Goal: Information Seeking & Learning: Find specific fact

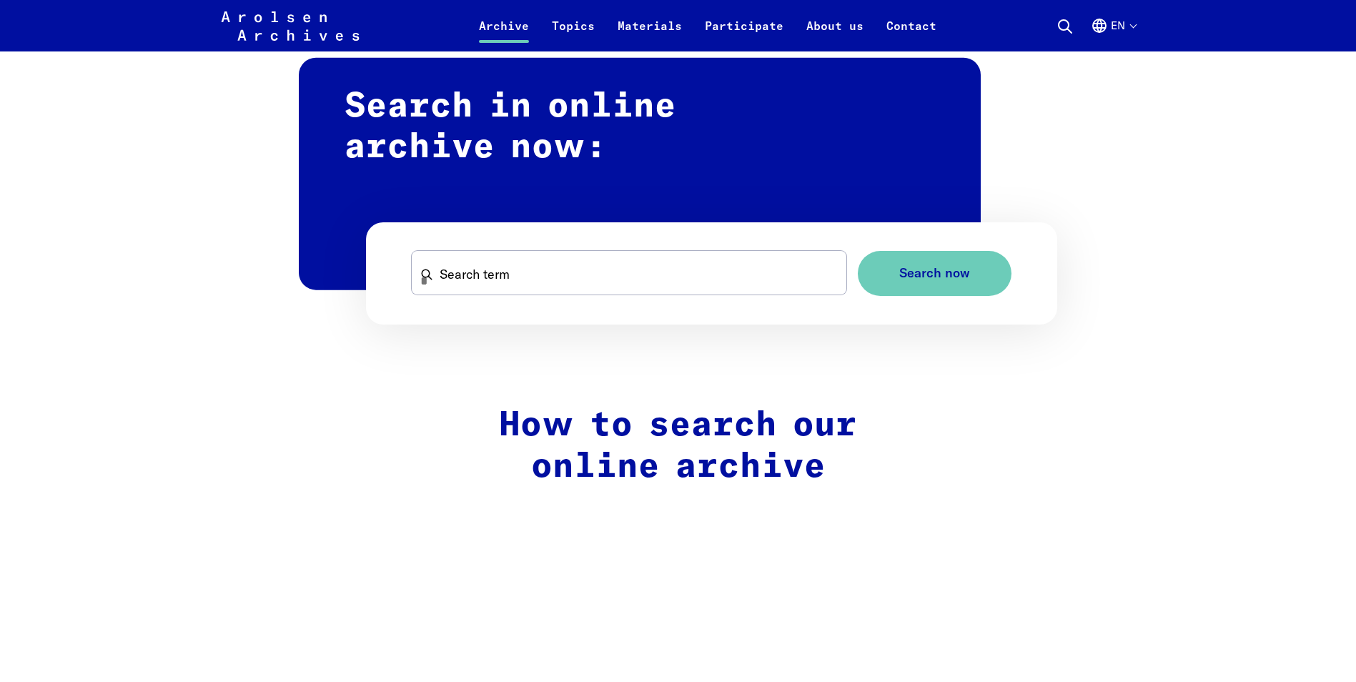
scroll to position [858, 0]
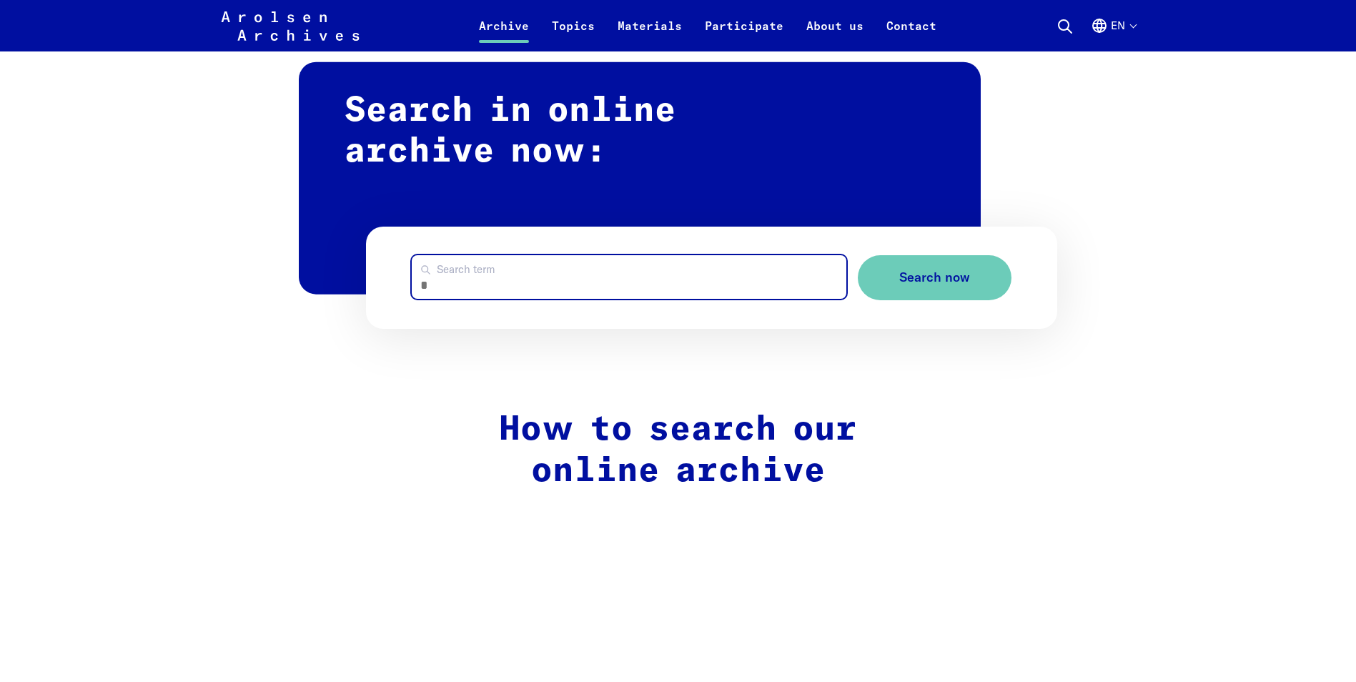
click at [457, 282] on input "Search term" at bounding box center [629, 277] width 435 height 44
paste input "**********"
type input "**********"
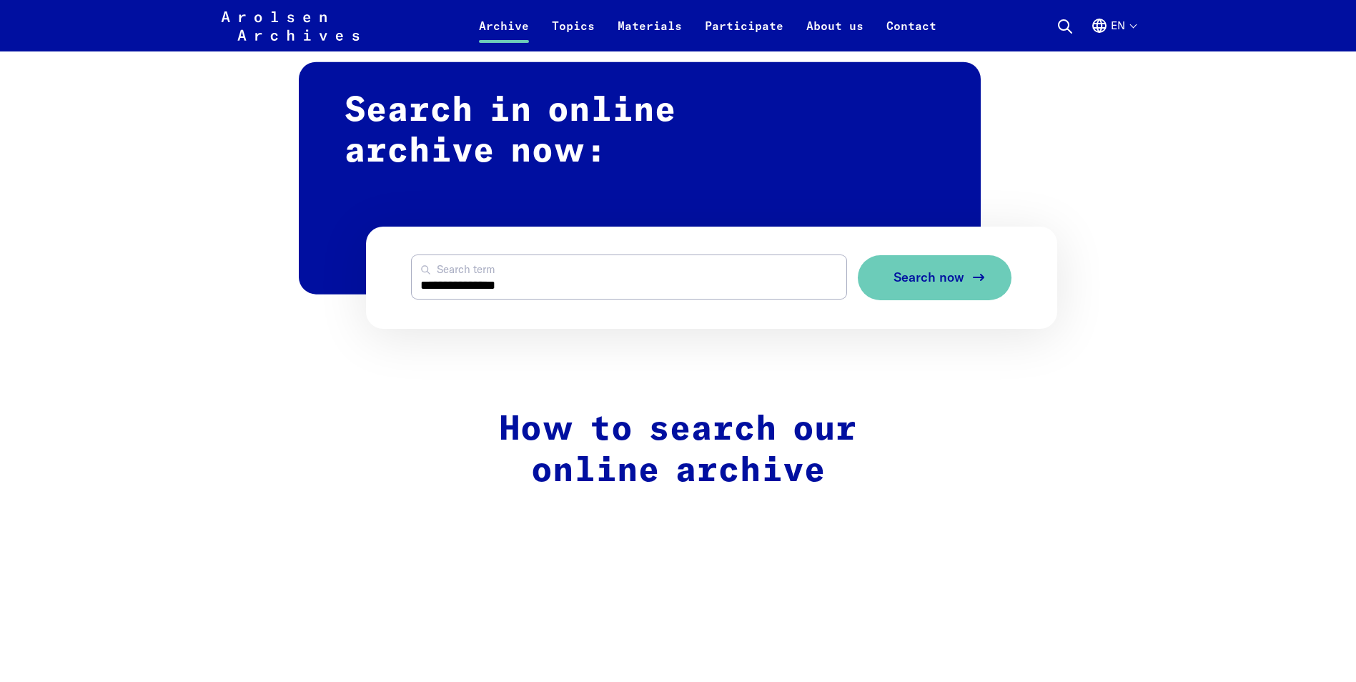
click at [926, 278] on span "Search now" at bounding box center [929, 277] width 71 height 15
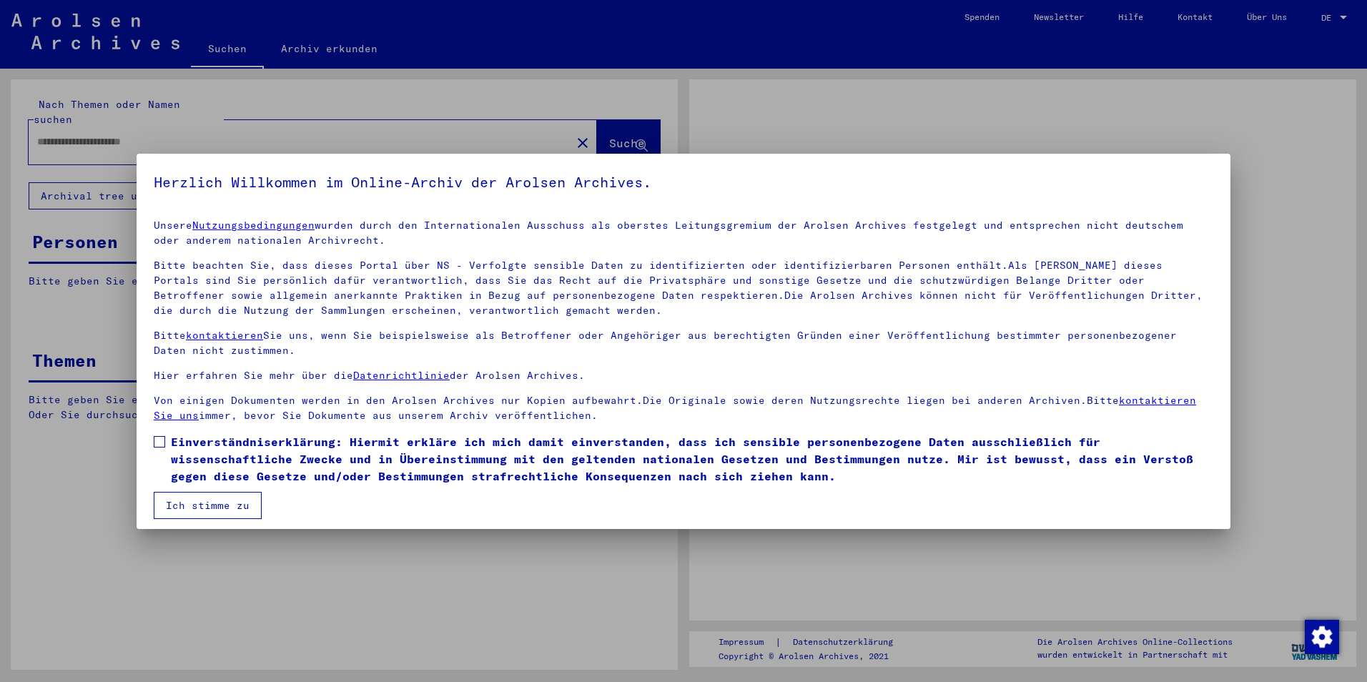
type input "**********"
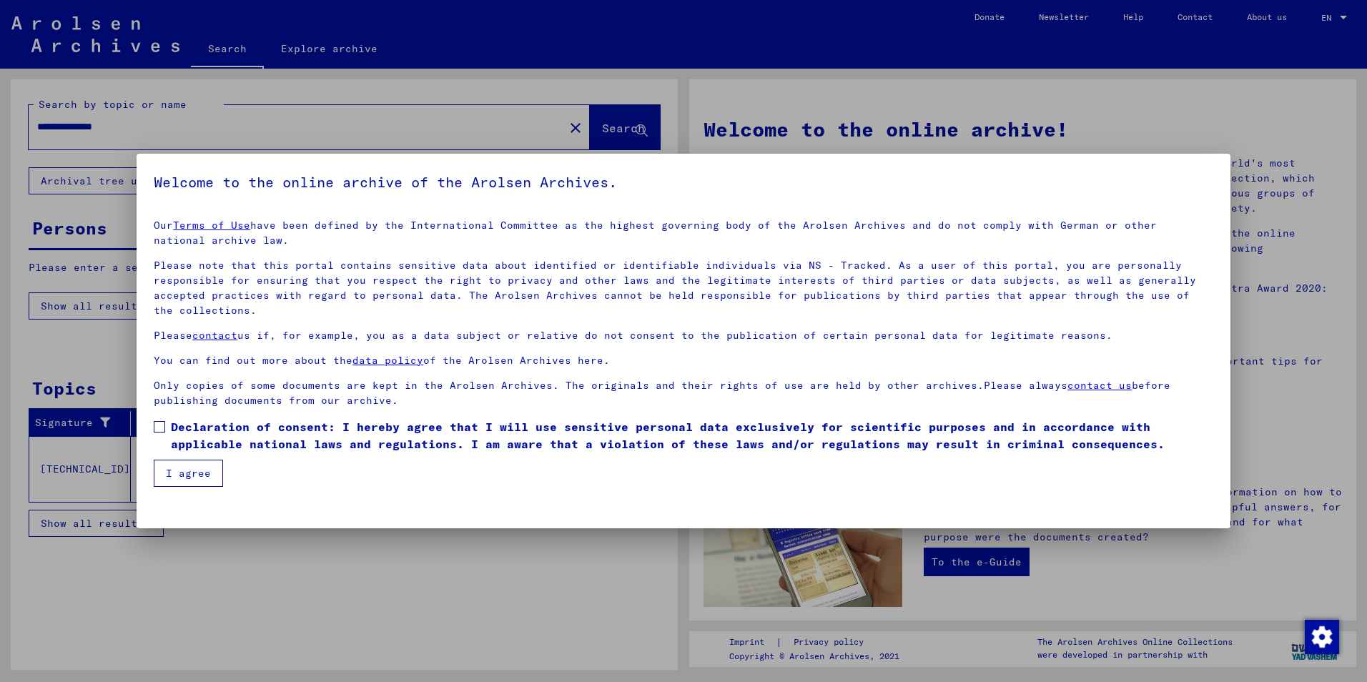
click at [156, 425] on span at bounding box center [159, 426] width 11 height 11
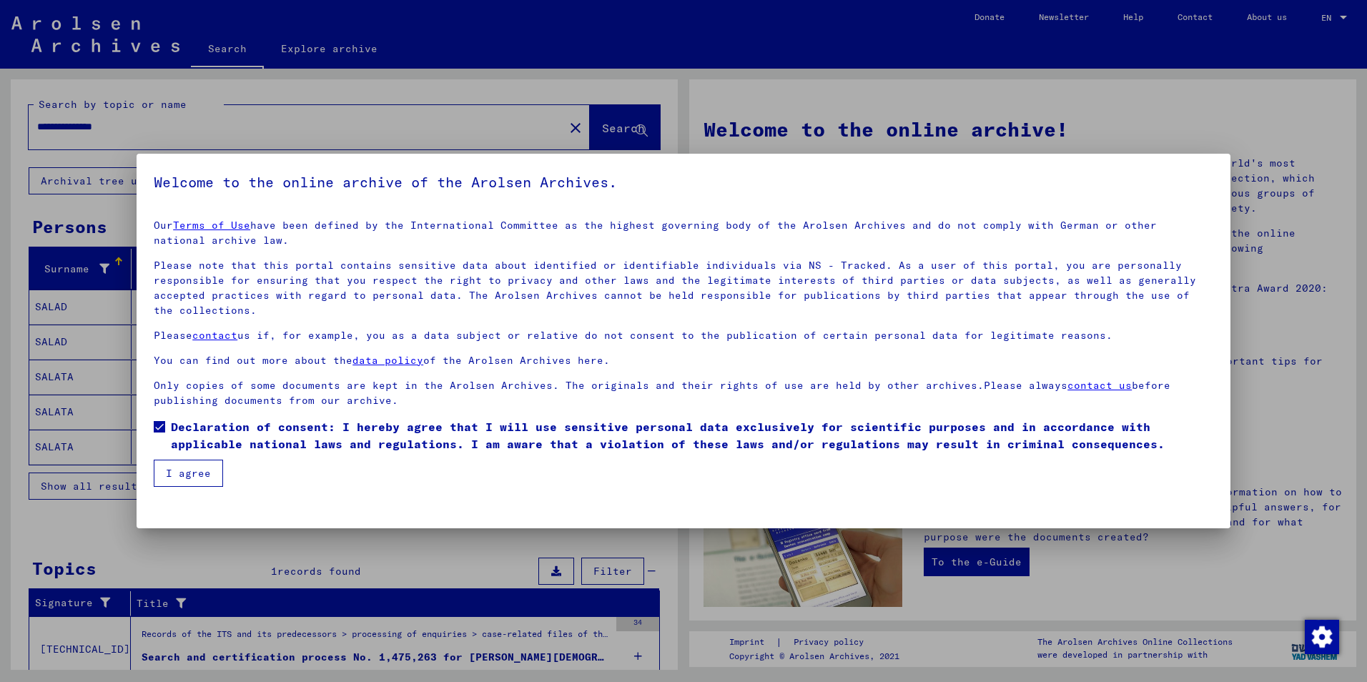
click at [186, 476] on button "I agree" at bounding box center [188, 473] width 69 height 27
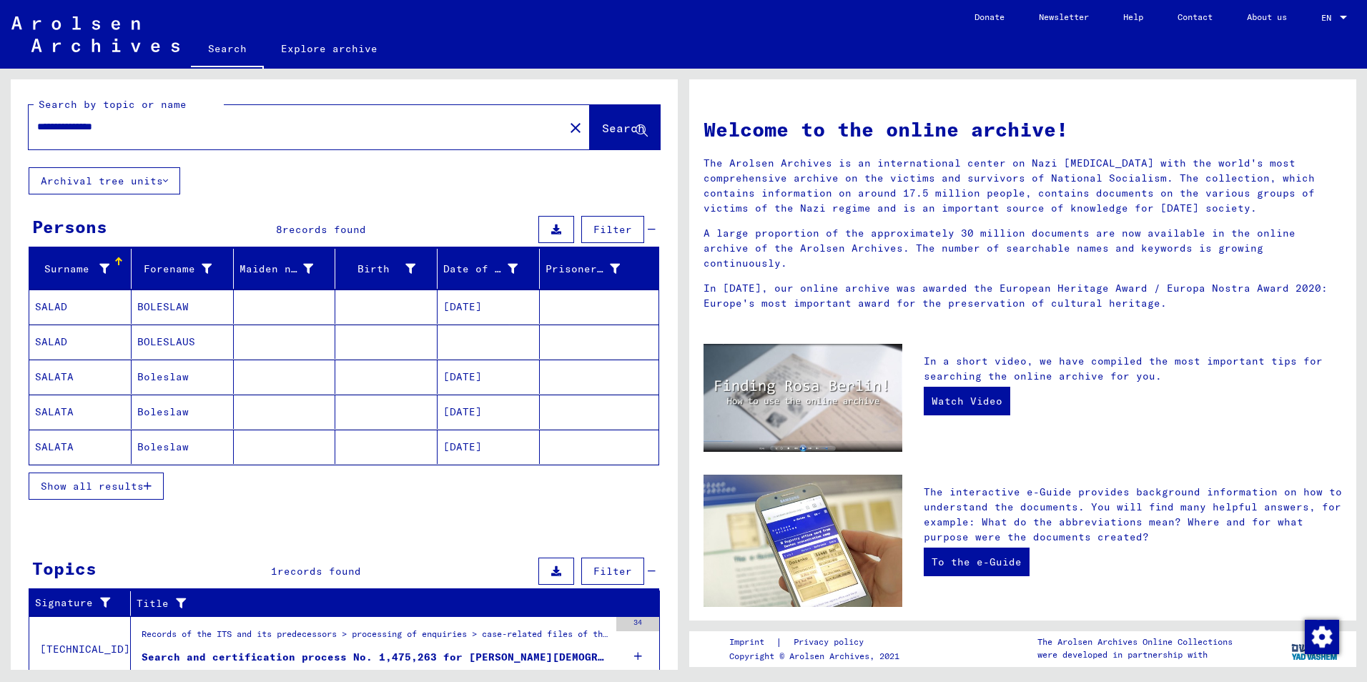
click at [122, 484] on span "Show all results" at bounding box center [92, 486] width 103 height 13
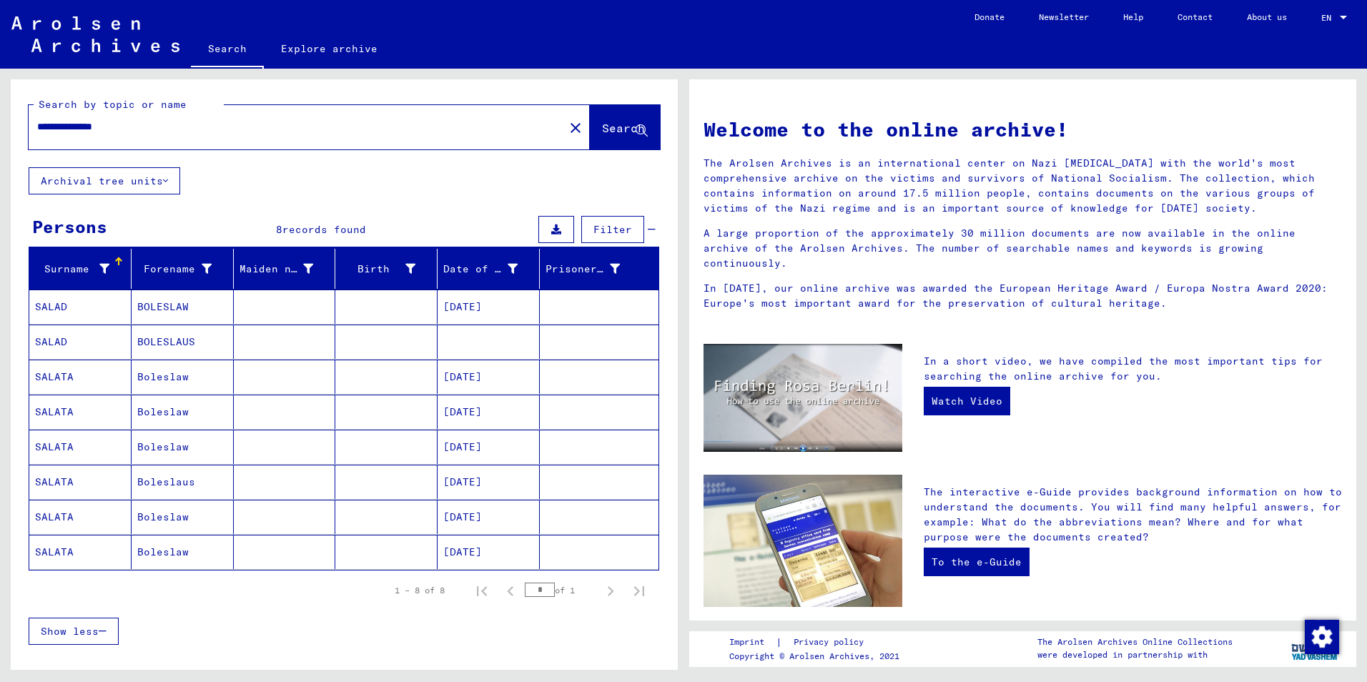
click at [56, 373] on mat-cell "SALATA" at bounding box center [80, 377] width 102 height 34
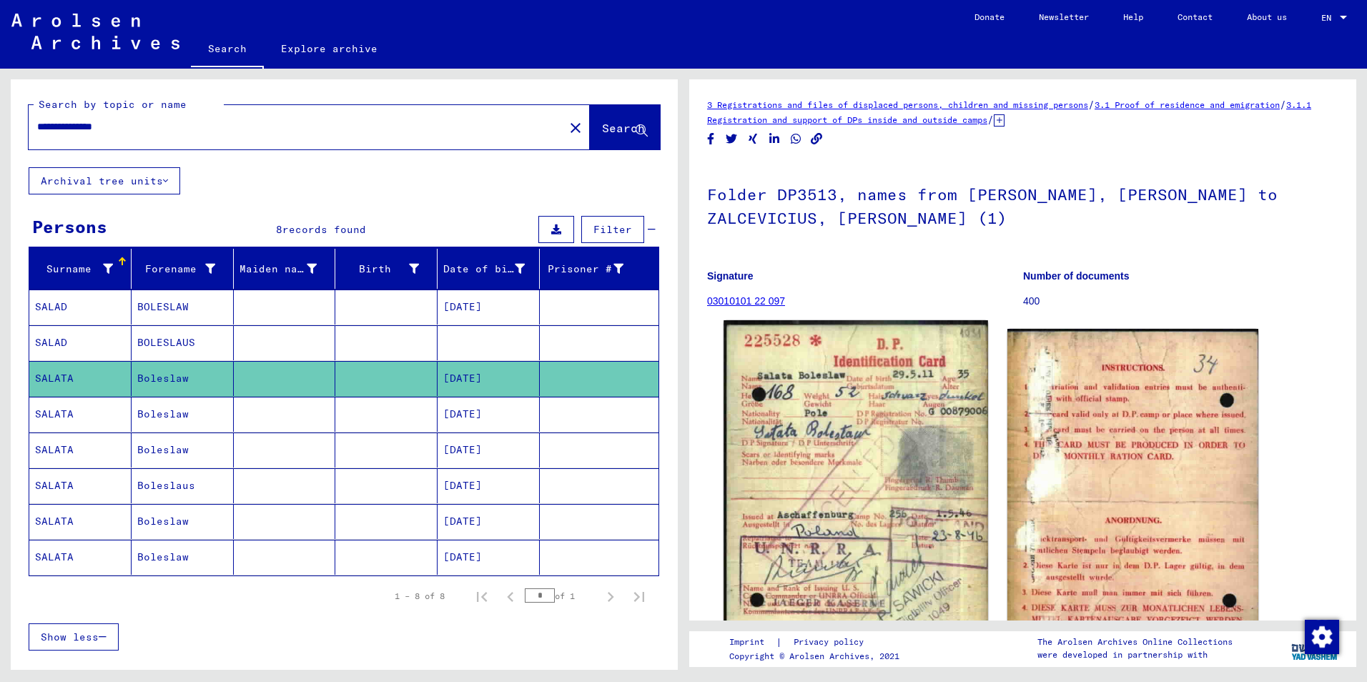
click at [835, 413] on img at bounding box center [856, 492] width 264 height 344
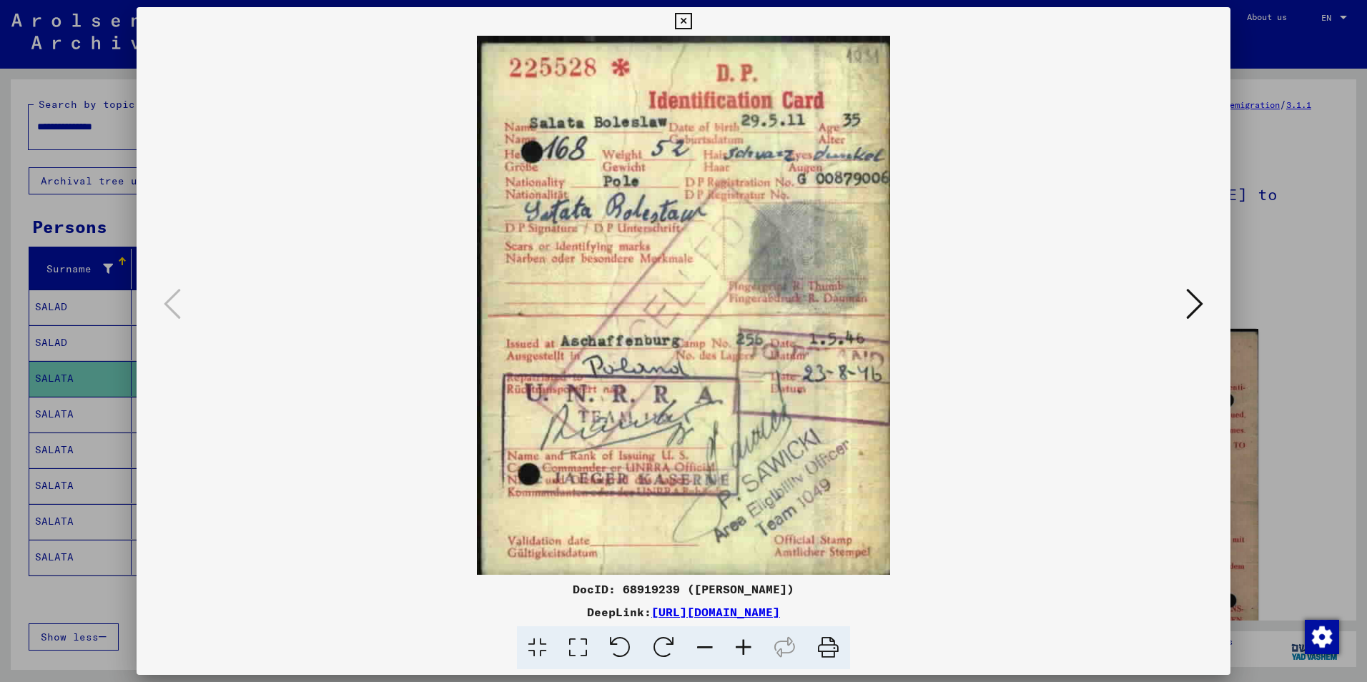
click at [682, 17] on icon at bounding box center [683, 21] width 16 height 17
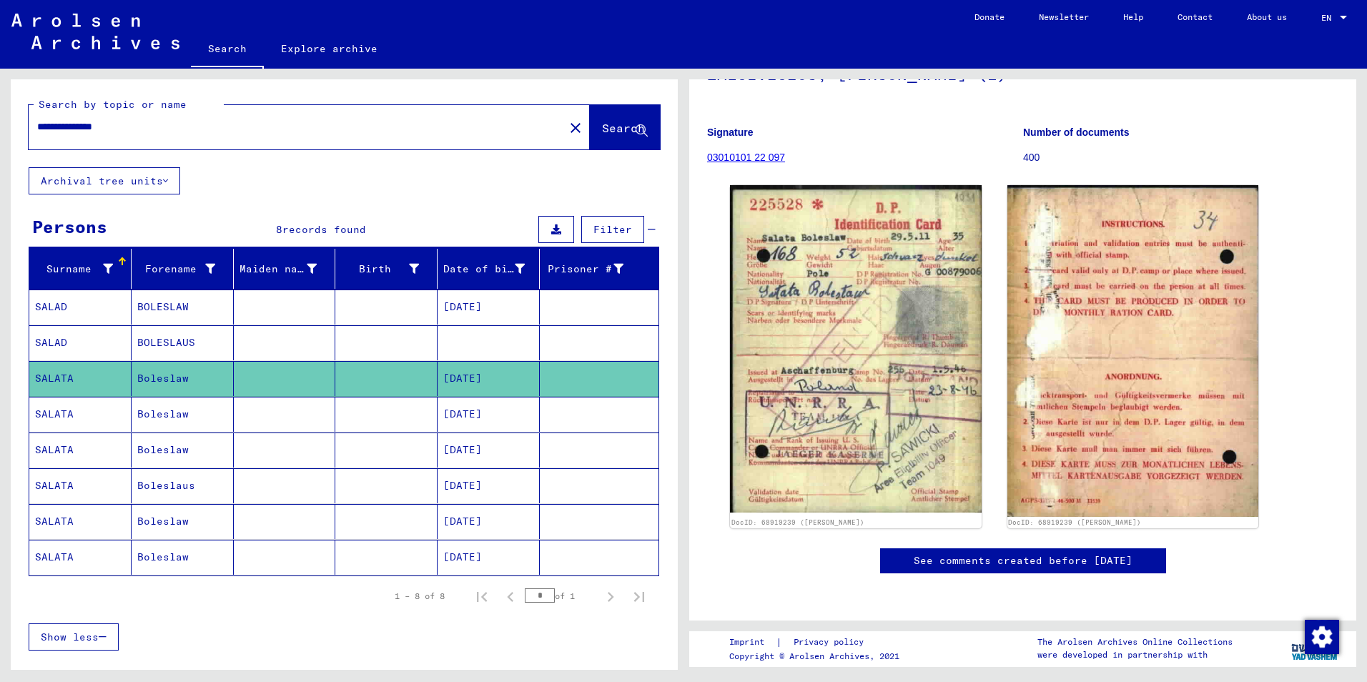
scroll to position [143, 0]
click at [61, 413] on mat-cell "SALATA" at bounding box center [80, 414] width 102 height 35
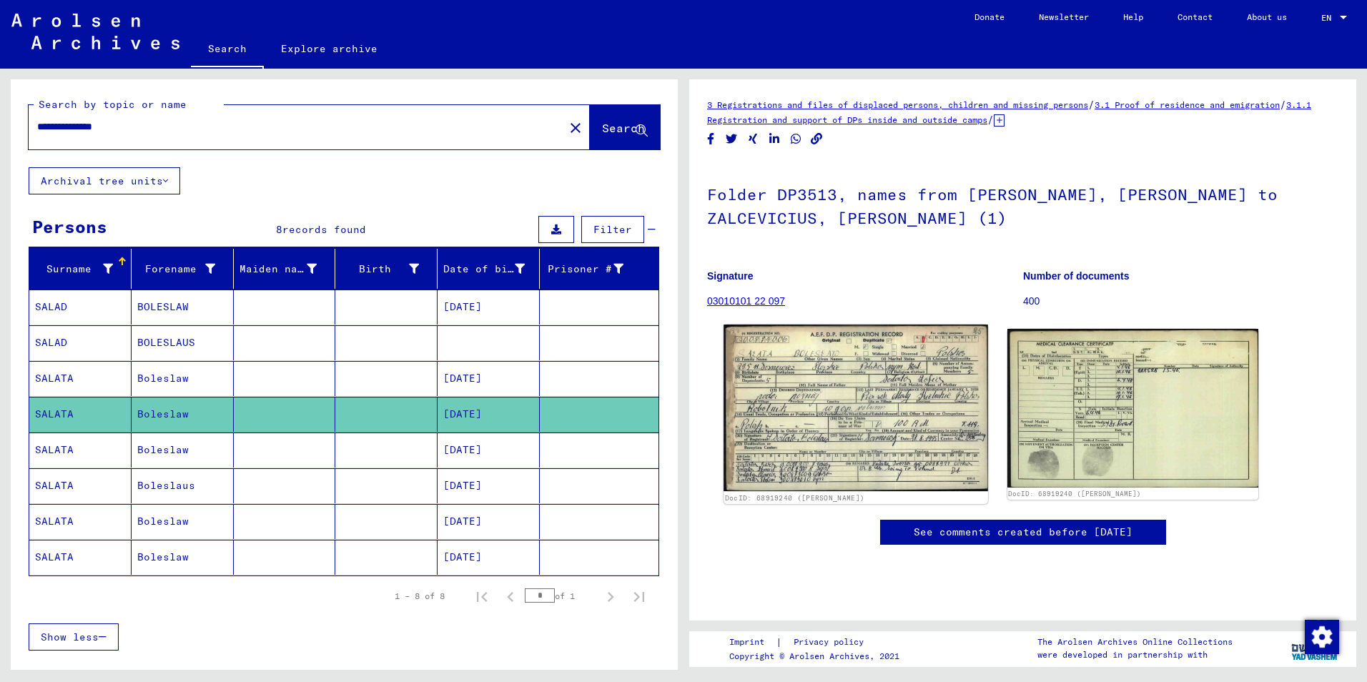
click at [834, 399] on img at bounding box center [856, 408] width 264 height 167
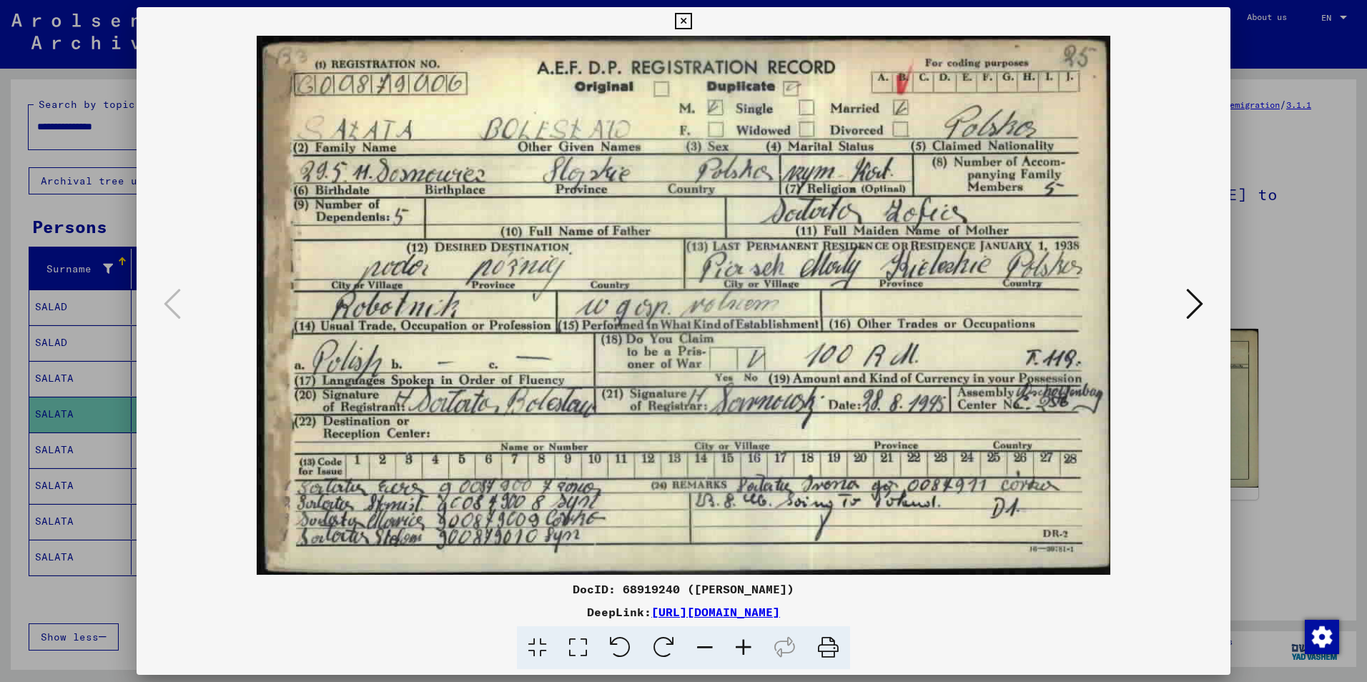
click at [1195, 306] on icon at bounding box center [1194, 304] width 17 height 34
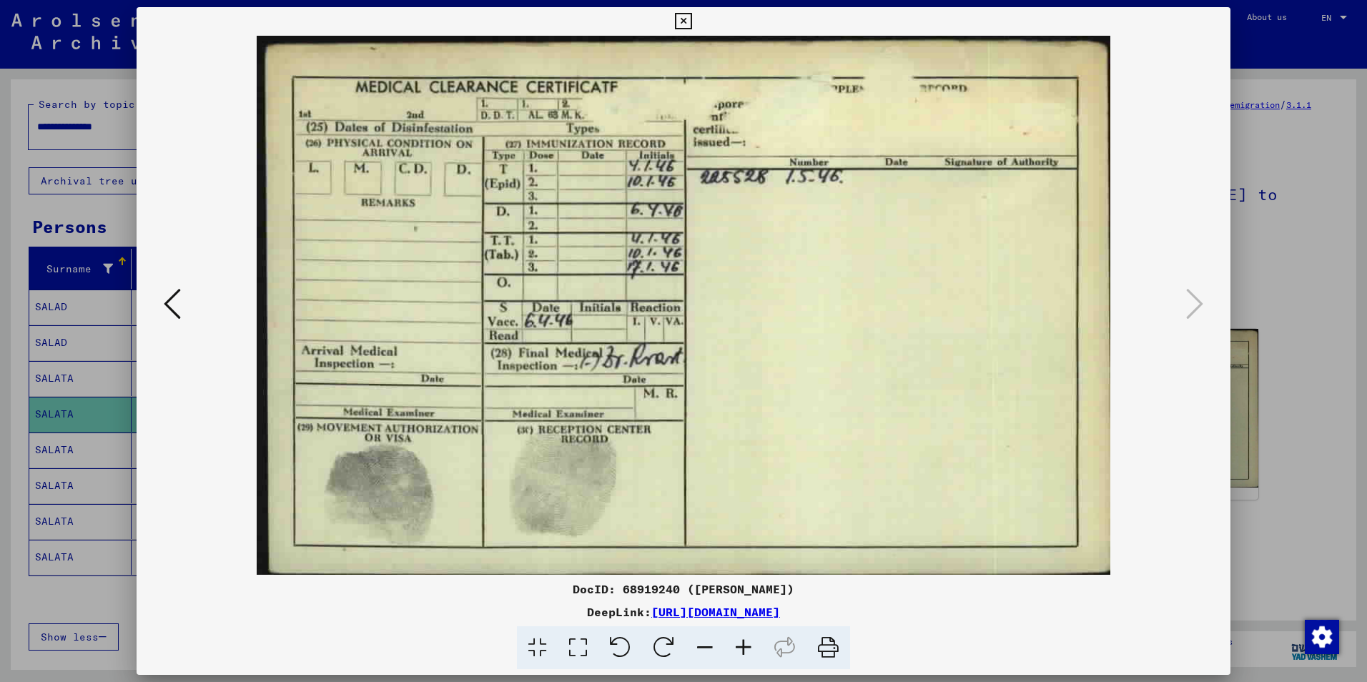
click at [682, 17] on icon at bounding box center [683, 21] width 16 height 17
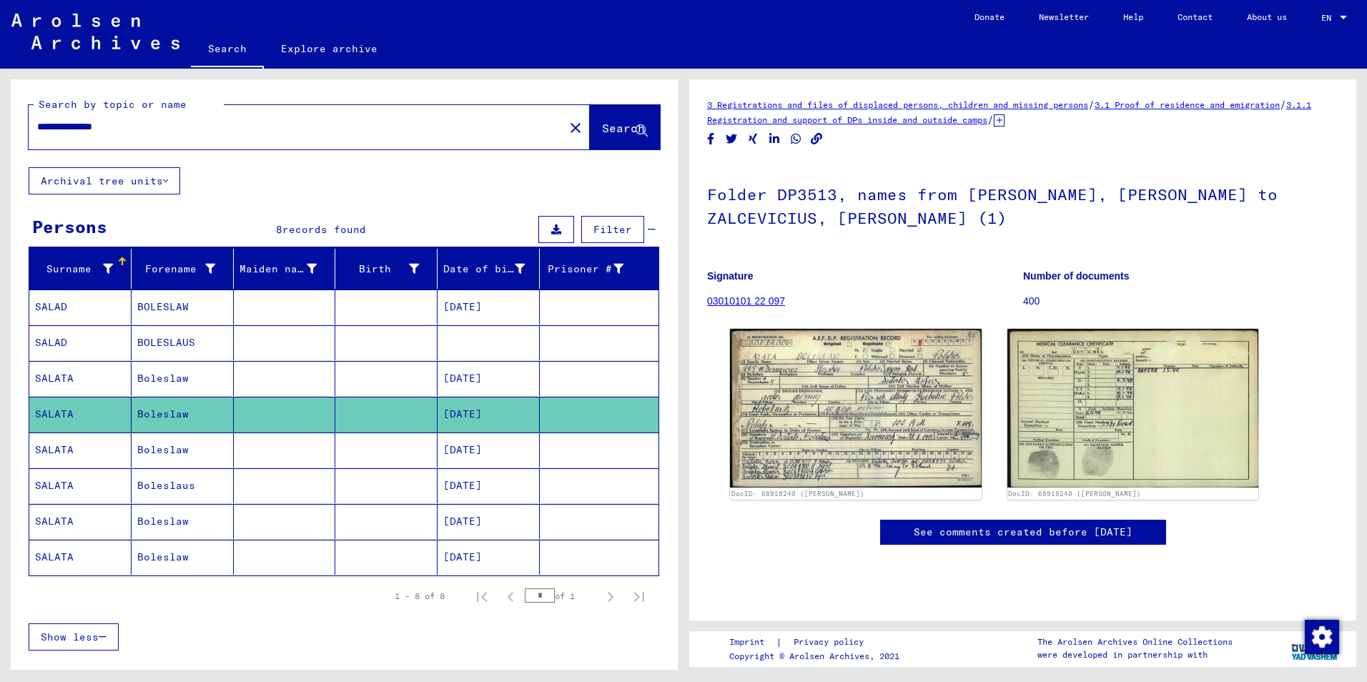
click at [60, 445] on mat-cell "SALATA" at bounding box center [80, 450] width 102 height 35
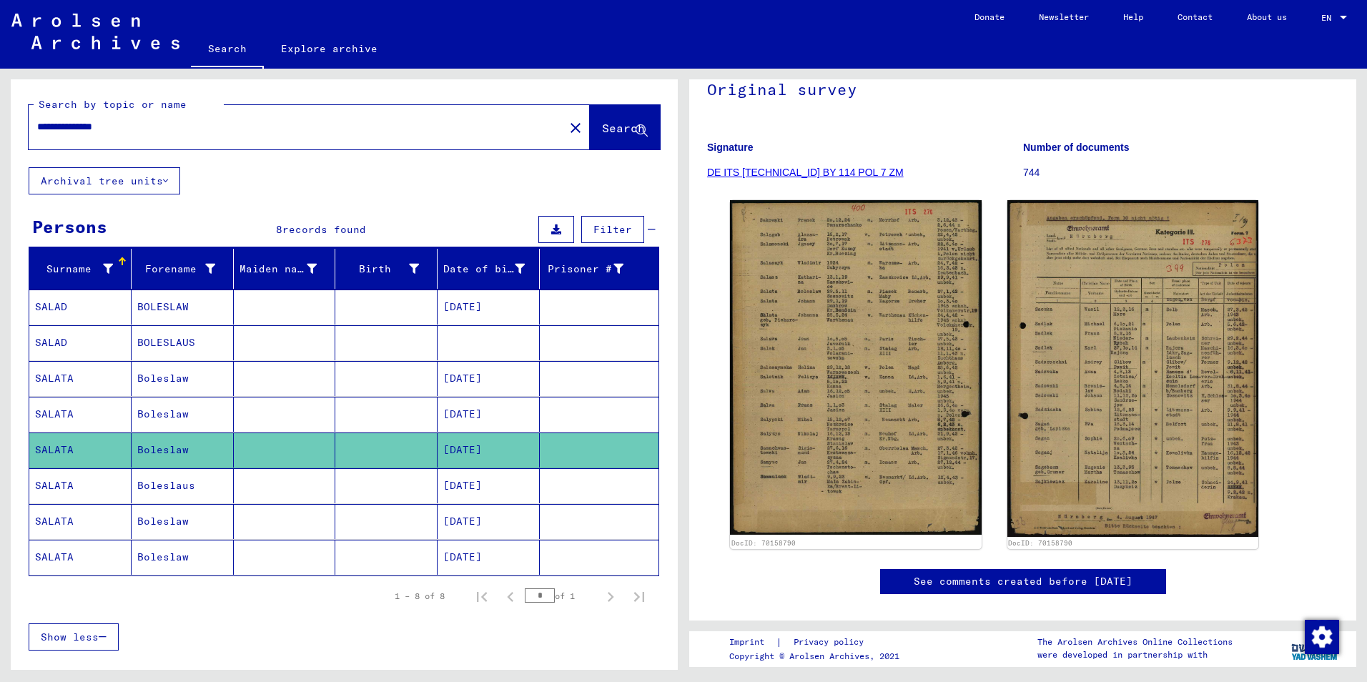
scroll to position [143, 0]
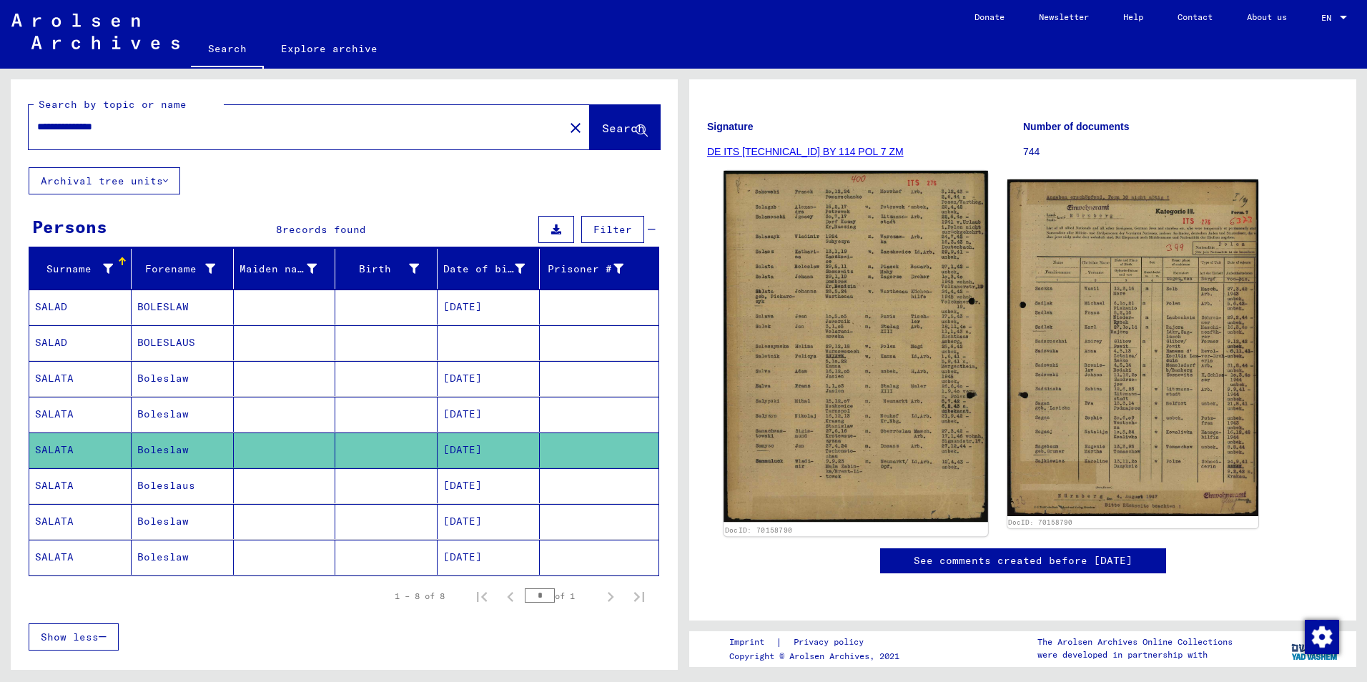
click at [847, 266] on img at bounding box center [856, 346] width 264 height 351
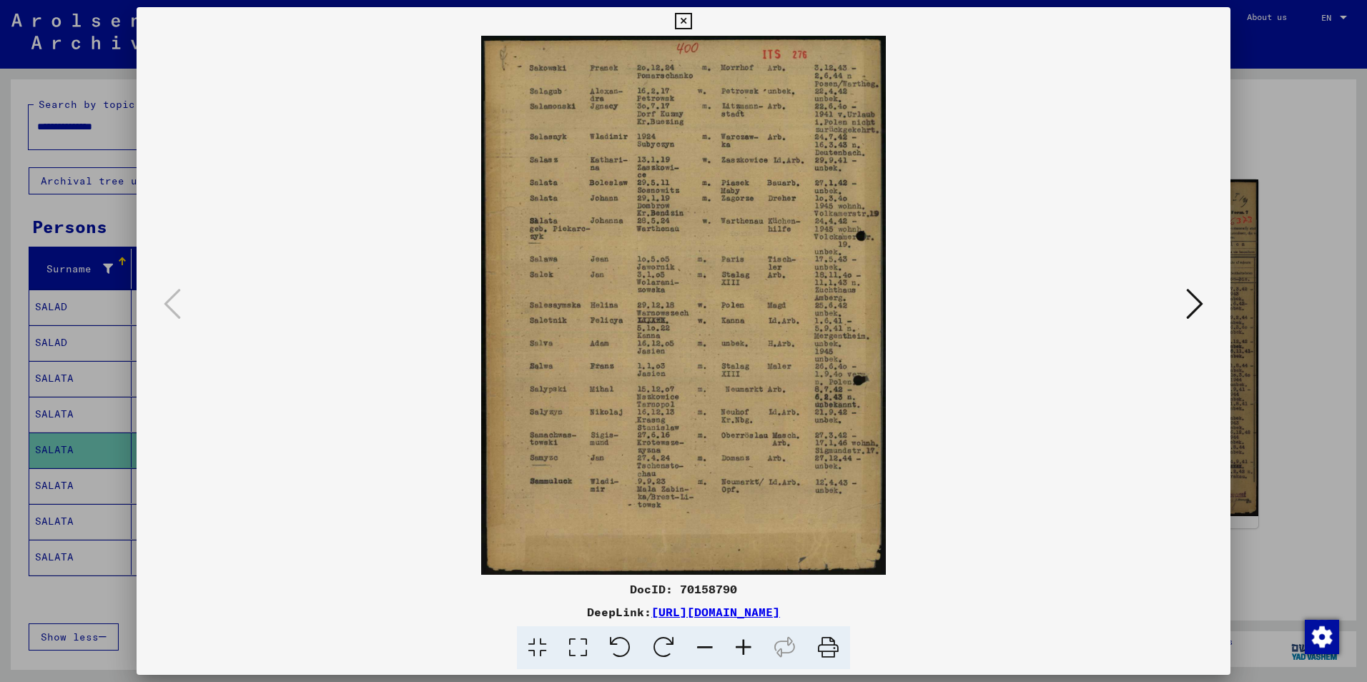
click at [748, 646] on icon at bounding box center [743, 648] width 39 height 44
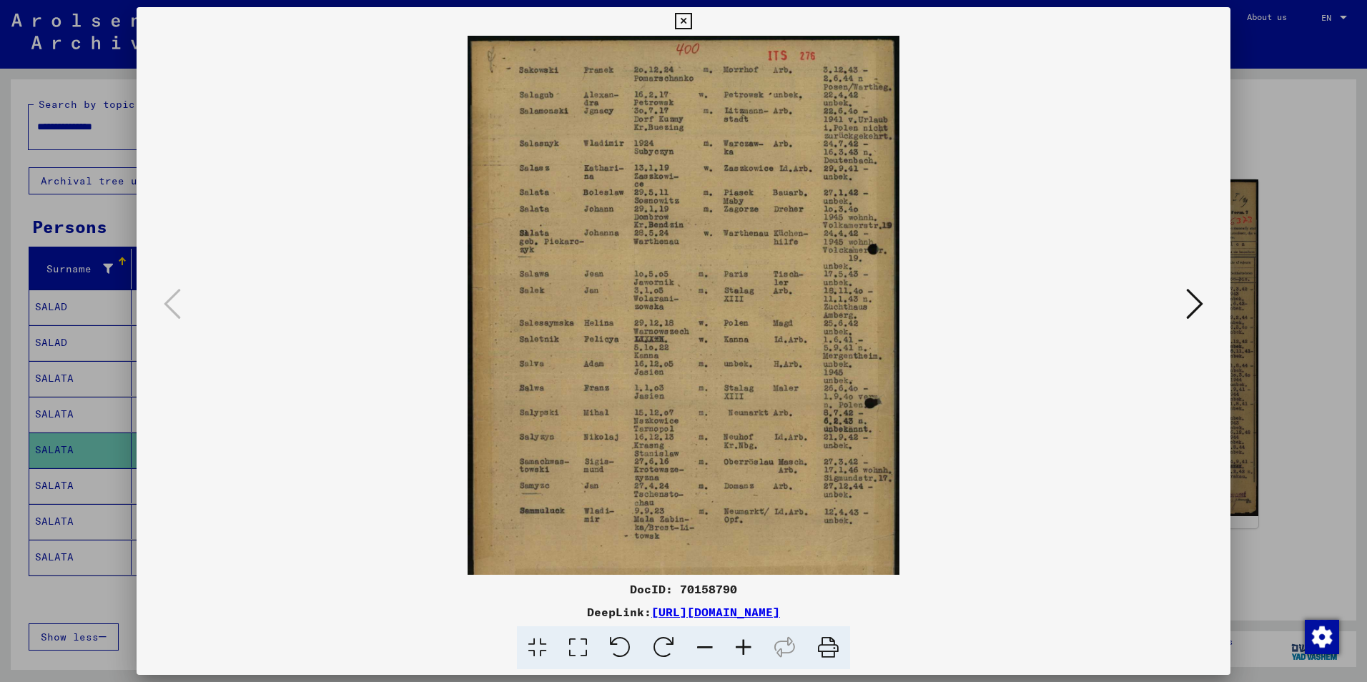
click at [748, 646] on icon at bounding box center [743, 648] width 39 height 44
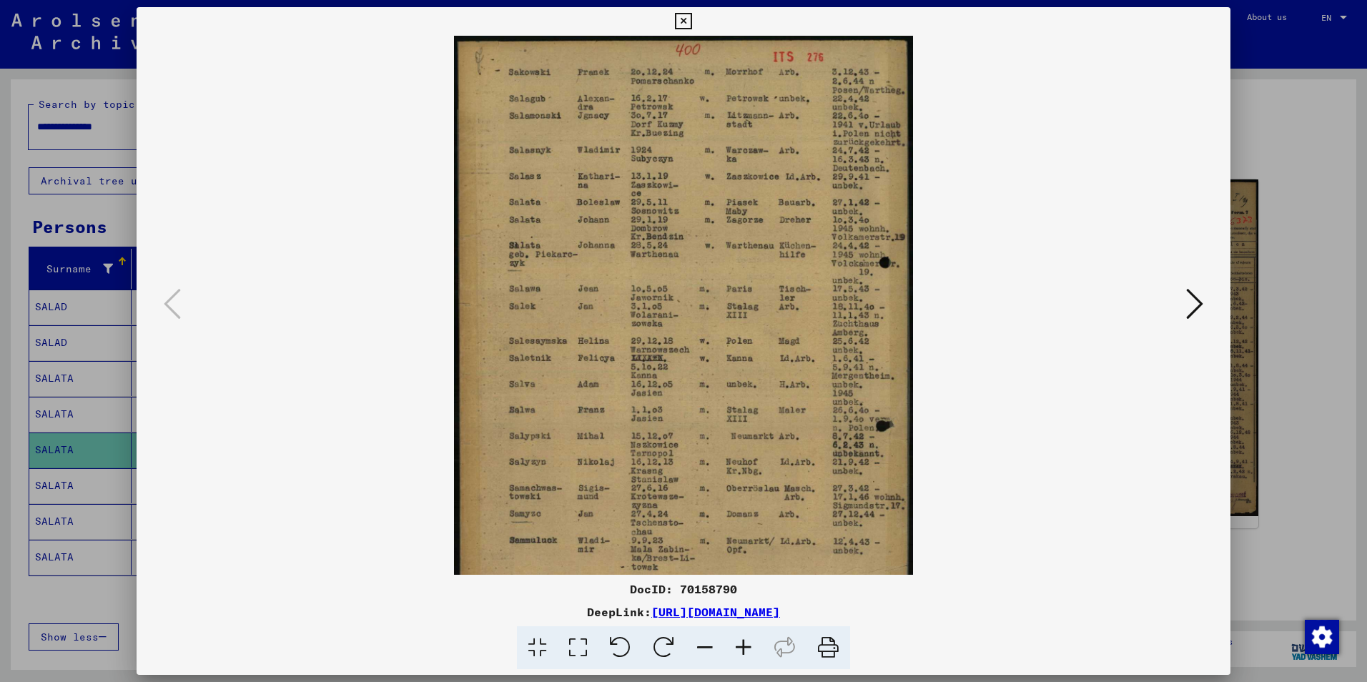
click at [748, 646] on icon at bounding box center [743, 648] width 39 height 44
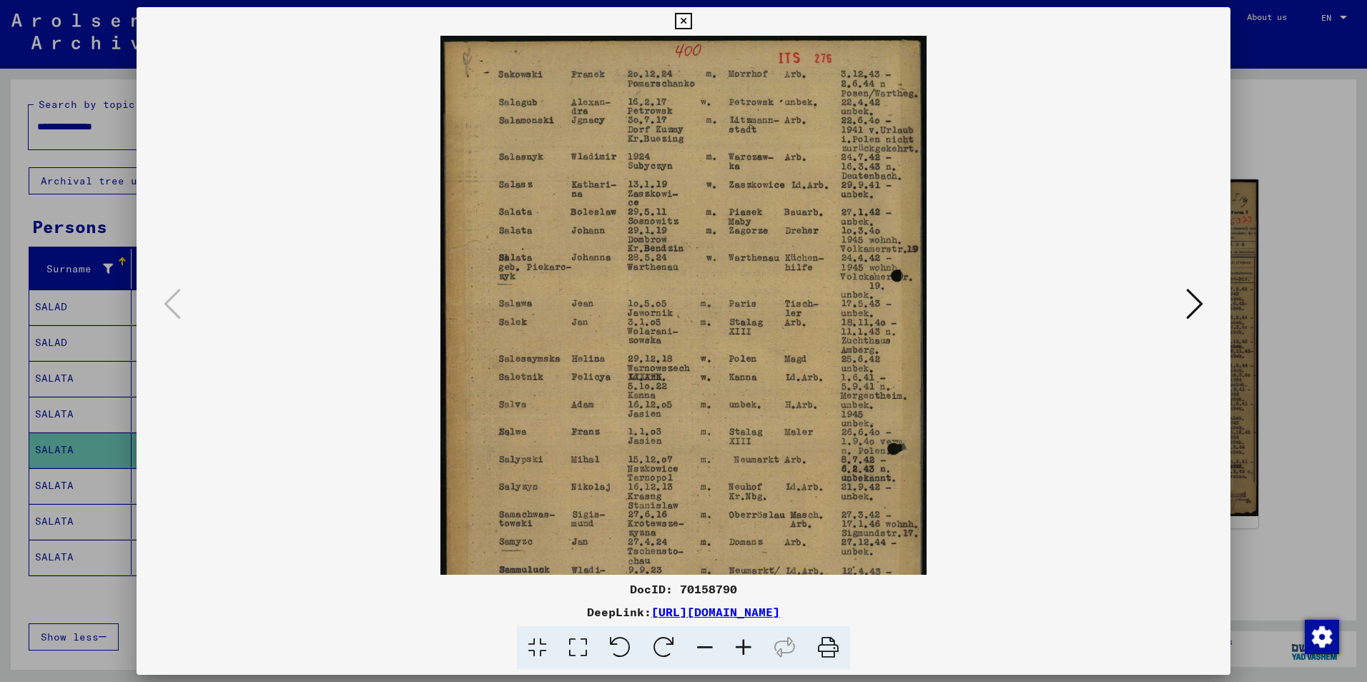
click at [748, 646] on icon at bounding box center [743, 648] width 39 height 44
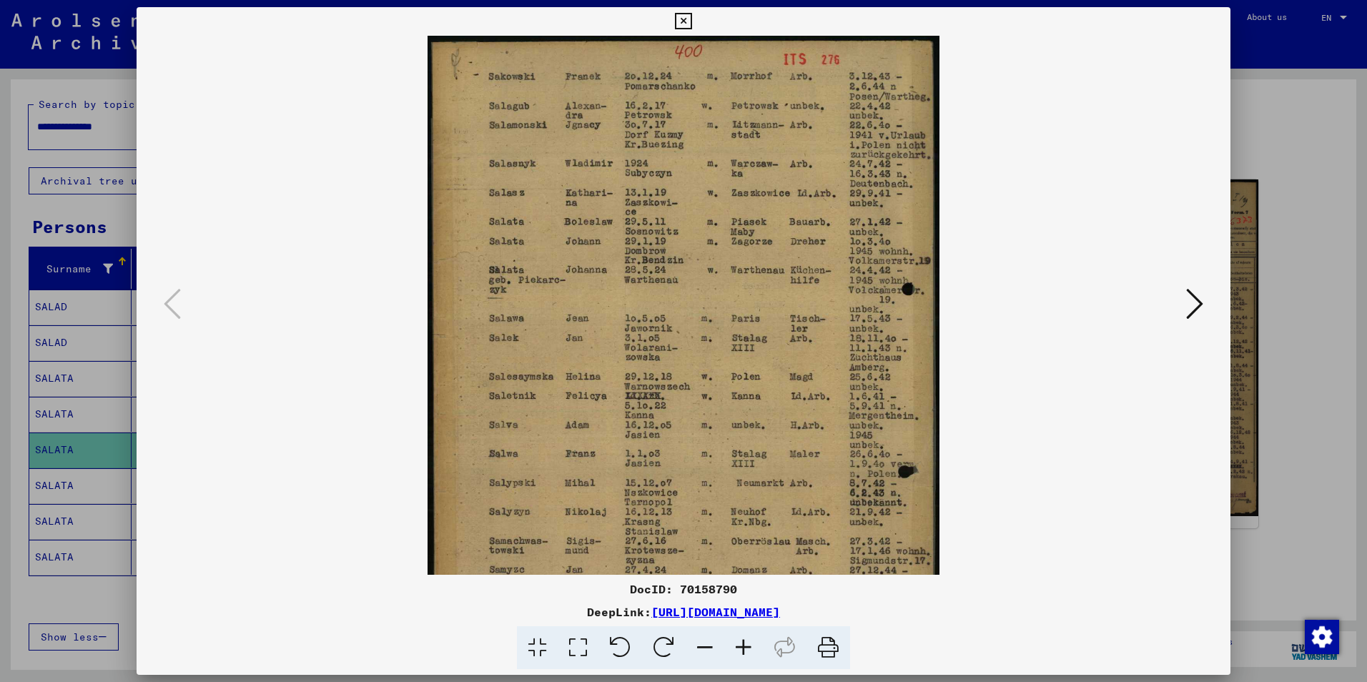
click at [748, 646] on icon at bounding box center [743, 648] width 39 height 44
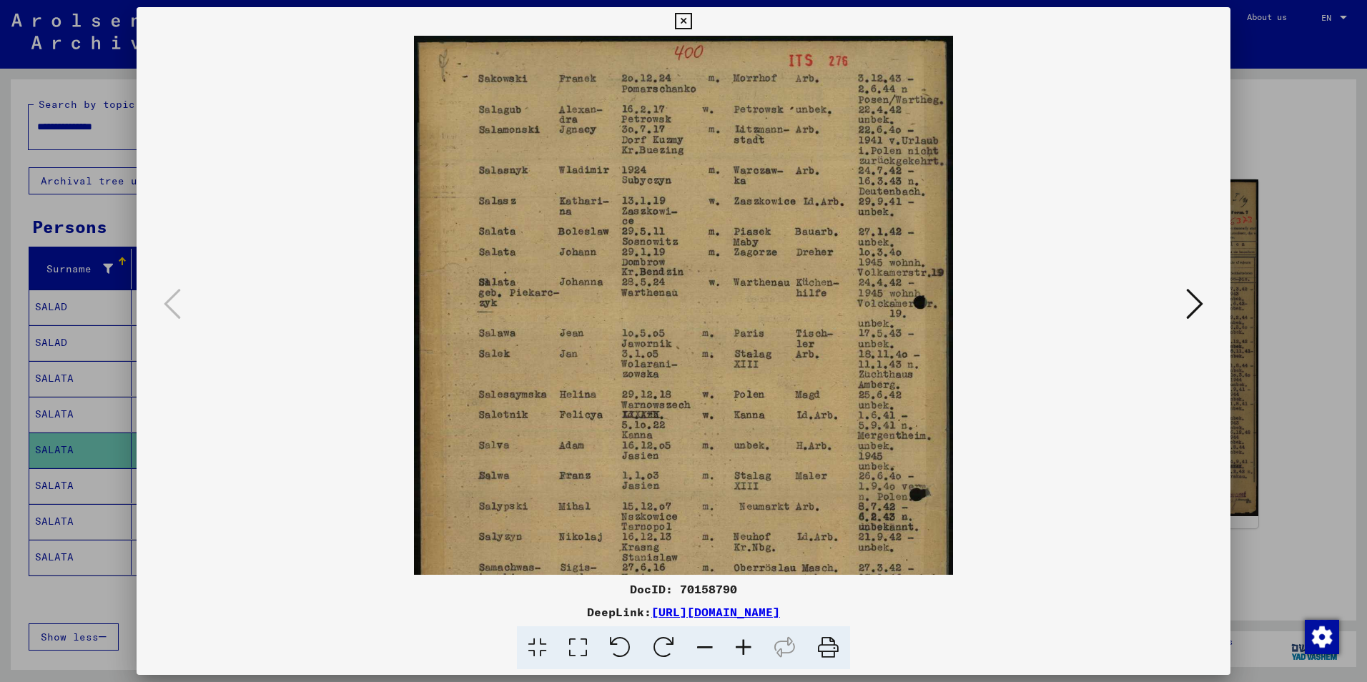
click at [748, 646] on icon at bounding box center [743, 648] width 39 height 44
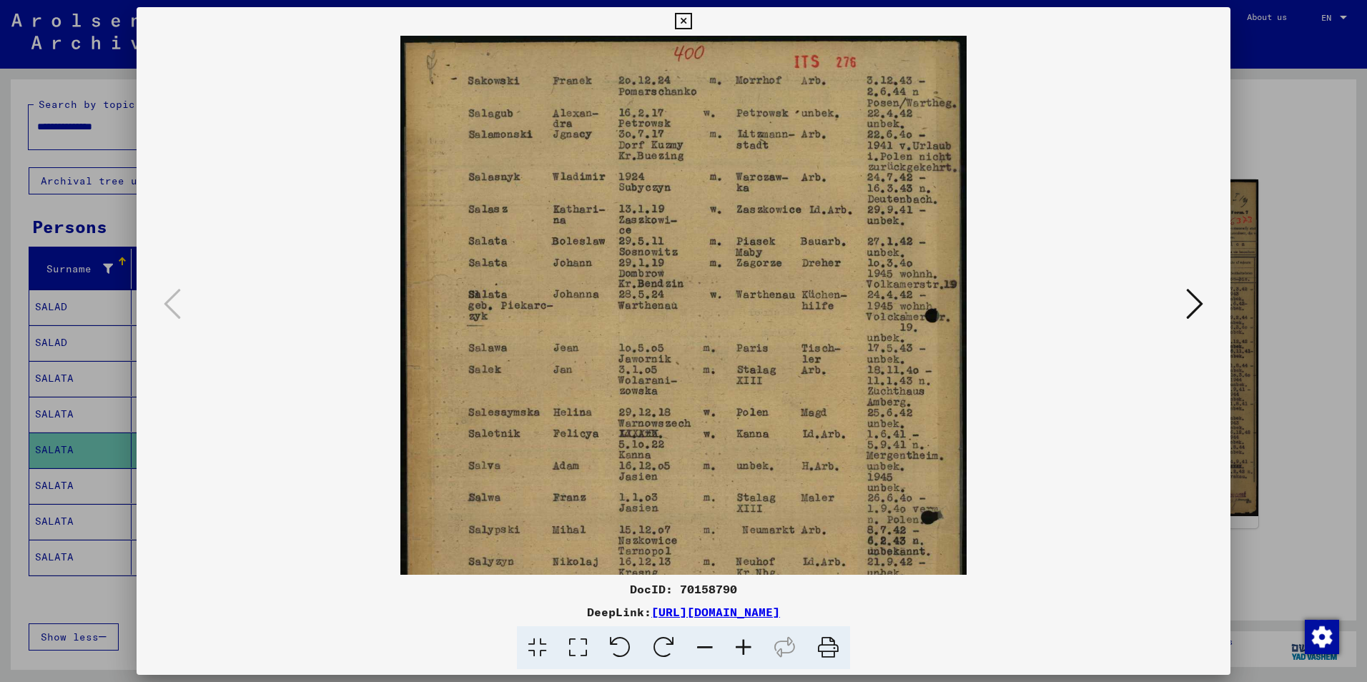
click at [748, 646] on icon at bounding box center [743, 648] width 39 height 44
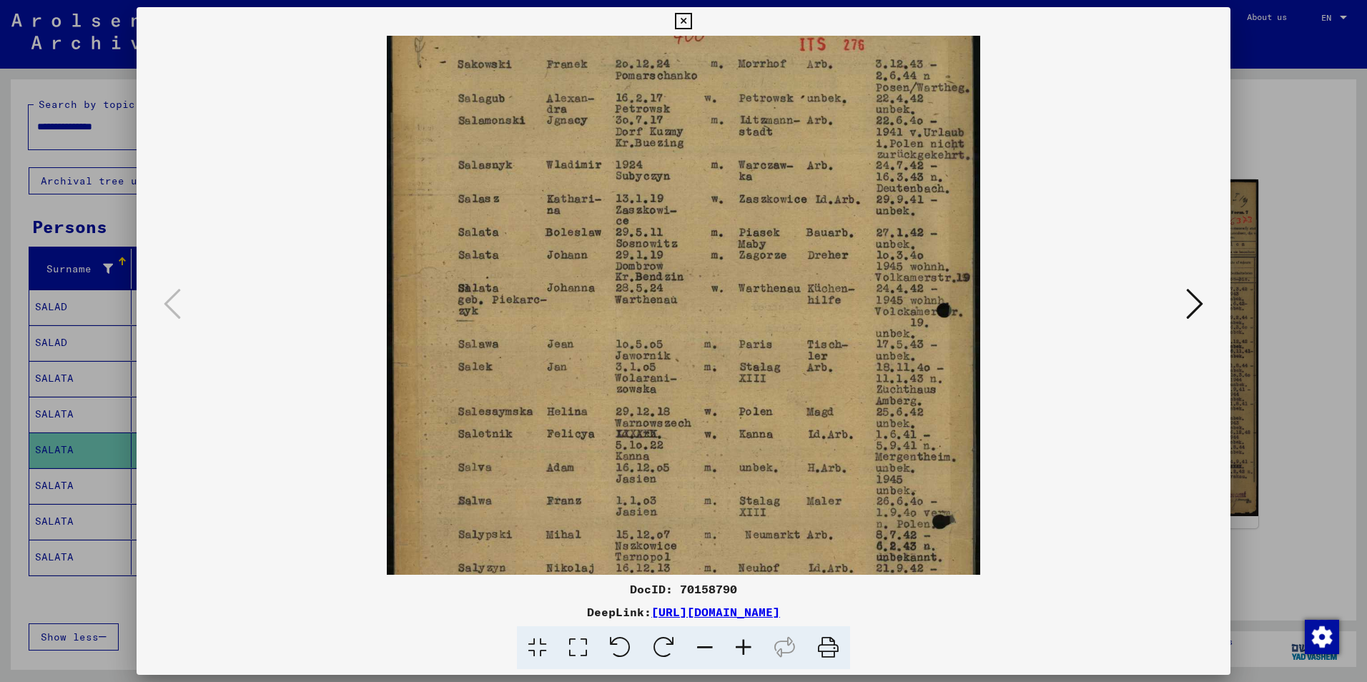
scroll to position [0, 0]
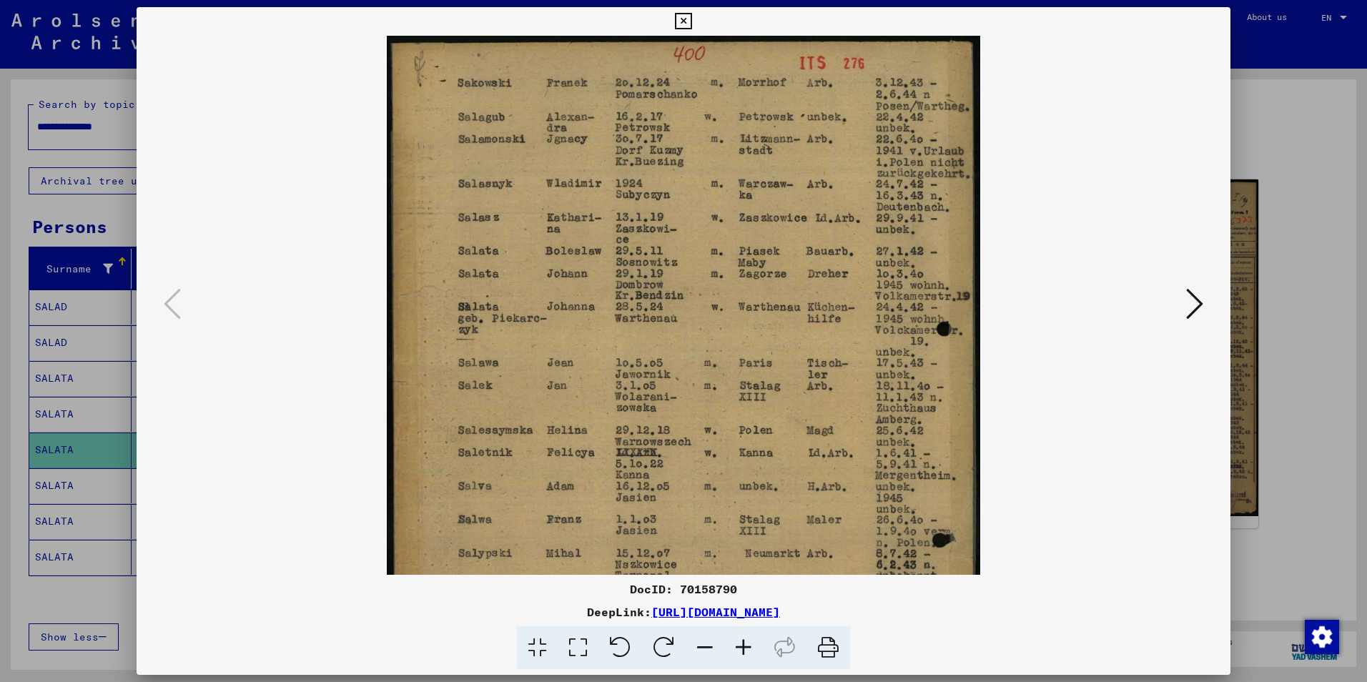
drag, startPoint x: 688, startPoint y: 189, endPoint x: 631, endPoint y: 300, distance: 124.7
click at [631, 300] on img at bounding box center [683, 430] width 593 height 789
click at [1197, 300] on icon at bounding box center [1194, 304] width 17 height 34
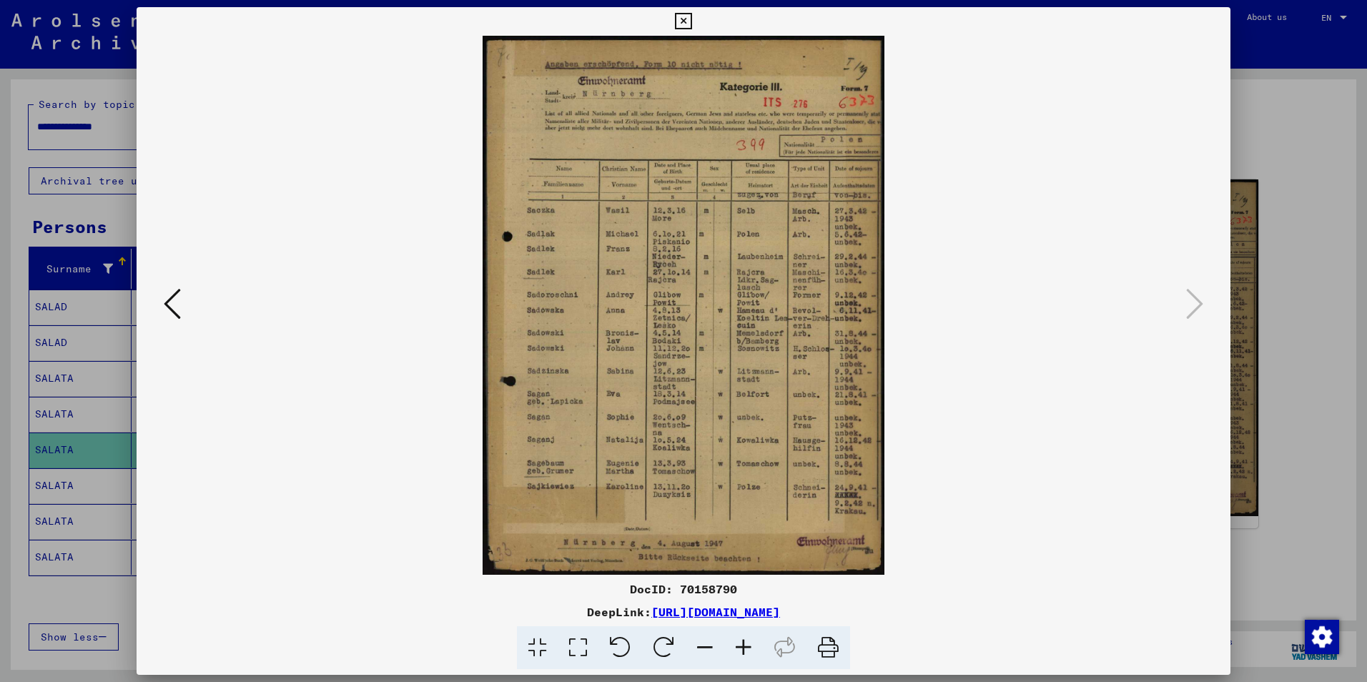
click at [744, 650] on icon at bounding box center [743, 648] width 39 height 44
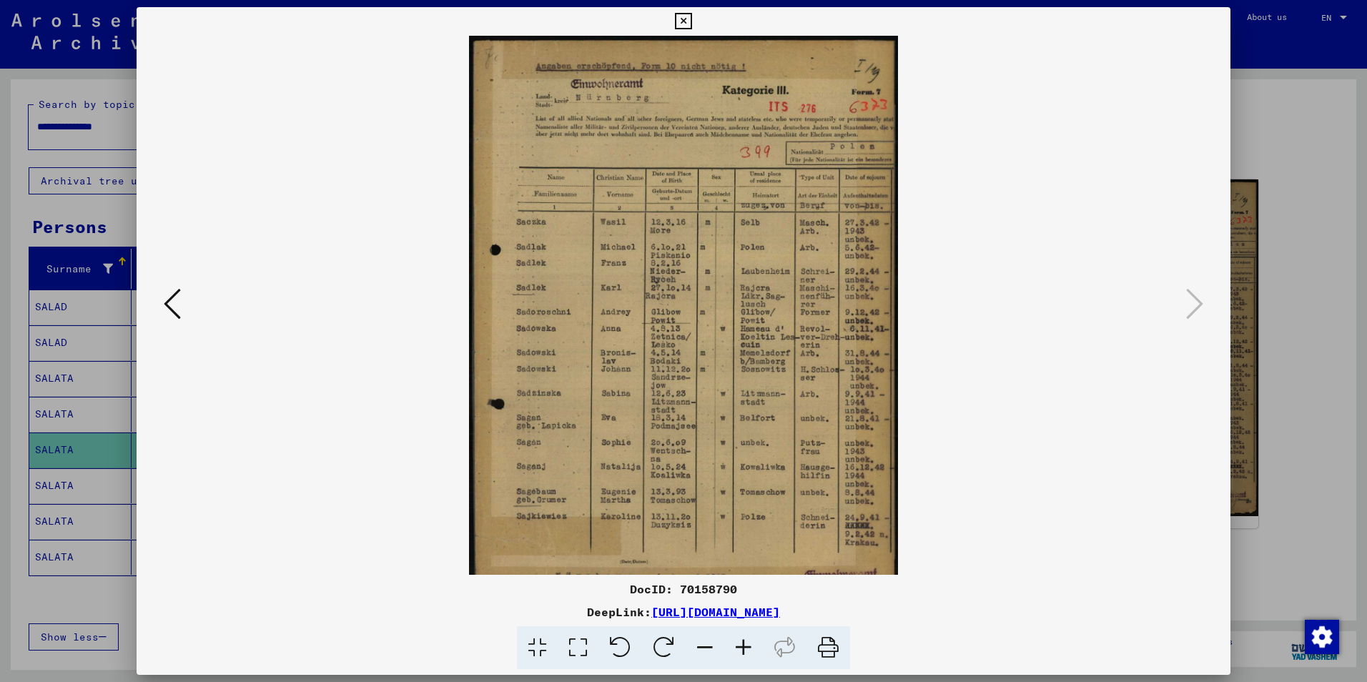
click at [744, 650] on icon at bounding box center [743, 648] width 39 height 44
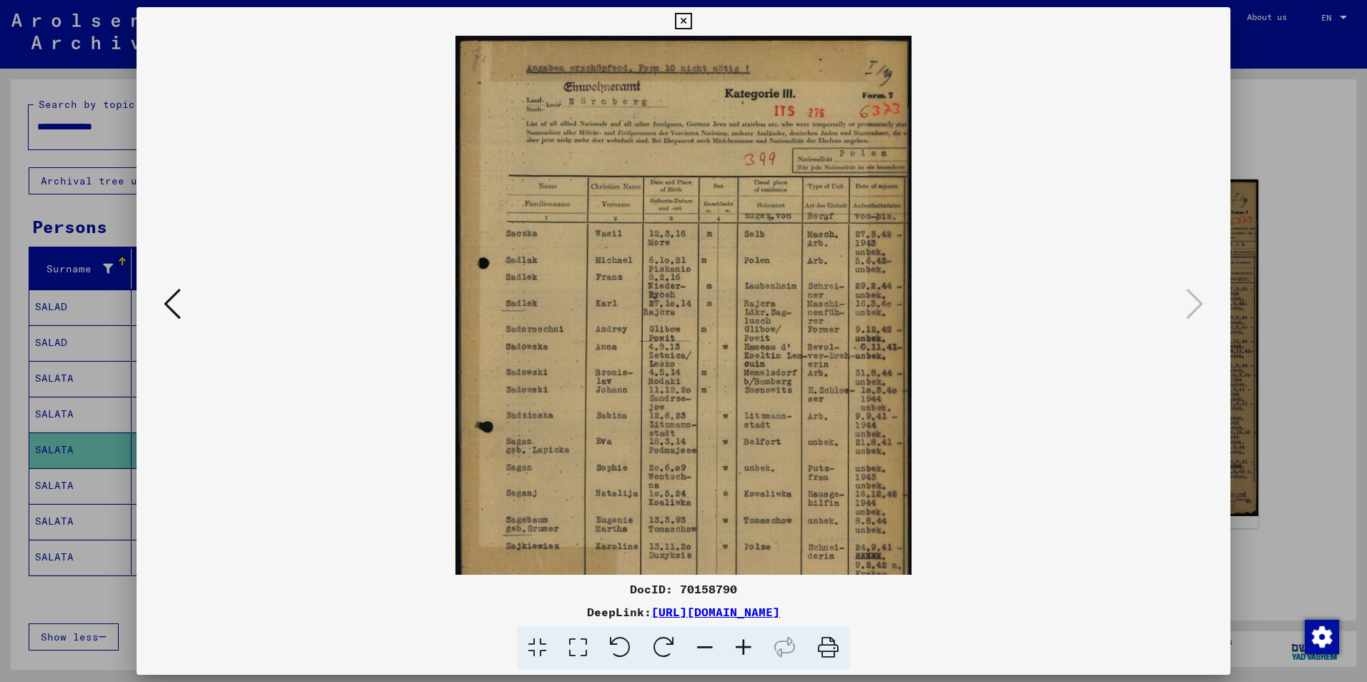
click at [744, 650] on icon at bounding box center [743, 648] width 39 height 44
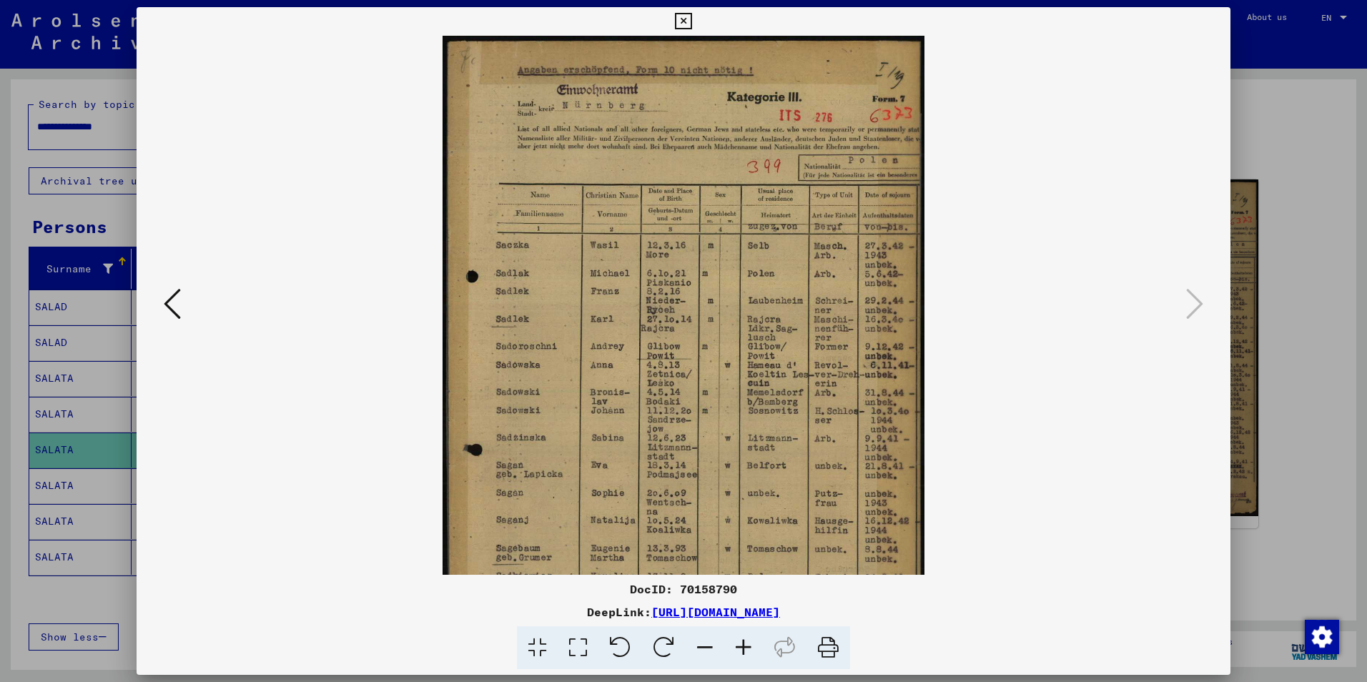
click at [744, 650] on icon at bounding box center [743, 648] width 39 height 44
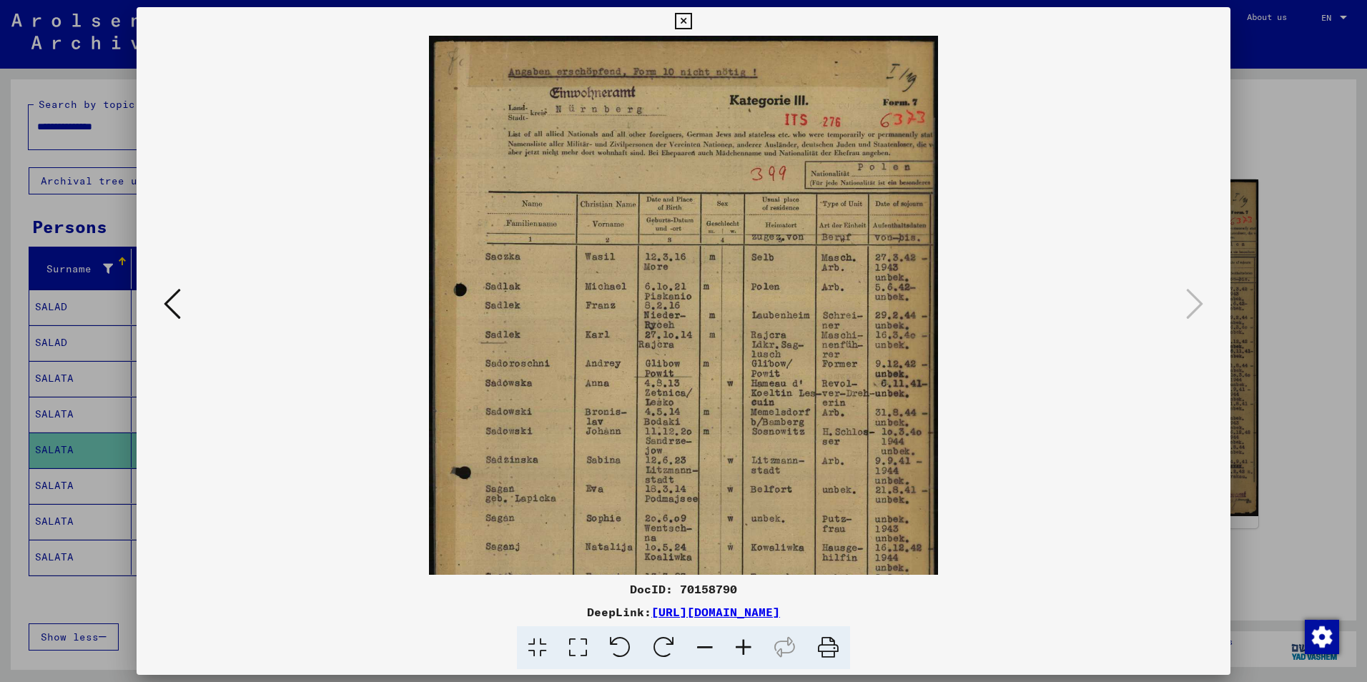
click at [744, 650] on icon at bounding box center [743, 648] width 39 height 44
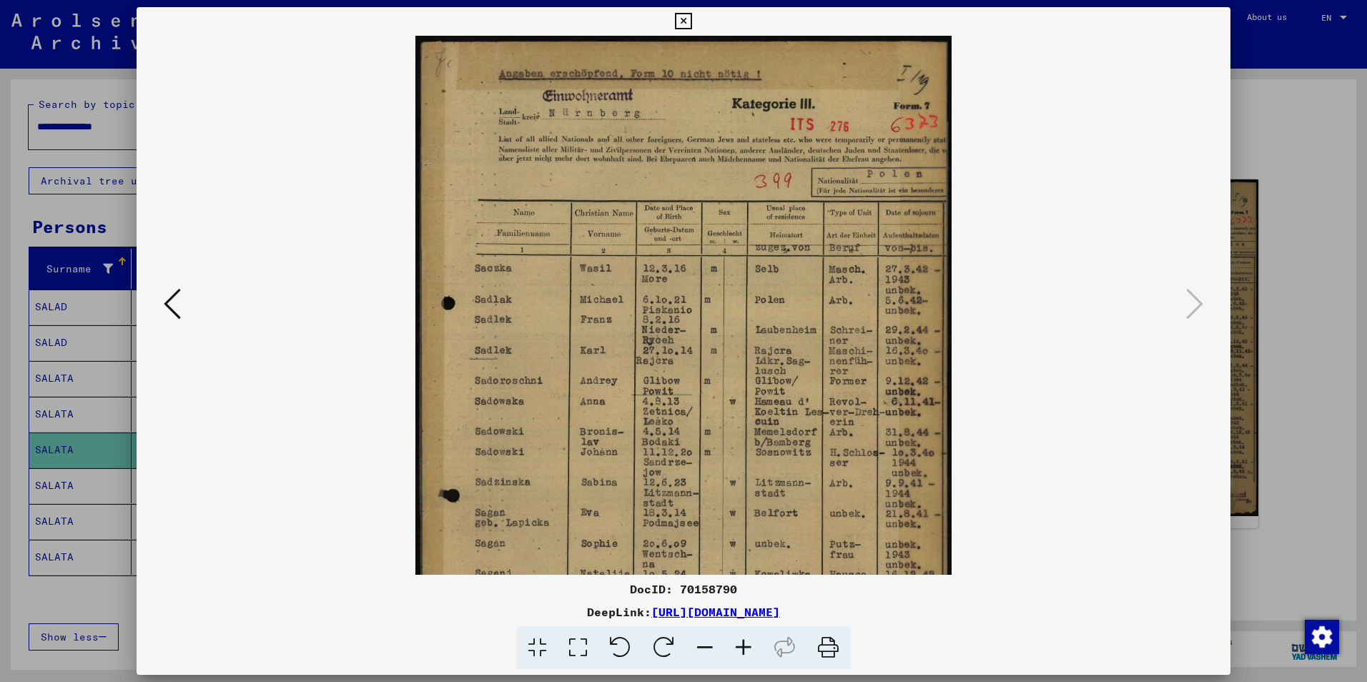
click at [744, 650] on icon at bounding box center [743, 648] width 39 height 44
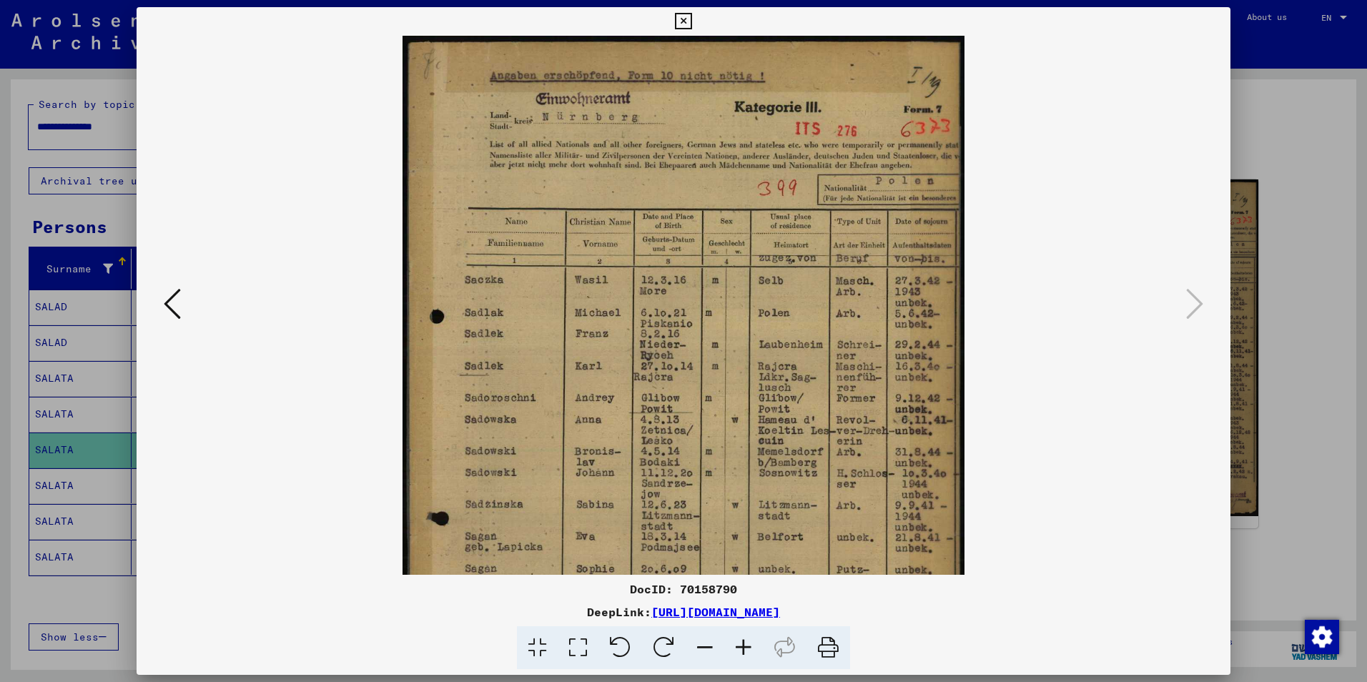
drag, startPoint x: 636, startPoint y: 434, endPoint x: 607, endPoint y: 417, distance: 33.4
click at [607, 417] on img at bounding box center [684, 413] width 563 height 754
click at [169, 304] on icon at bounding box center [172, 304] width 17 height 34
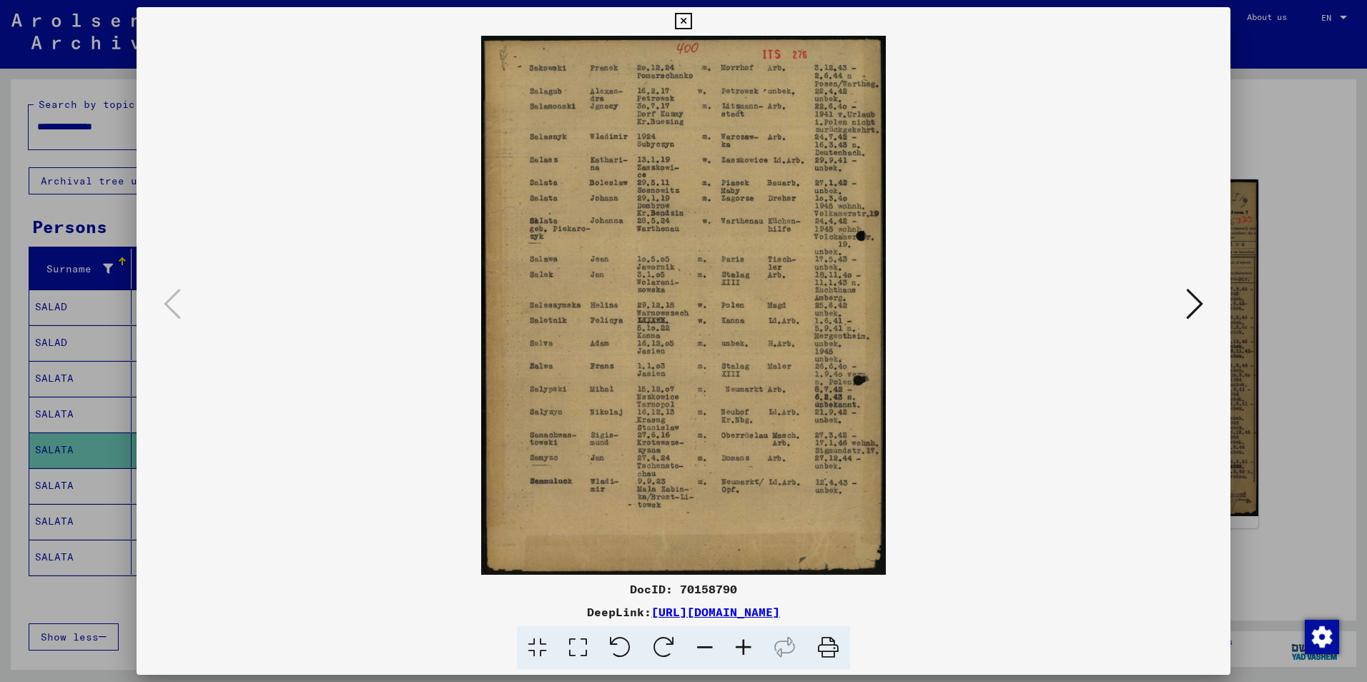
click at [744, 644] on icon at bounding box center [743, 648] width 39 height 44
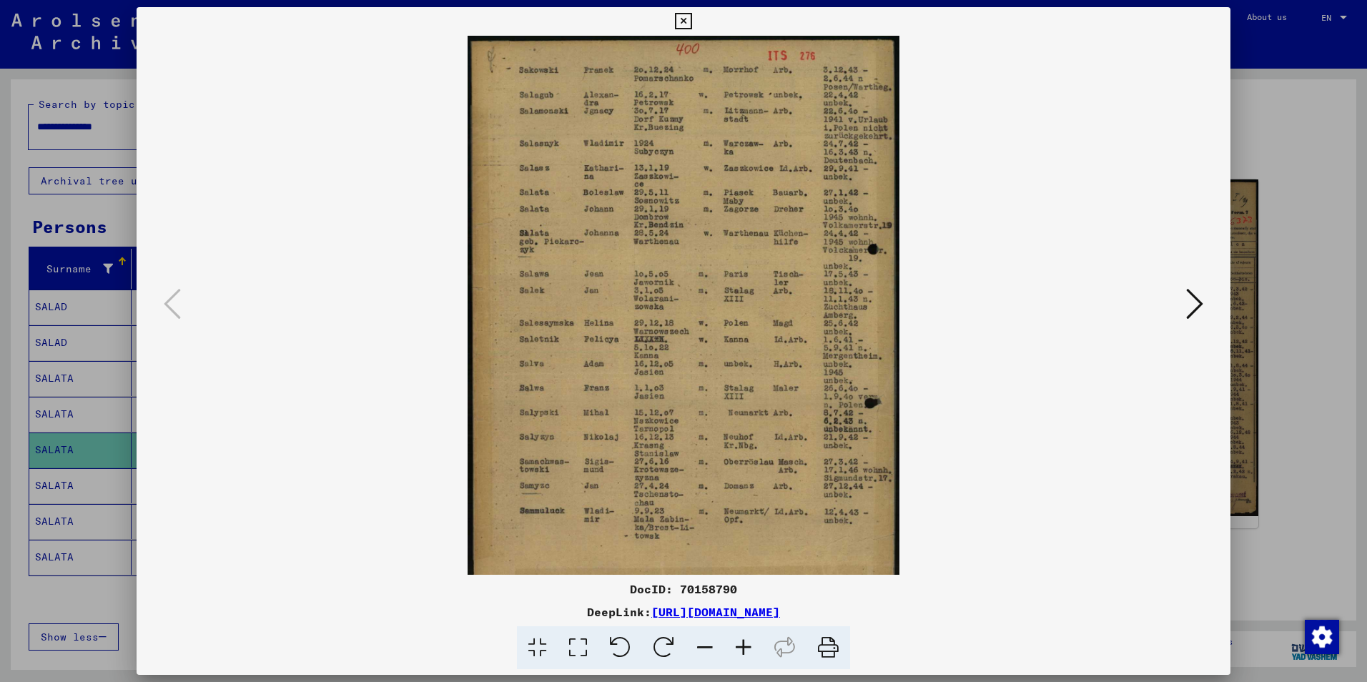
click at [744, 644] on icon at bounding box center [743, 648] width 39 height 44
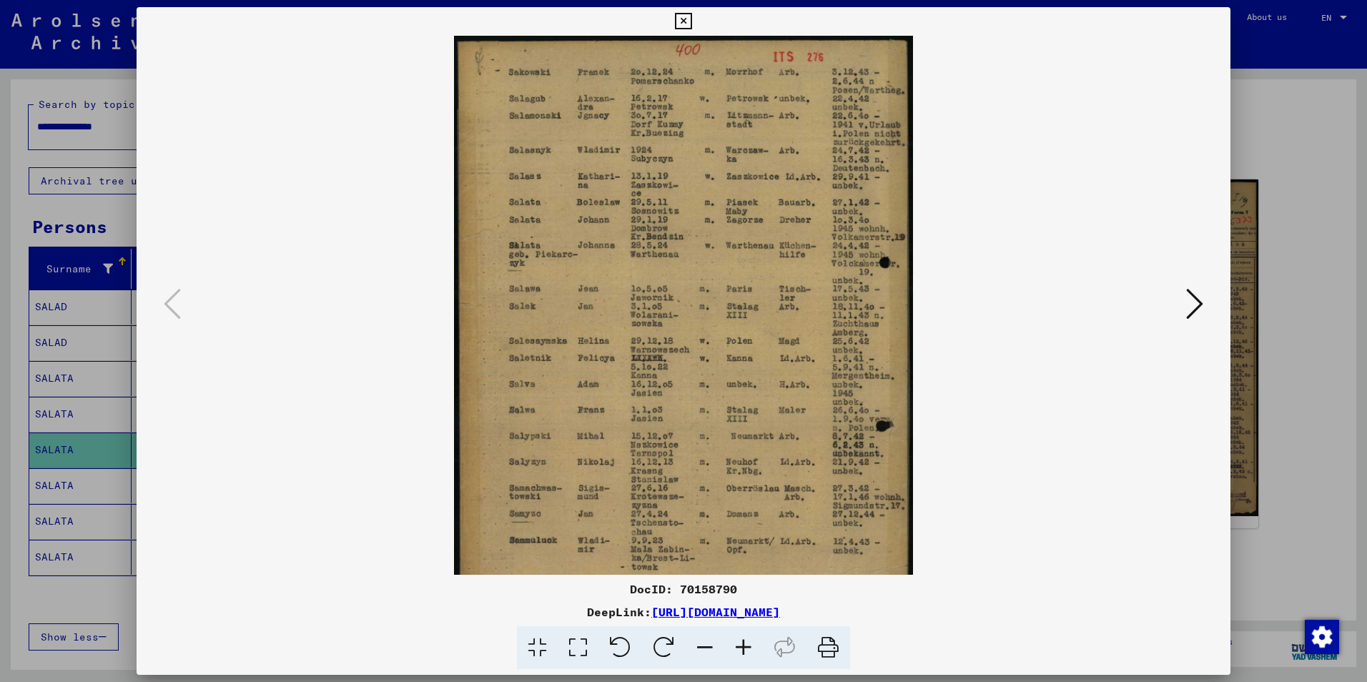
click at [744, 644] on icon at bounding box center [743, 648] width 39 height 44
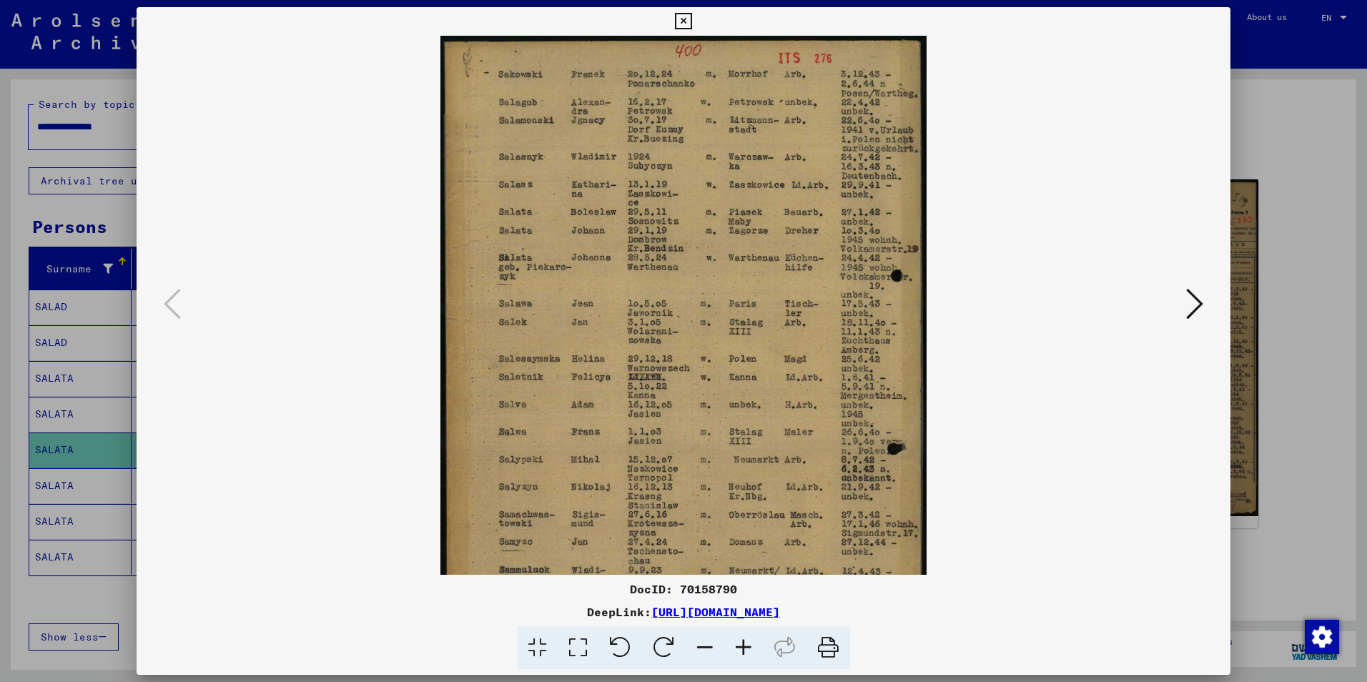
click at [744, 644] on icon at bounding box center [743, 648] width 39 height 44
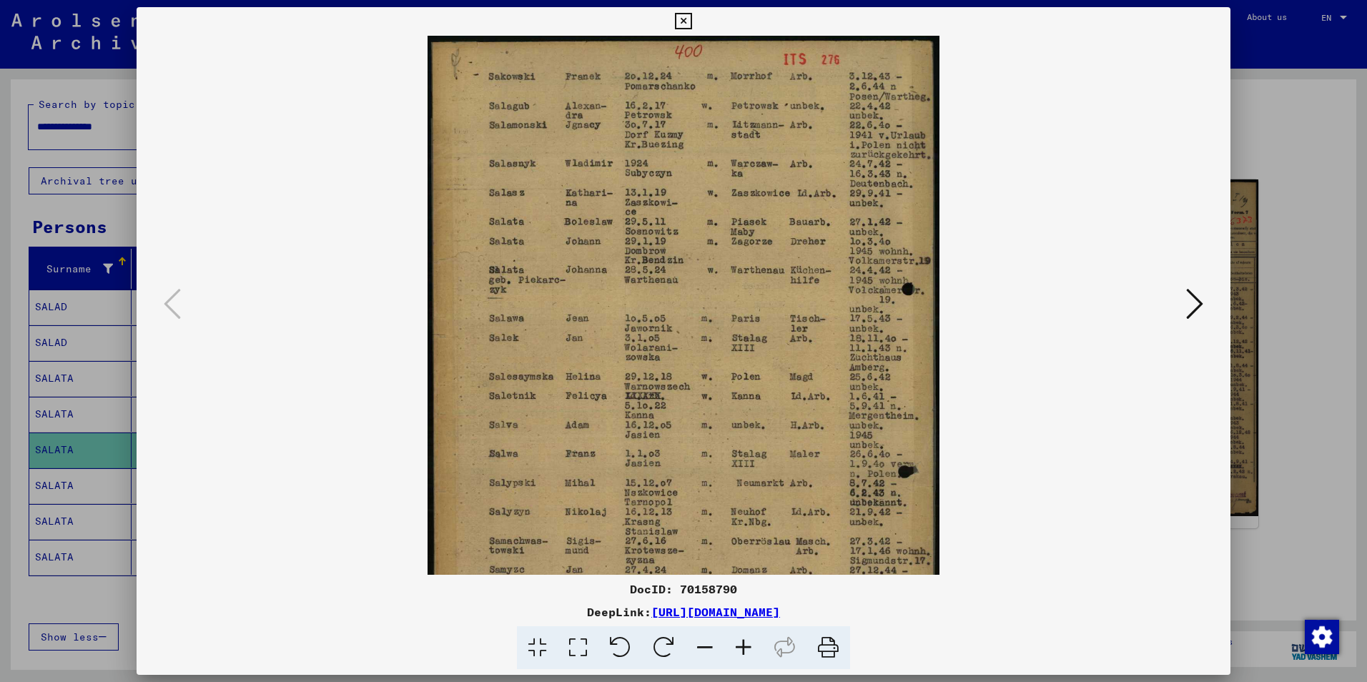
click at [744, 643] on icon at bounding box center [743, 648] width 39 height 44
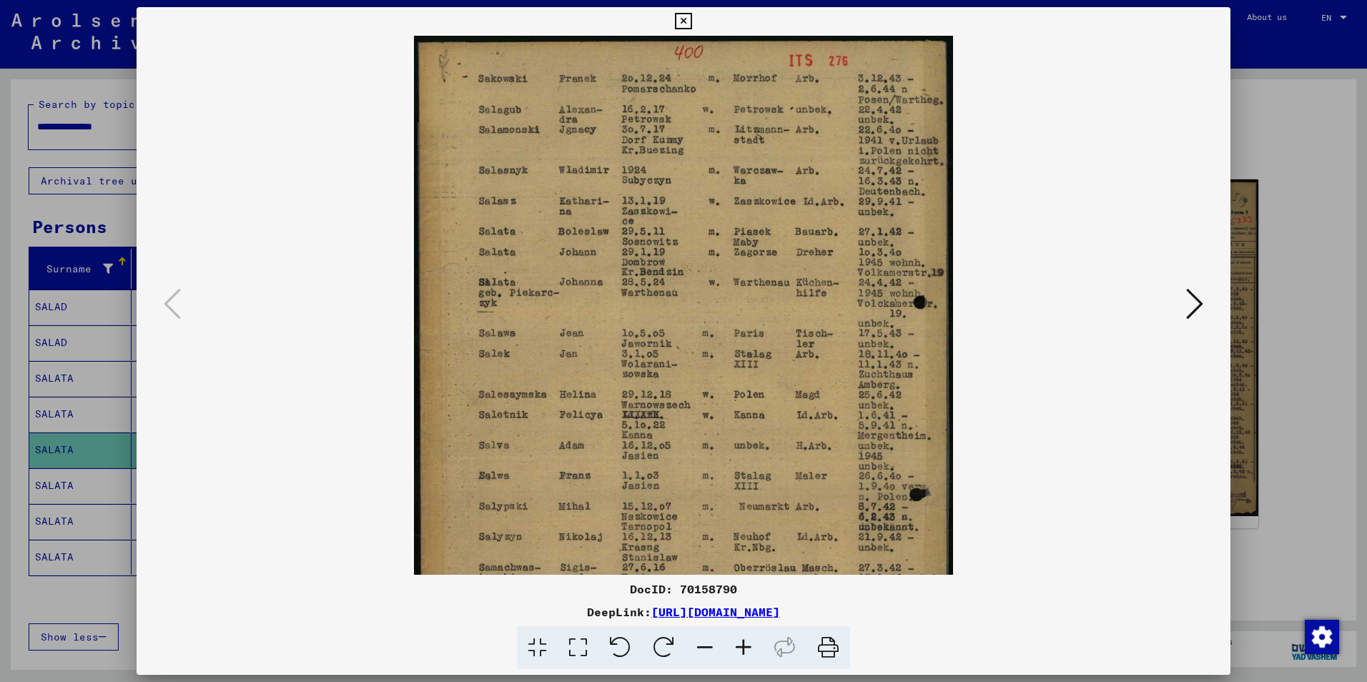
click at [744, 643] on icon at bounding box center [743, 648] width 39 height 44
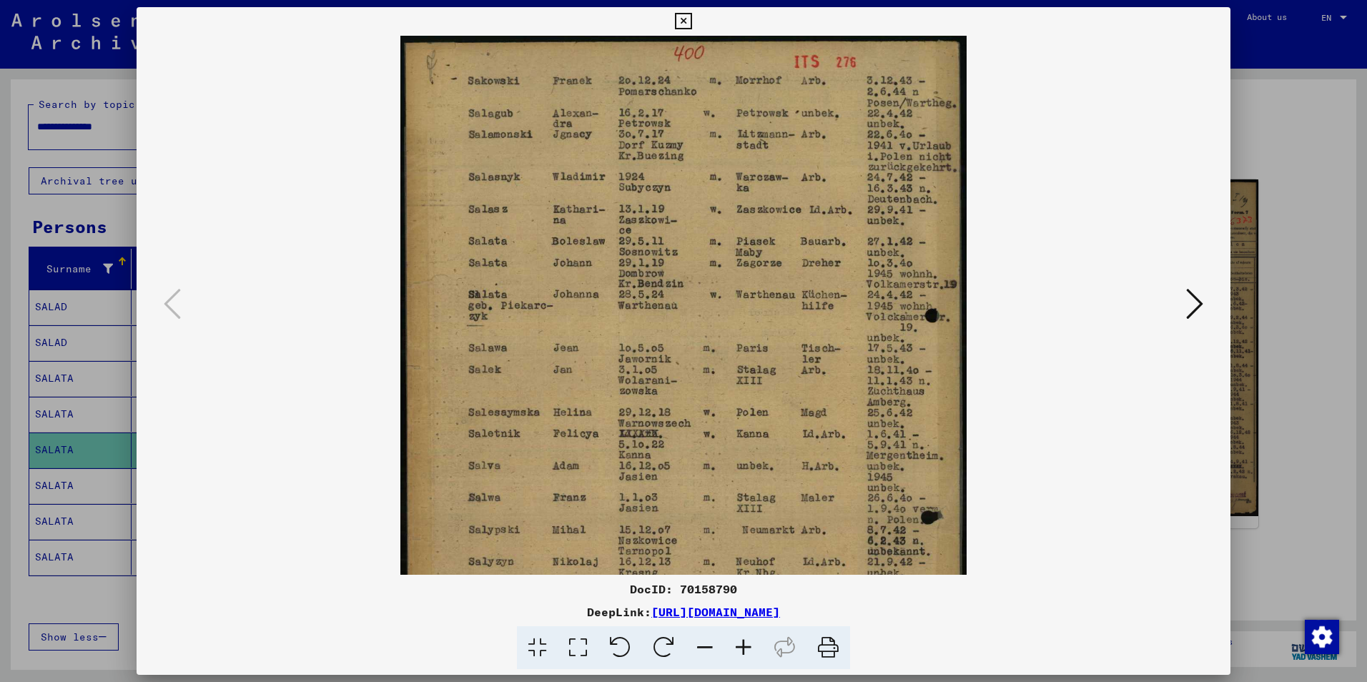
click at [684, 21] on icon at bounding box center [683, 21] width 16 height 17
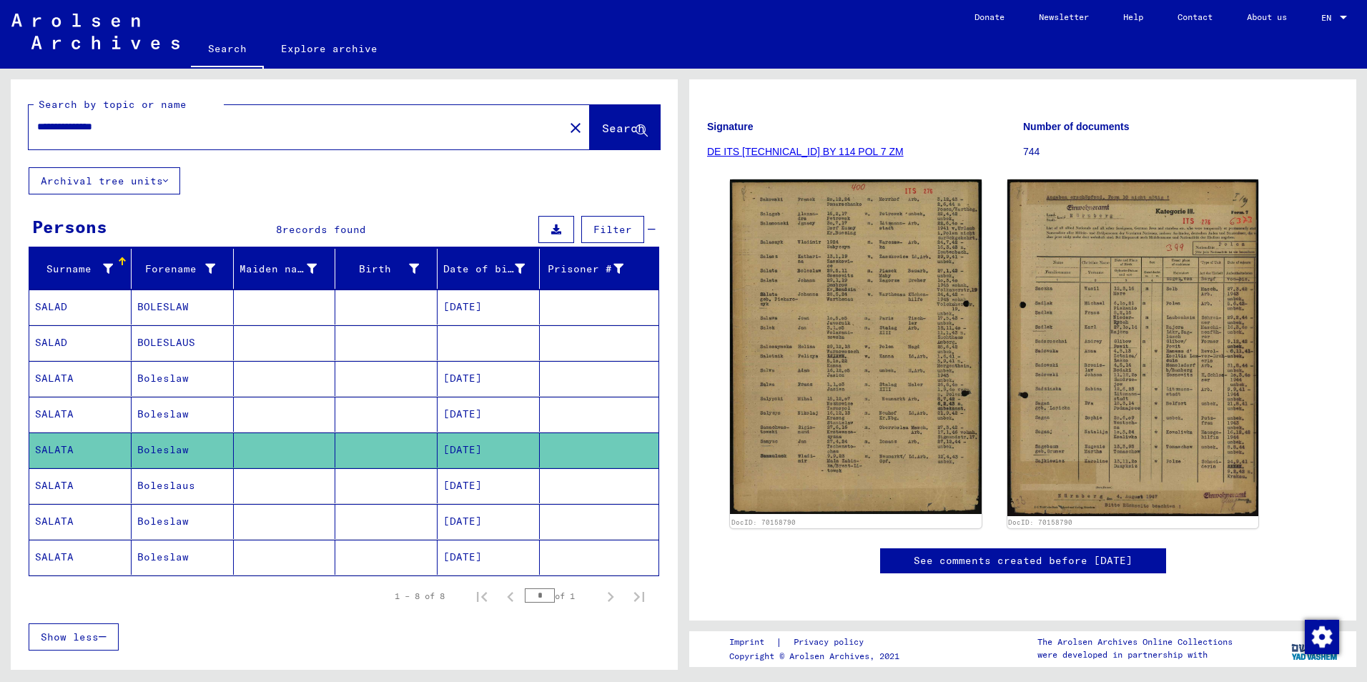
click at [56, 486] on mat-cell "SALATA" at bounding box center [80, 485] width 102 height 35
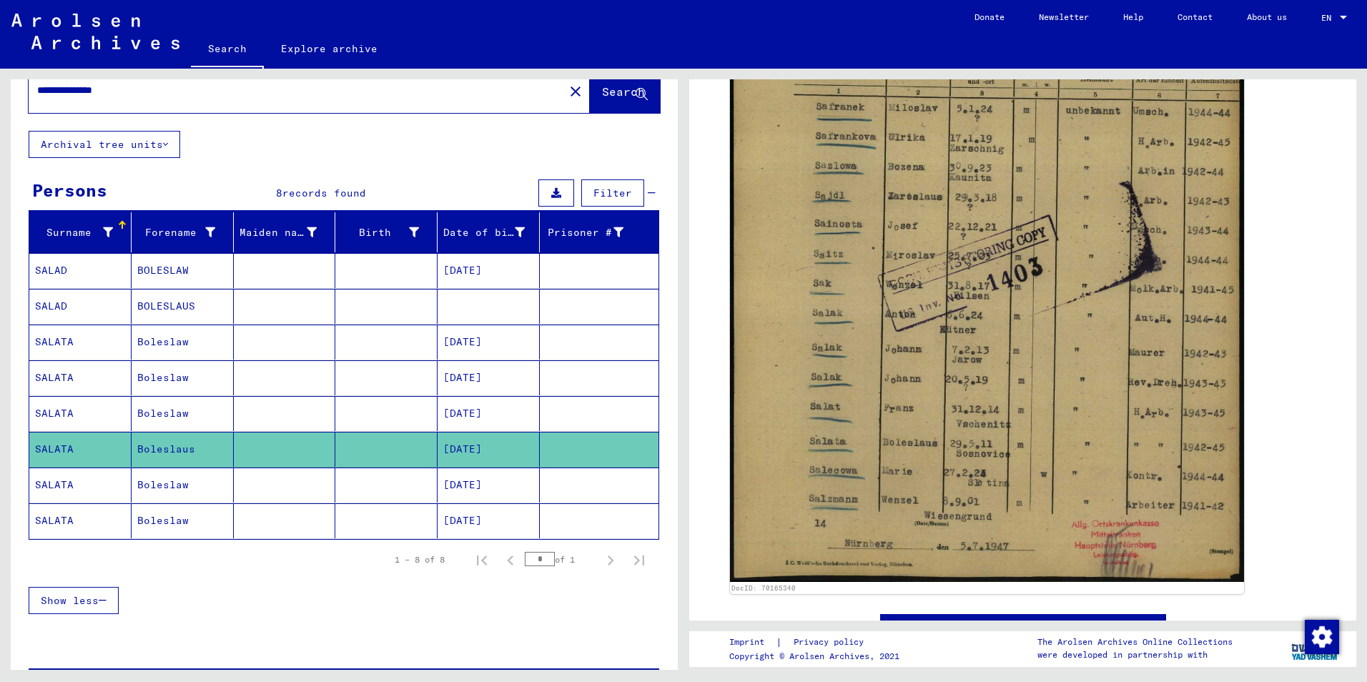
scroll to position [72, 0]
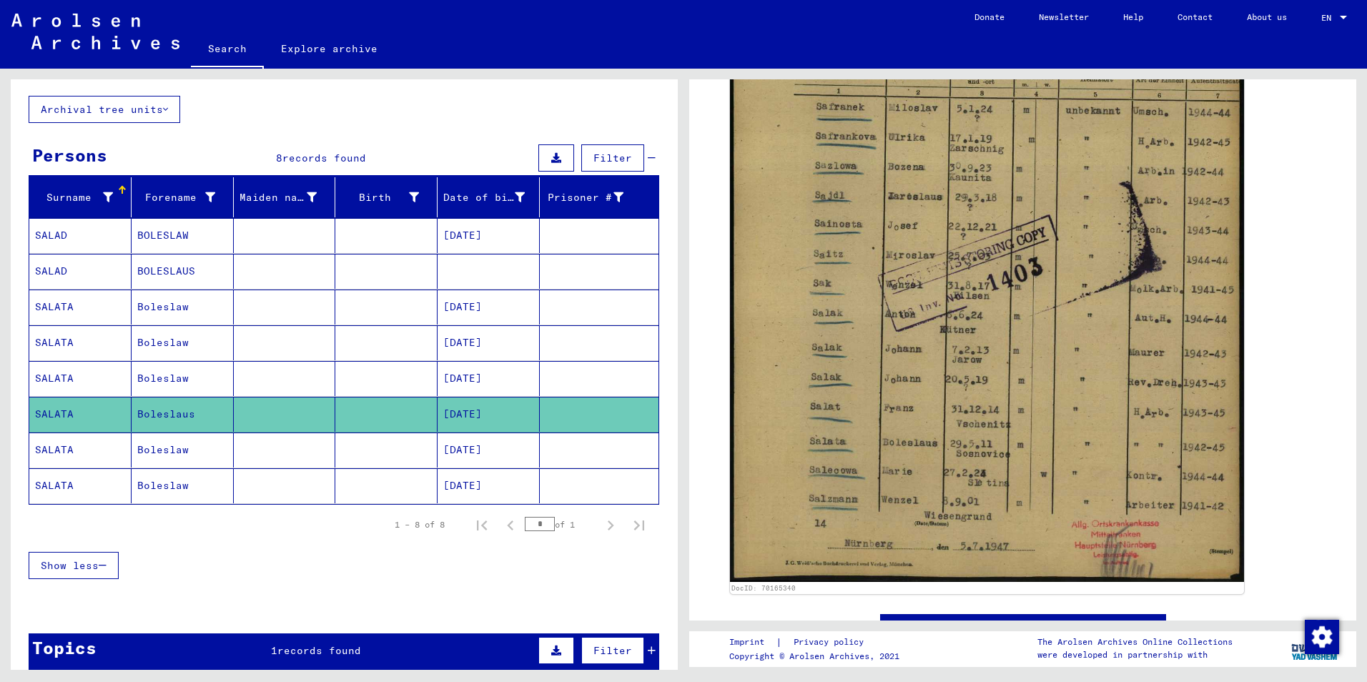
click at [60, 446] on mat-cell "SALATA" at bounding box center [80, 450] width 102 height 35
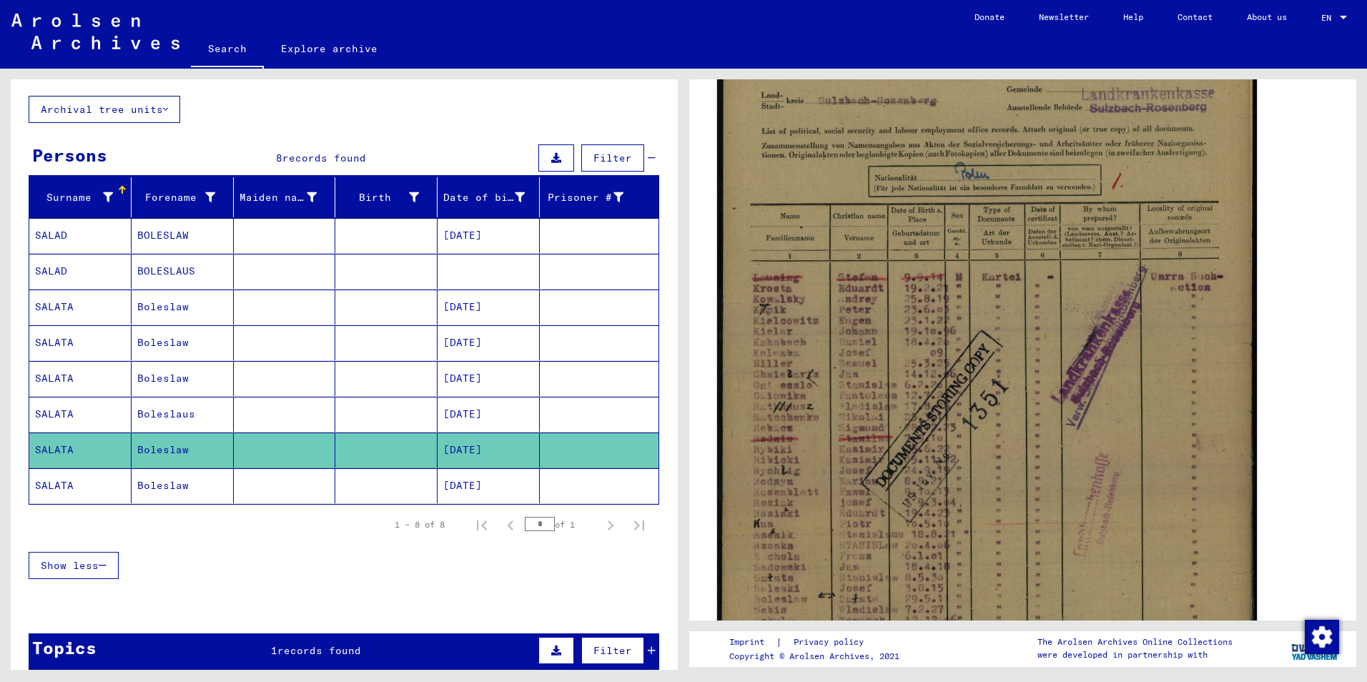
scroll to position [286, 0]
click at [1015, 425] on img at bounding box center [987, 394] width 540 height 756
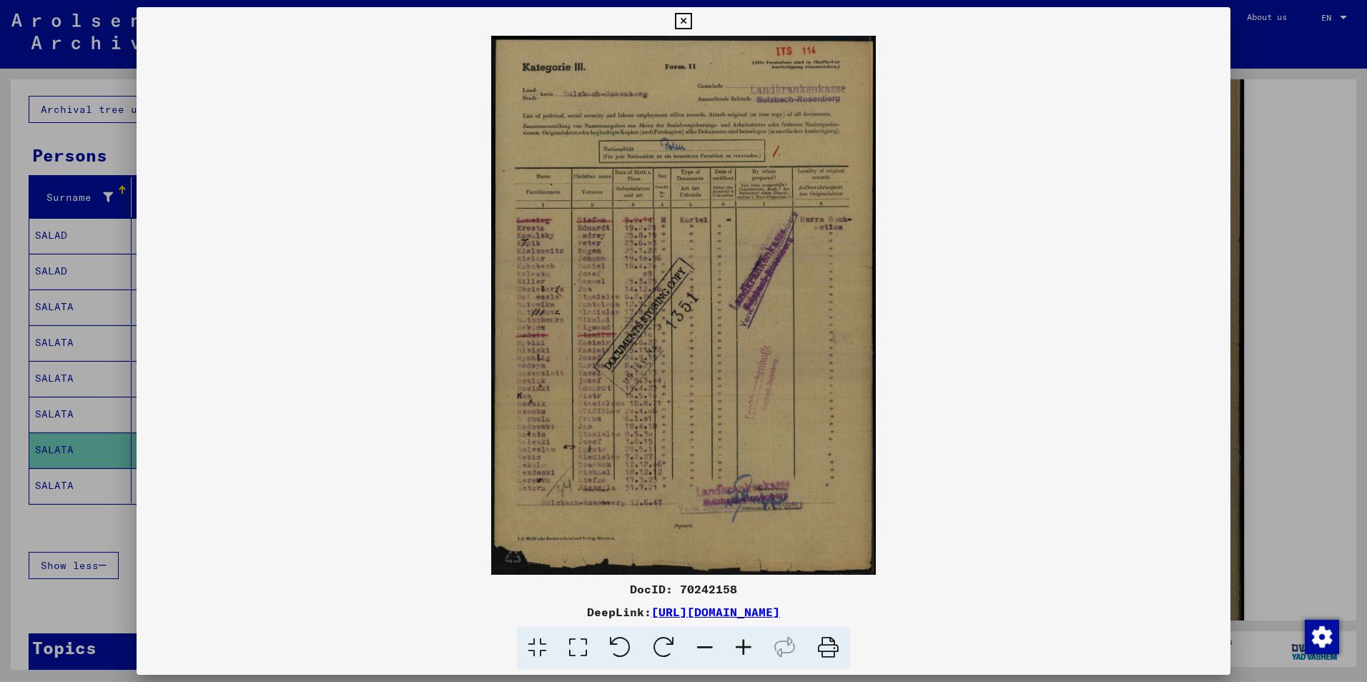
click at [745, 645] on icon at bounding box center [743, 648] width 39 height 44
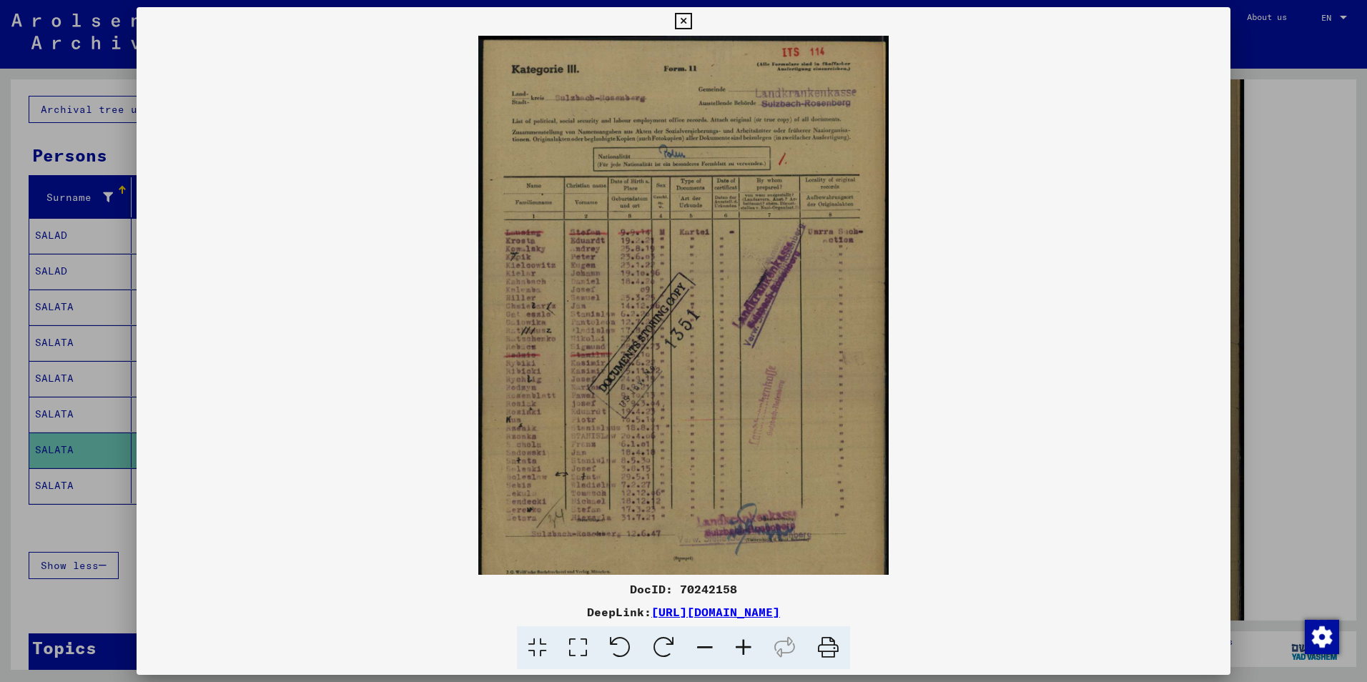
click at [745, 645] on icon at bounding box center [743, 648] width 39 height 44
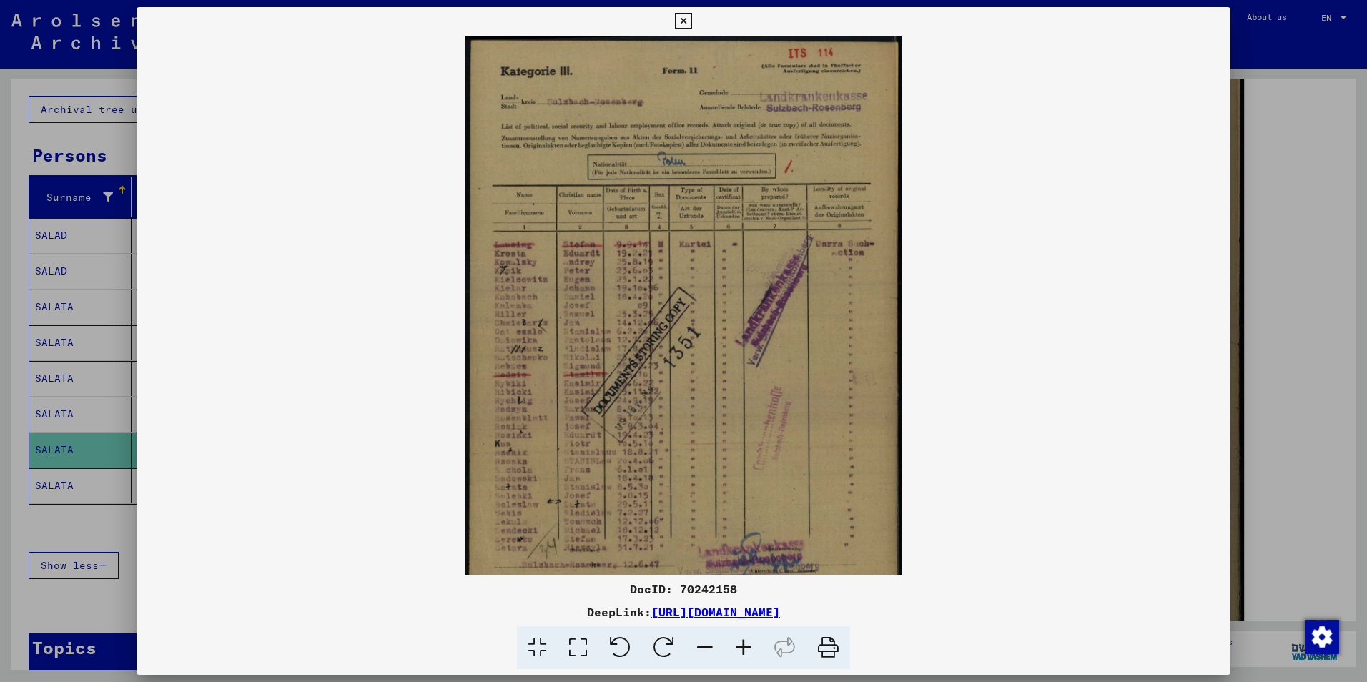
click at [745, 645] on icon at bounding box center [743, 648] width 39 height 44
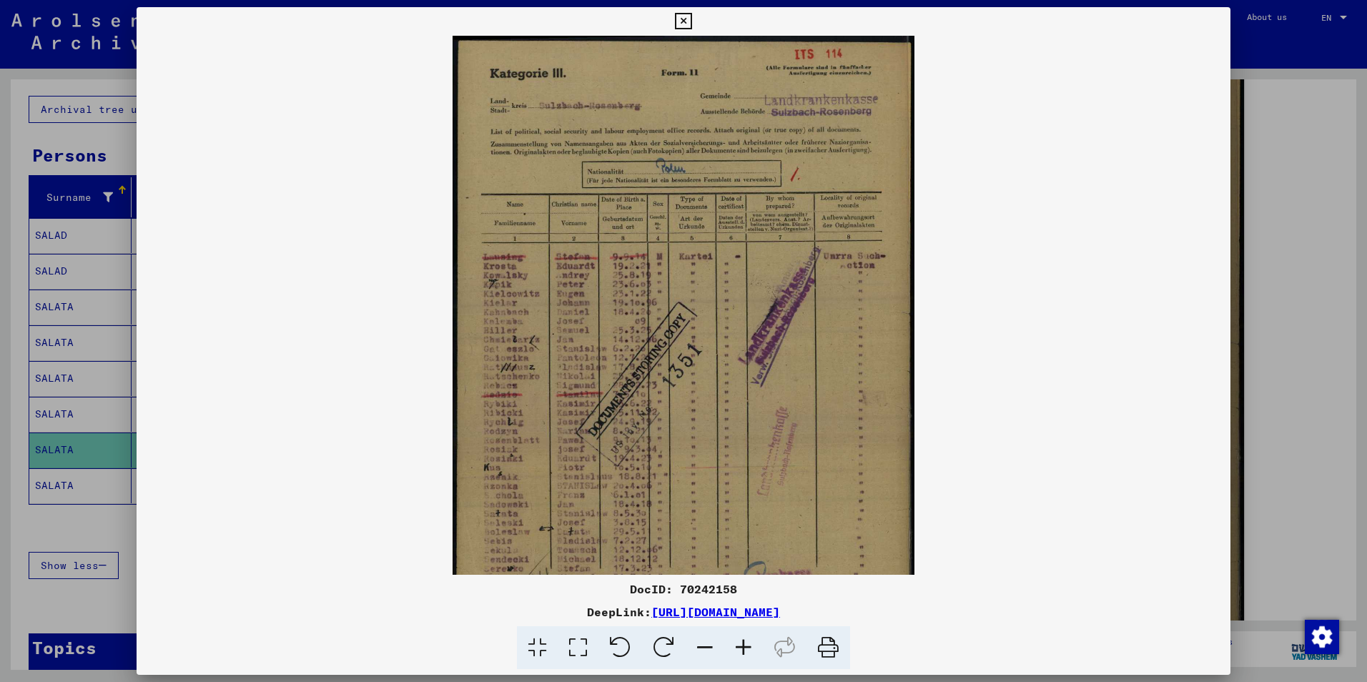
click at [745, 645] on icon at bounding box center [743, 648] width 39 height 44
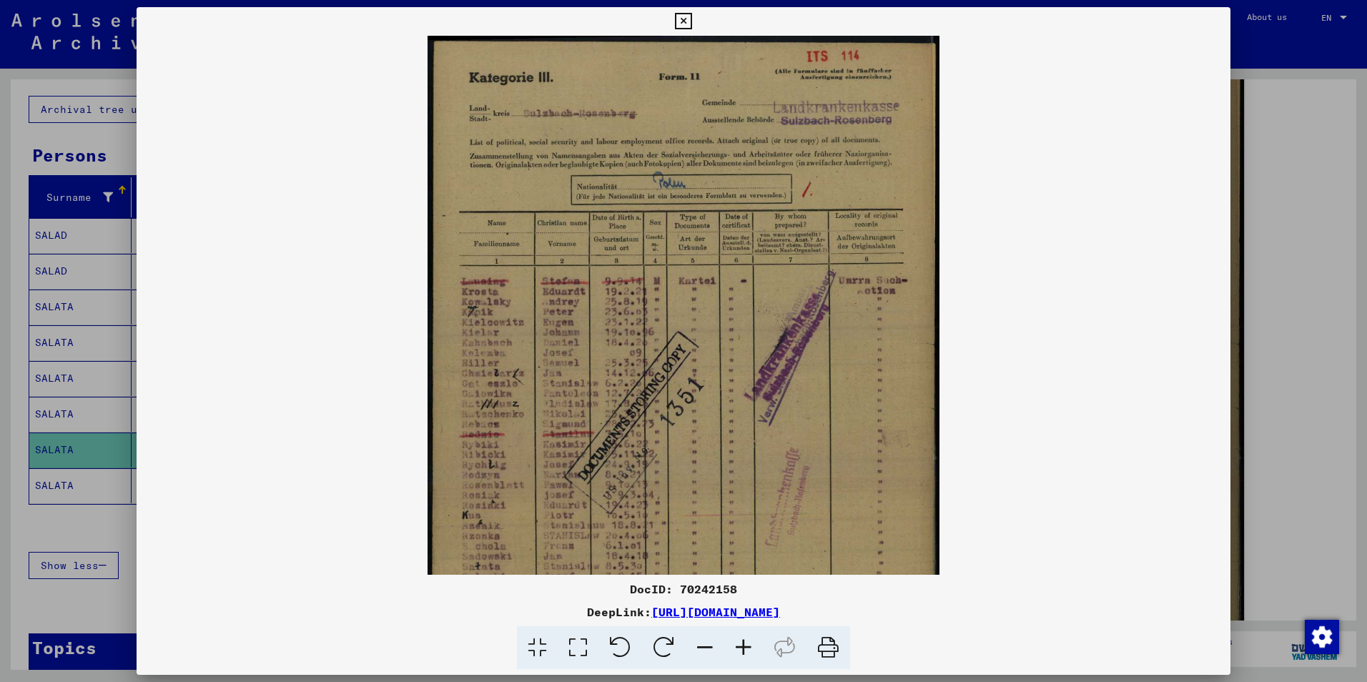
click at [745, 644] on icon at bounding box center [743, 648] width 39 height 44
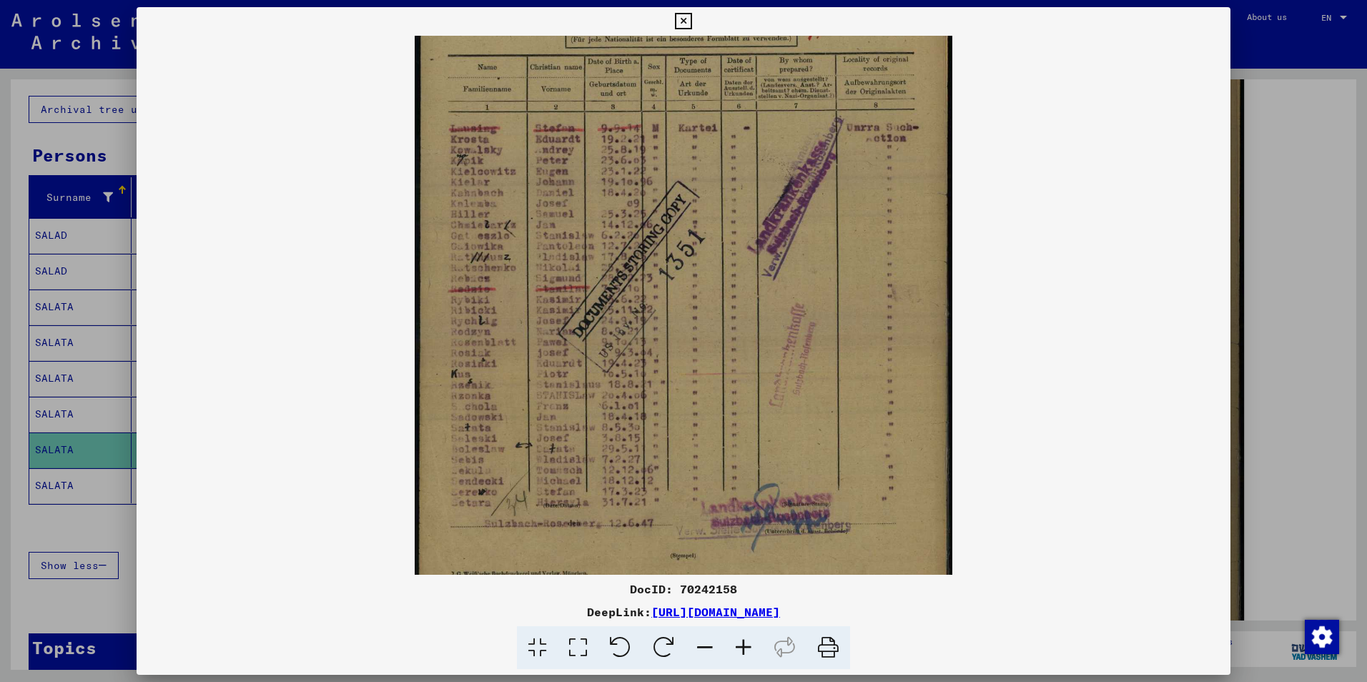
scroll to position [167, 0]
drag, startPoint x: 691, startPoint y: 469, endPoint x: 682, endPoint y: 302, distance: 166.8
click at [682, 302] on img at bounding box center [684, 246] width 538 height 754
click at [743, 648] on icon at bounding box center [743, 648] width 39 height 44
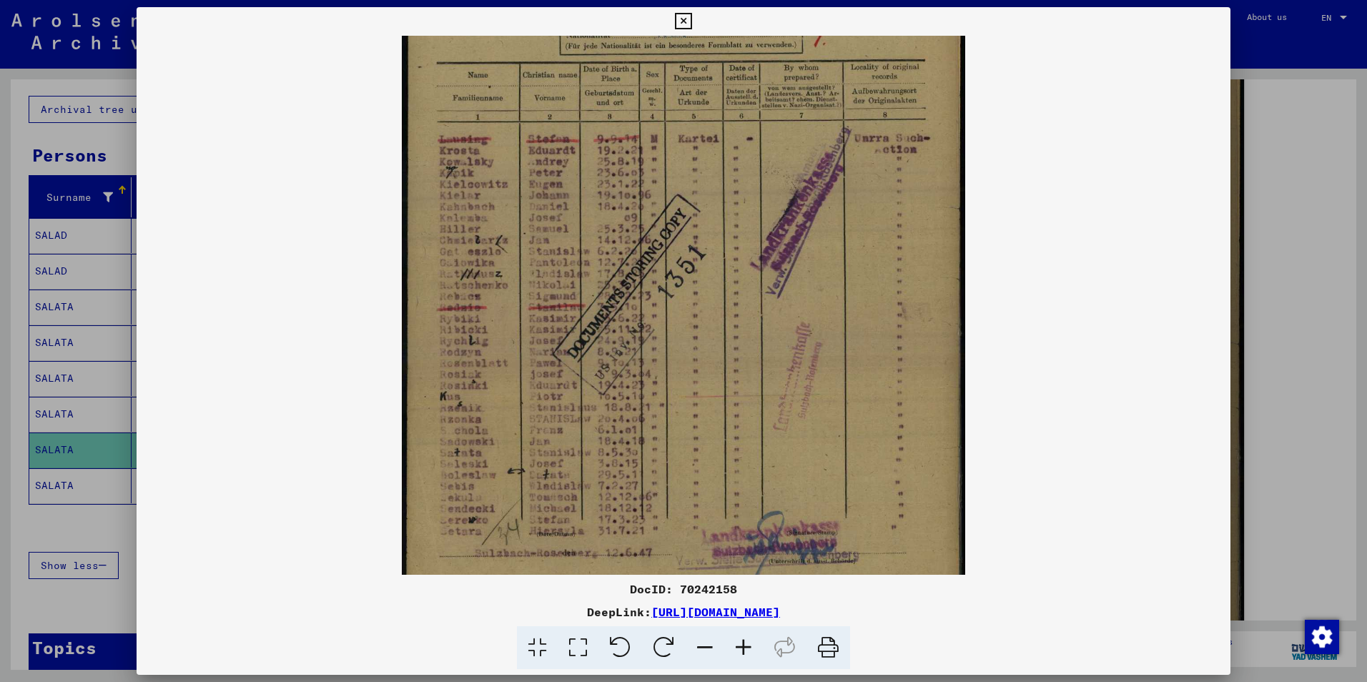
click at [743, 648] on icon at bounding box center [743, 648] width 39 height 44
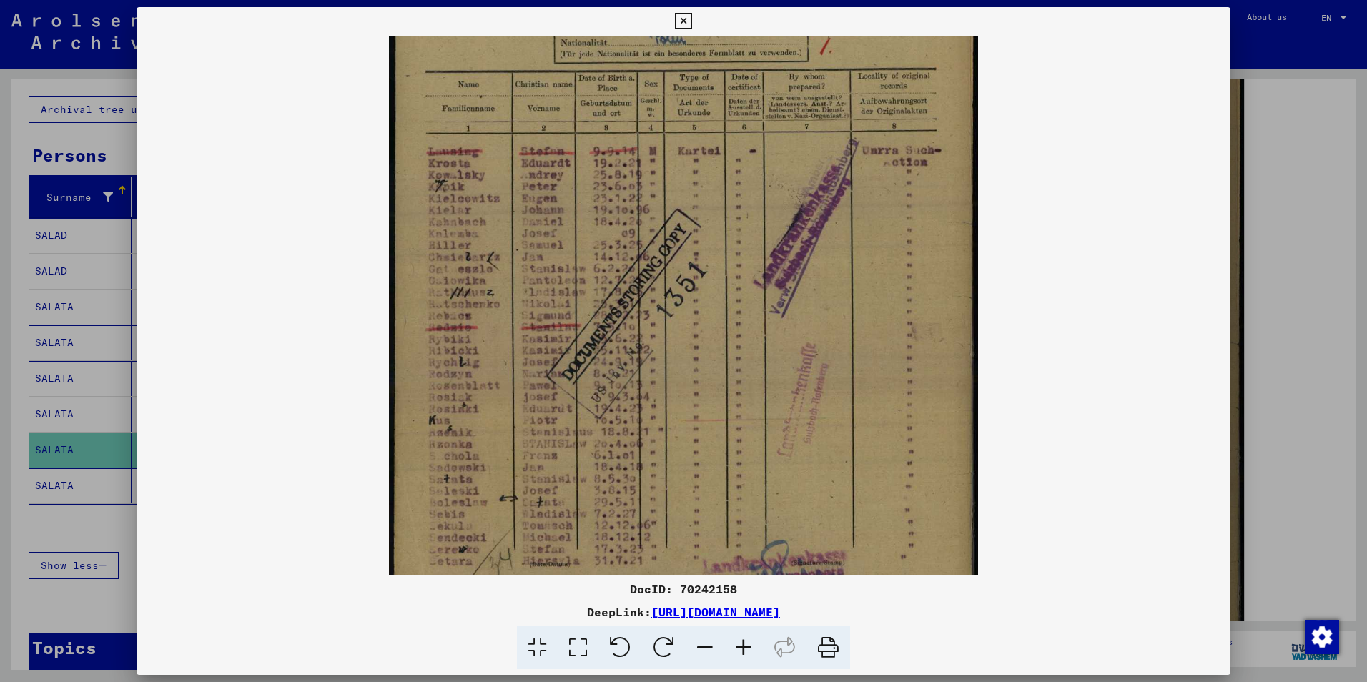
click at [743, 648] on icon at bounding box center [743, 648] width 39 height 44
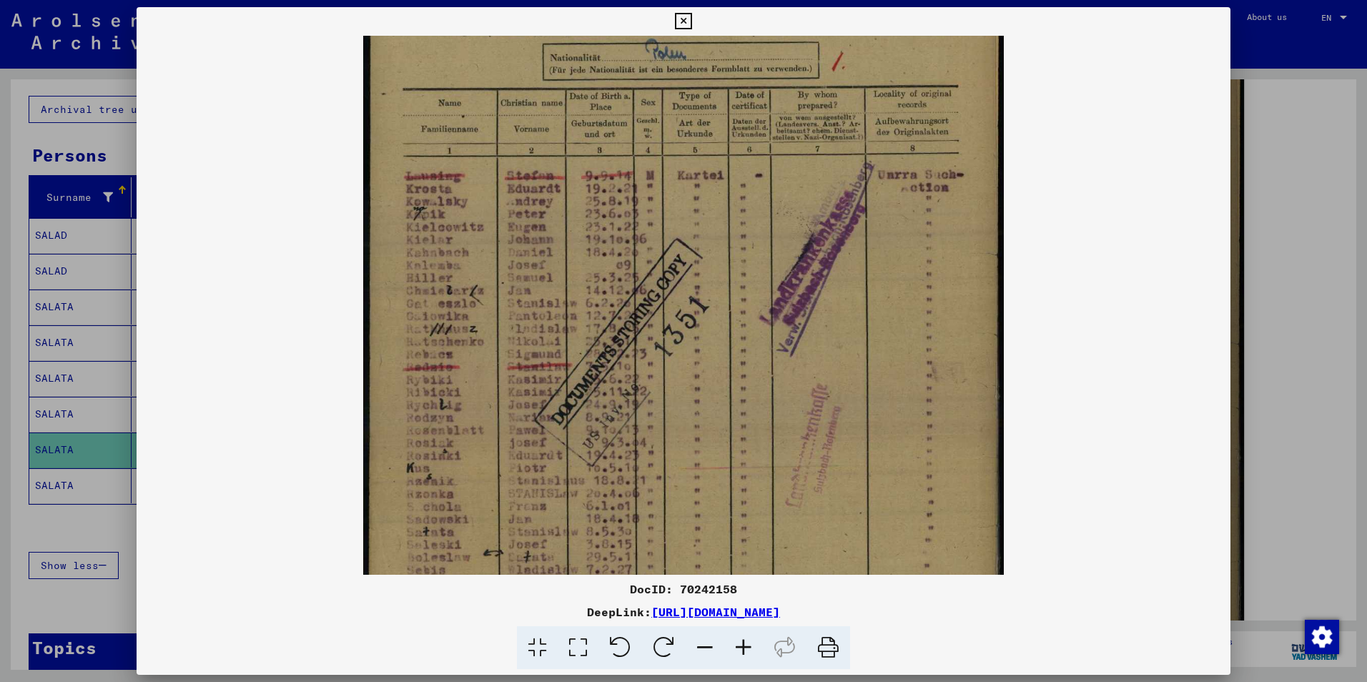
click at [743, 648] on icon at bounding box center [743, 648] width 39 height 44
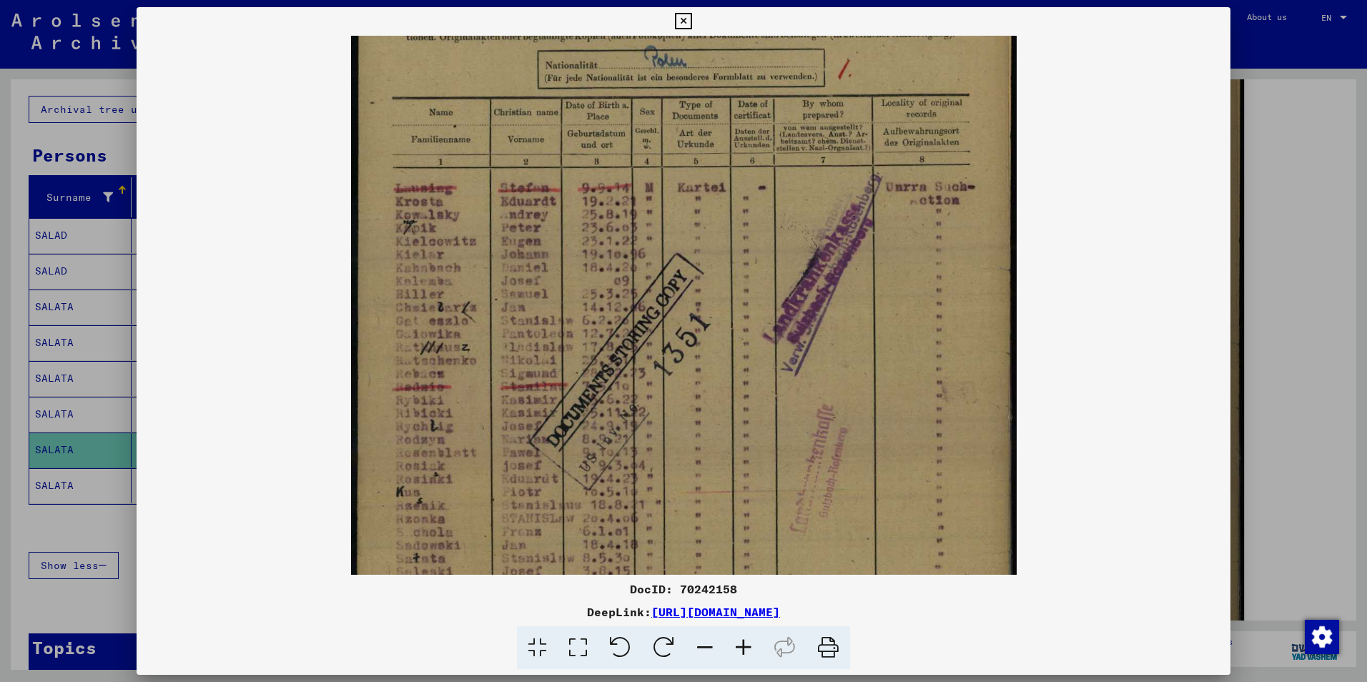
click at [743, 648] on icon at bounding box center [743, 648] width 39 height 44
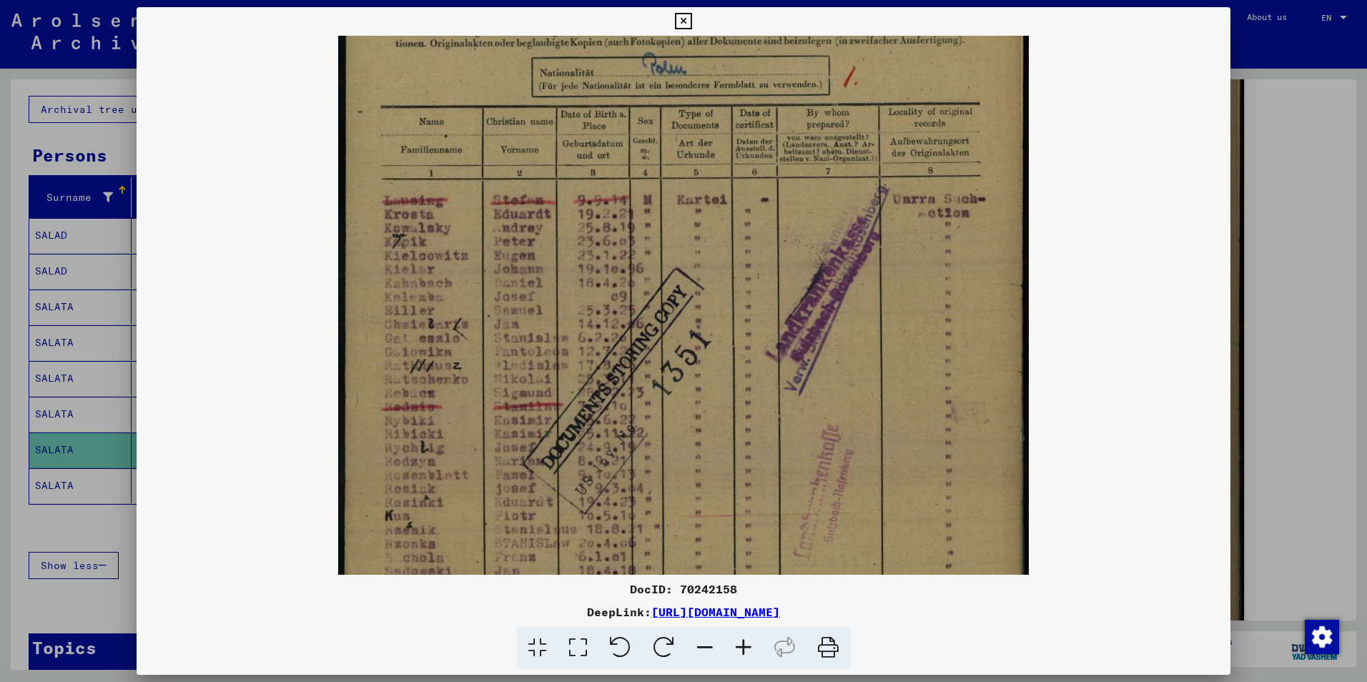
click at [743, 648] on icon at bounding box center [743, 648] width 39 height 44
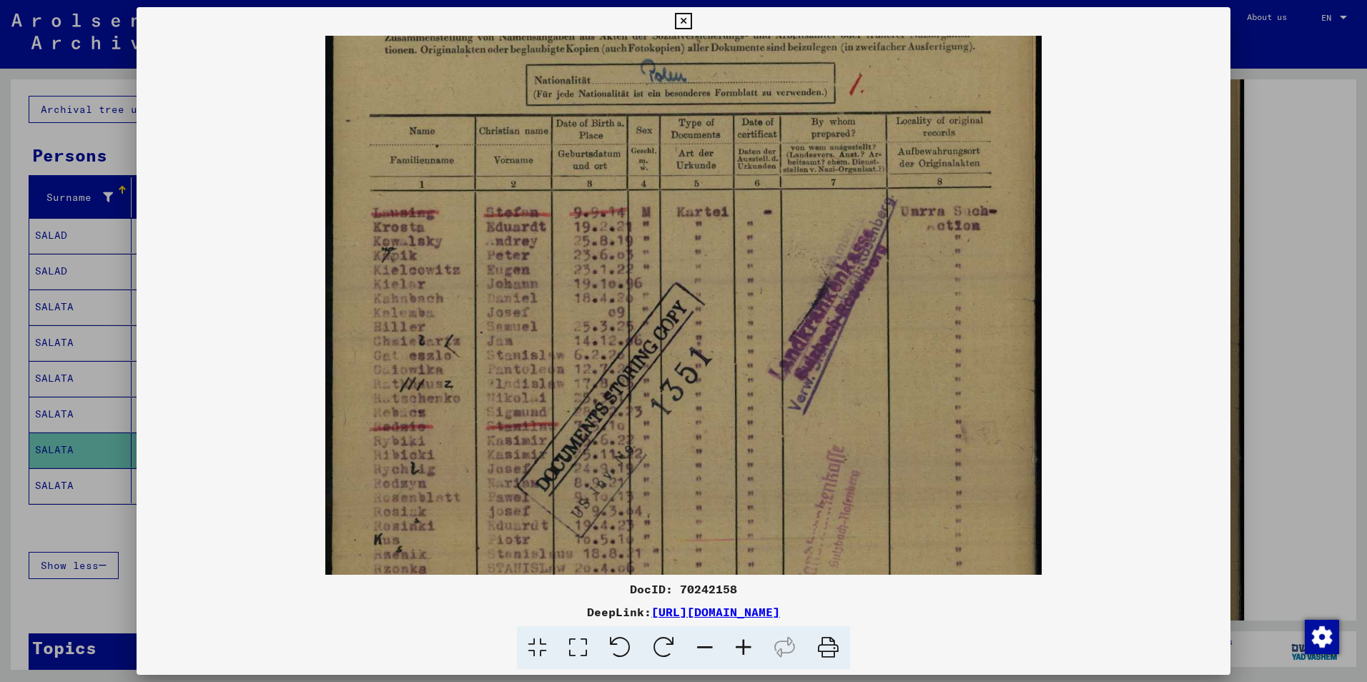
click at [743, 648] on icon at bounding box center [743, 648] width 39 height 44
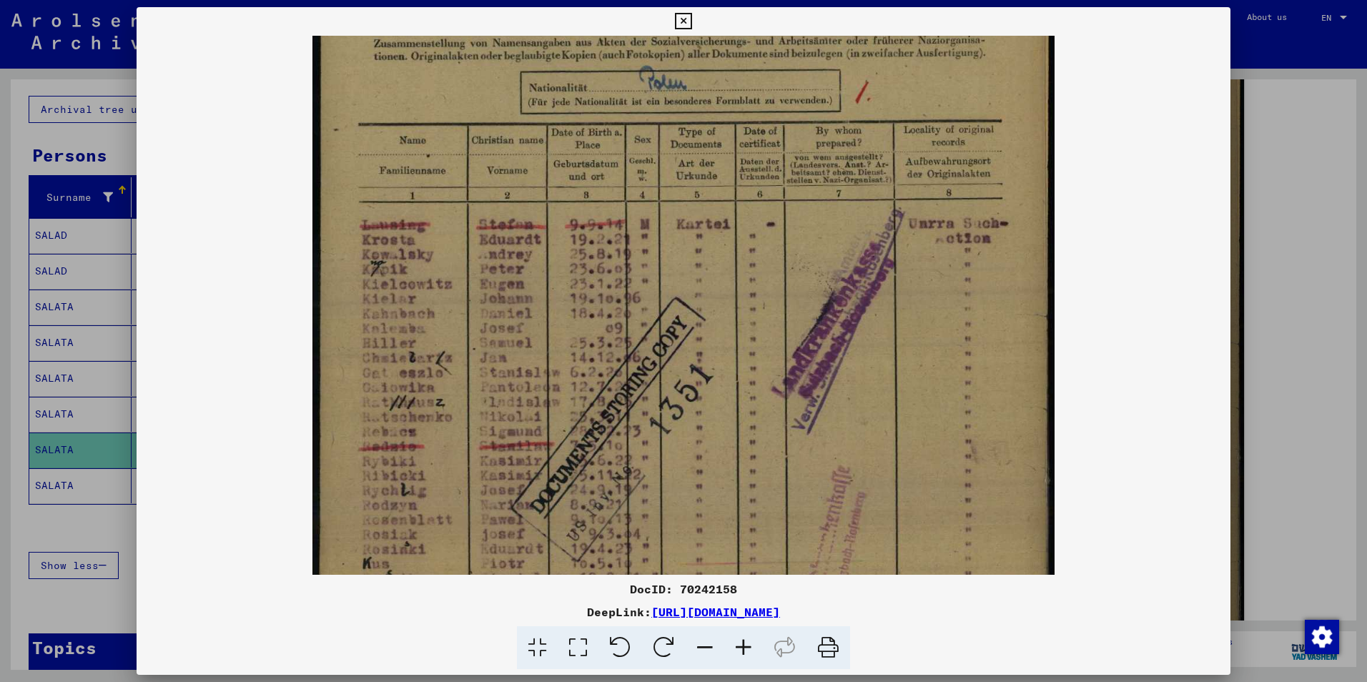
click at [743, 648] on icon at bounding box center [743, 648] width 39 height 44
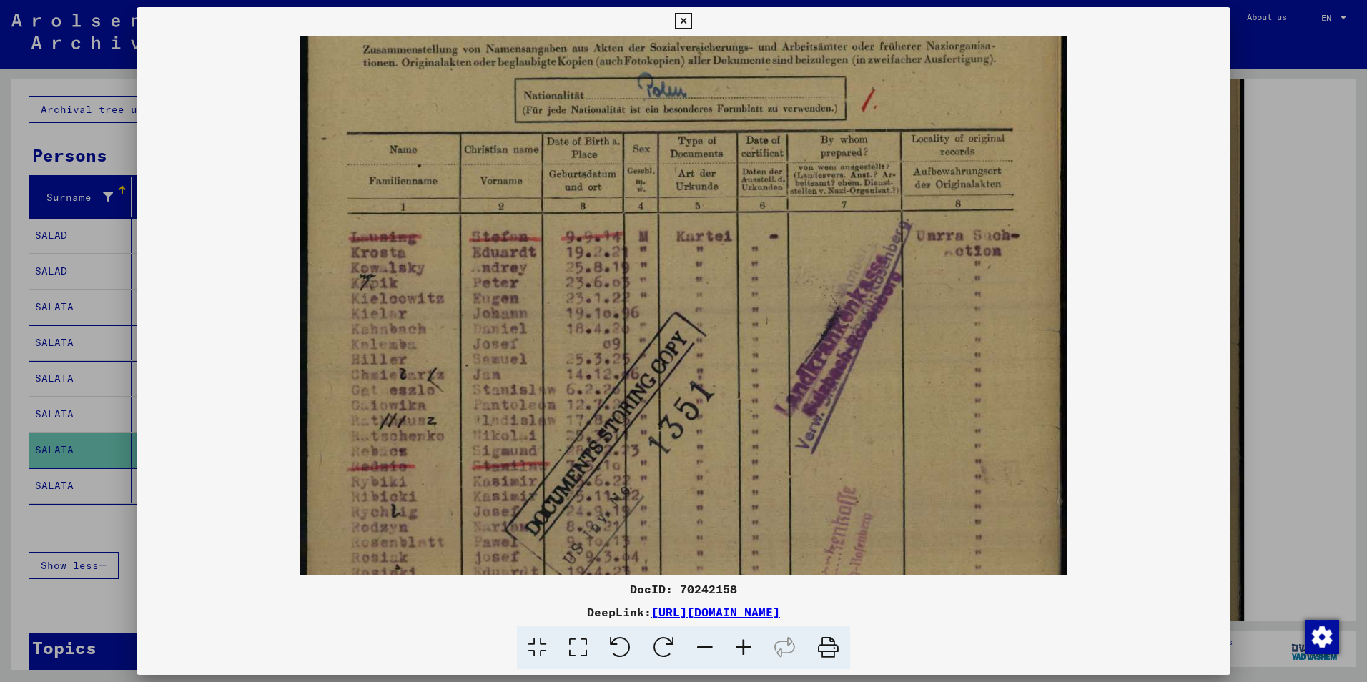
click at [743, 648] on icon at bounding box center [743, 648] width 39 height 44
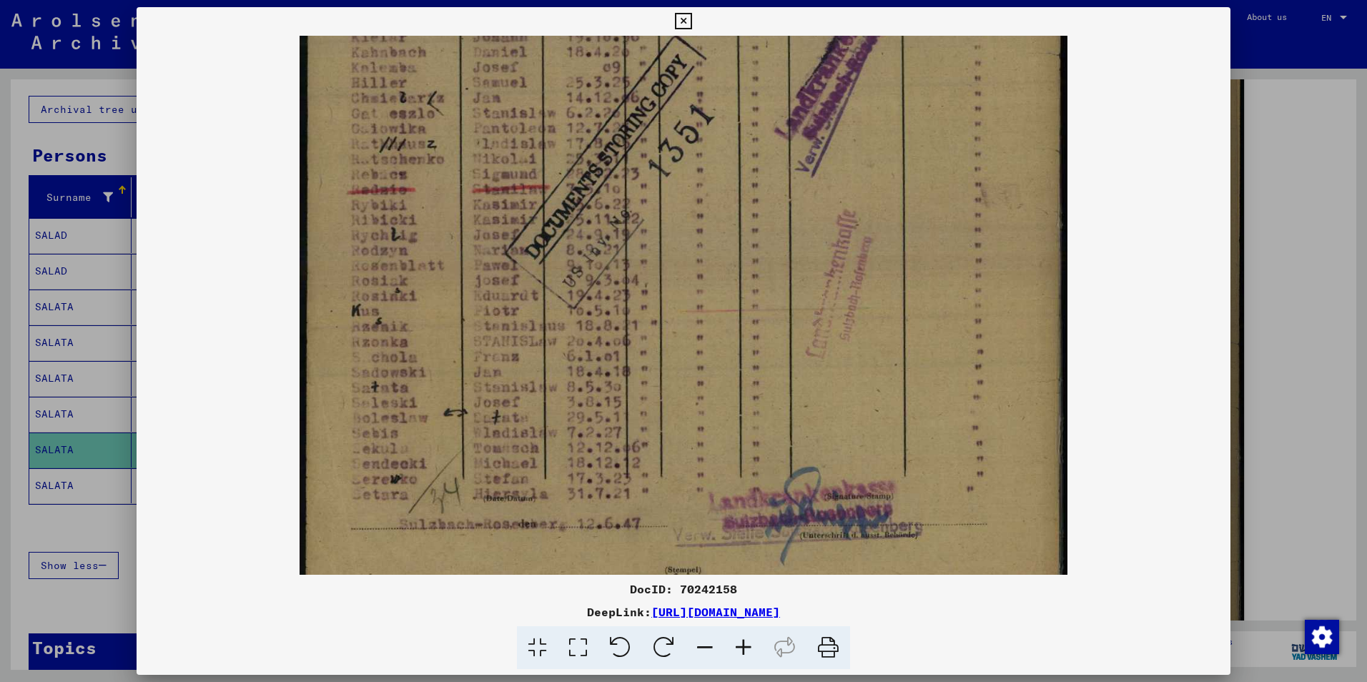
scroll to position [442, 0]
drag, startPoint x: 676, startPoint y: 510, endPoint x: 605, endPoint y: 247, distance: 272.7
click at [605, 247] on img at bounding box center [684, 131] width 768 height 1075
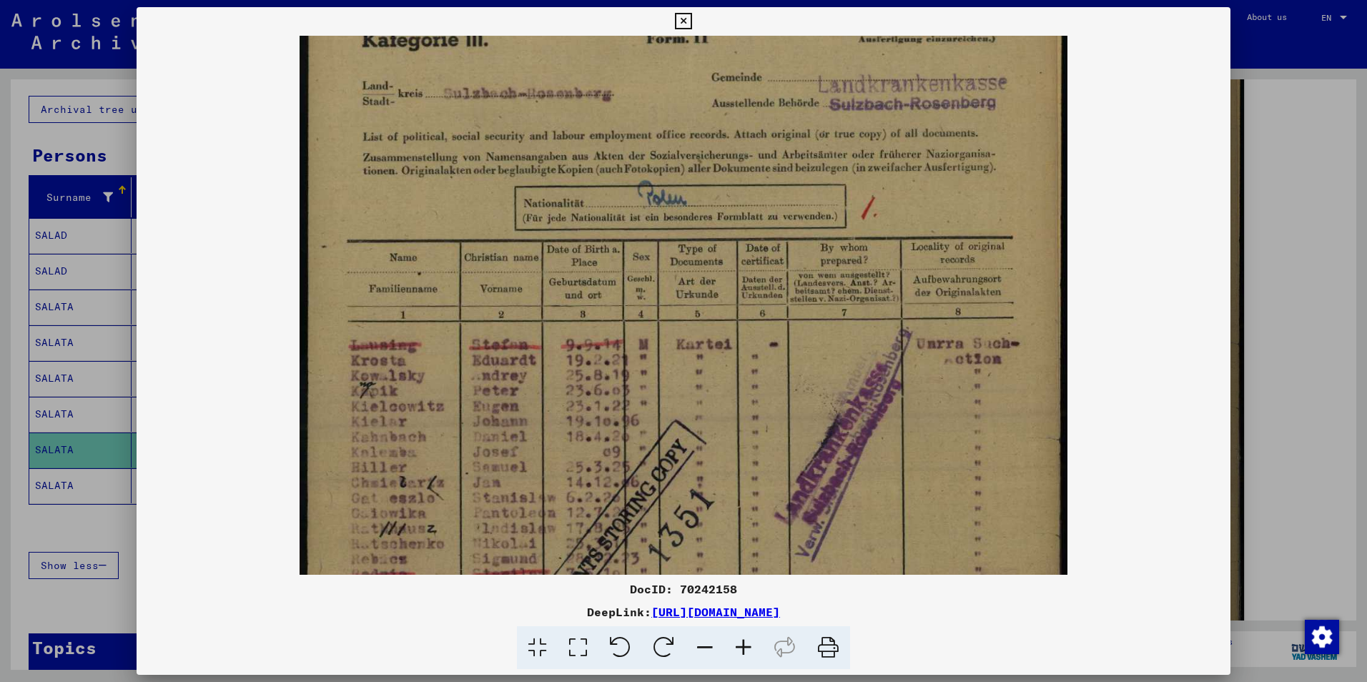
scroll to position [63, 0]
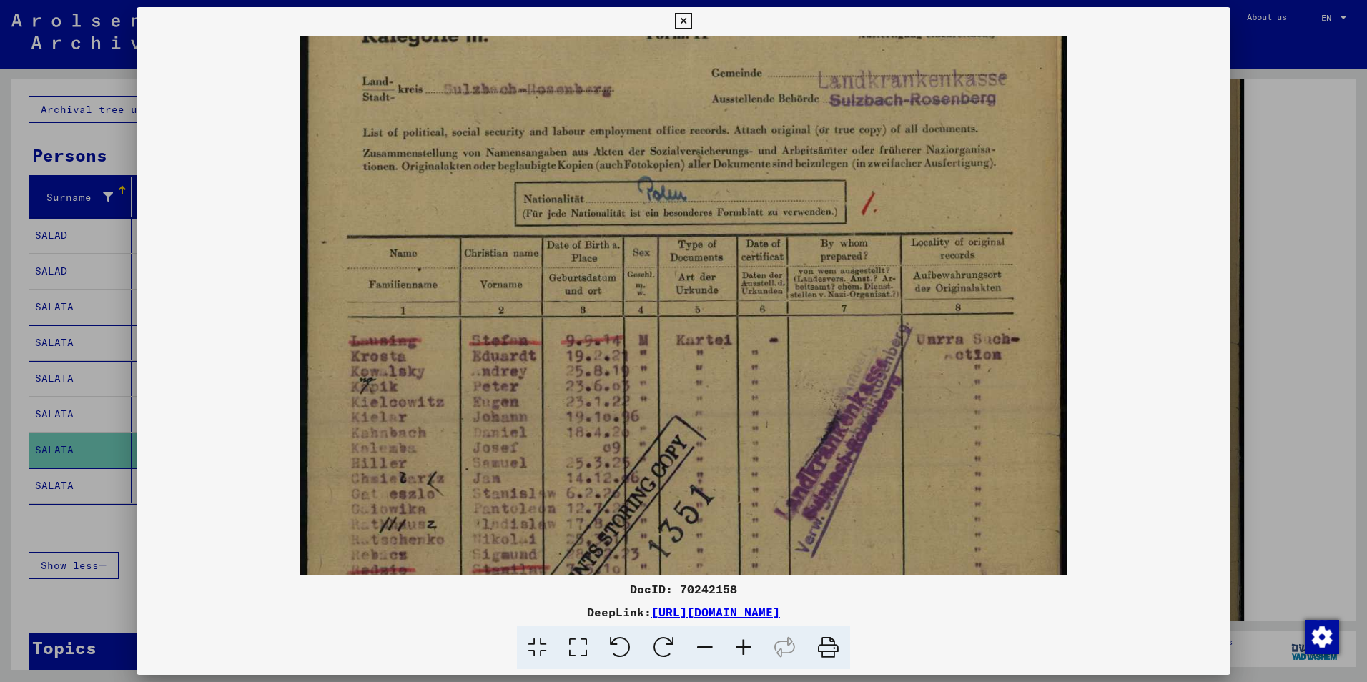
drag, startPoint x: 917, startPoint y: 138, endPoint x: 870, endPoint y: 512, distance: 376.9
click at [871, 512] on img at bounding box center [684, 510] width 768 height 1075
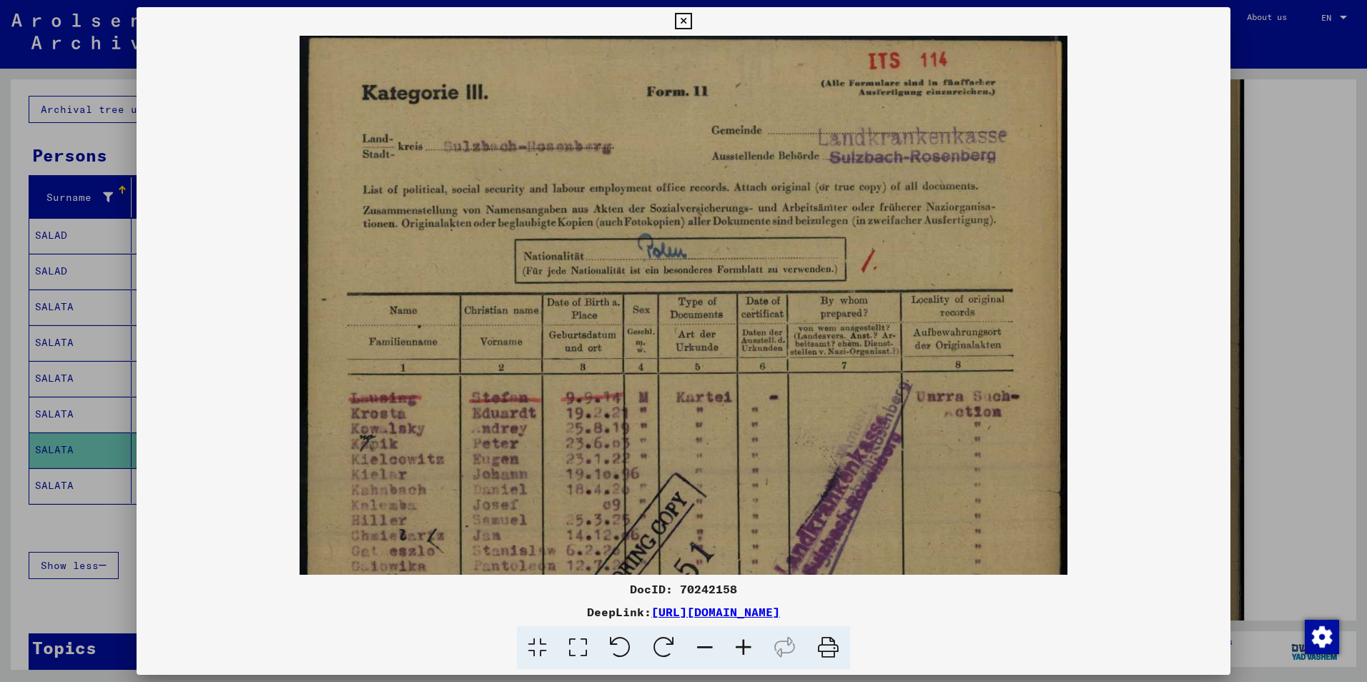
scroll to position [0, 0]
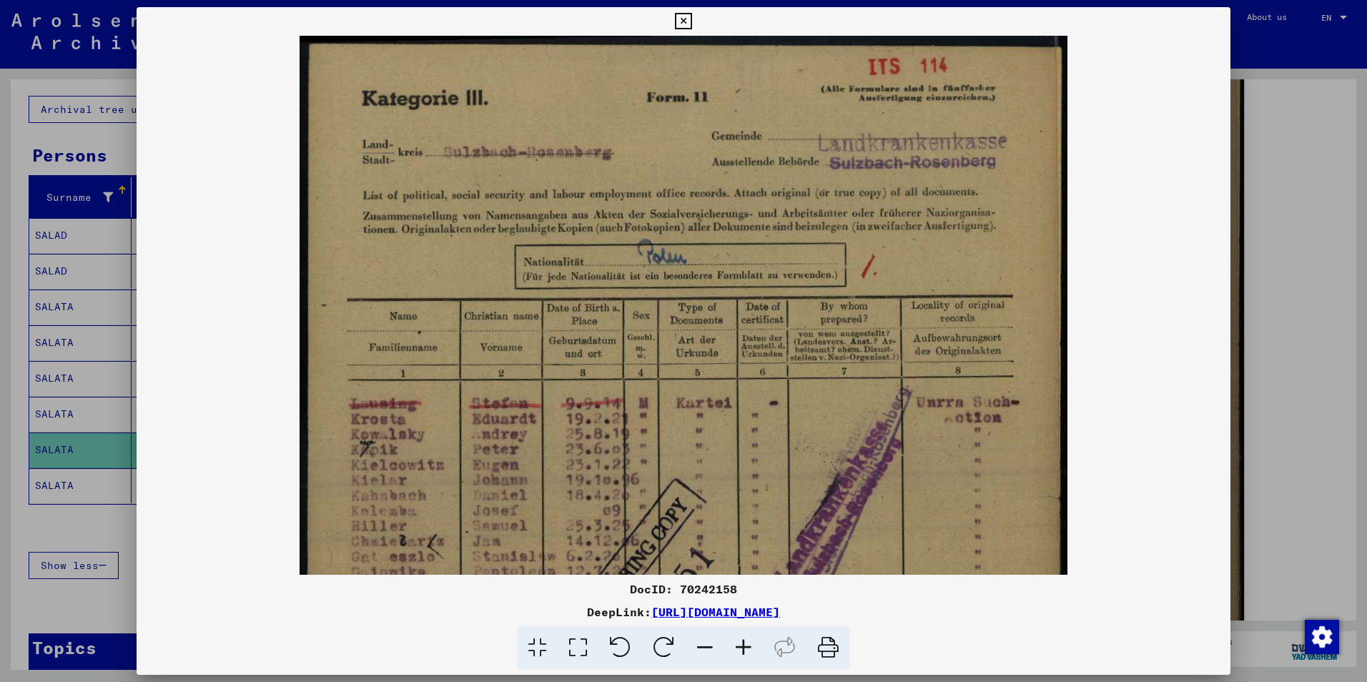
drag, startPoint x: 812, startPoint y: 169, endPoint x: 811, endPoint y: 236, distance: 66.5
click at [811, 236] on img at bounding box center [684, 573] width 768 height 1075
click at [684, 19] on icon at bounding box center [683, 21] width 16 height 17
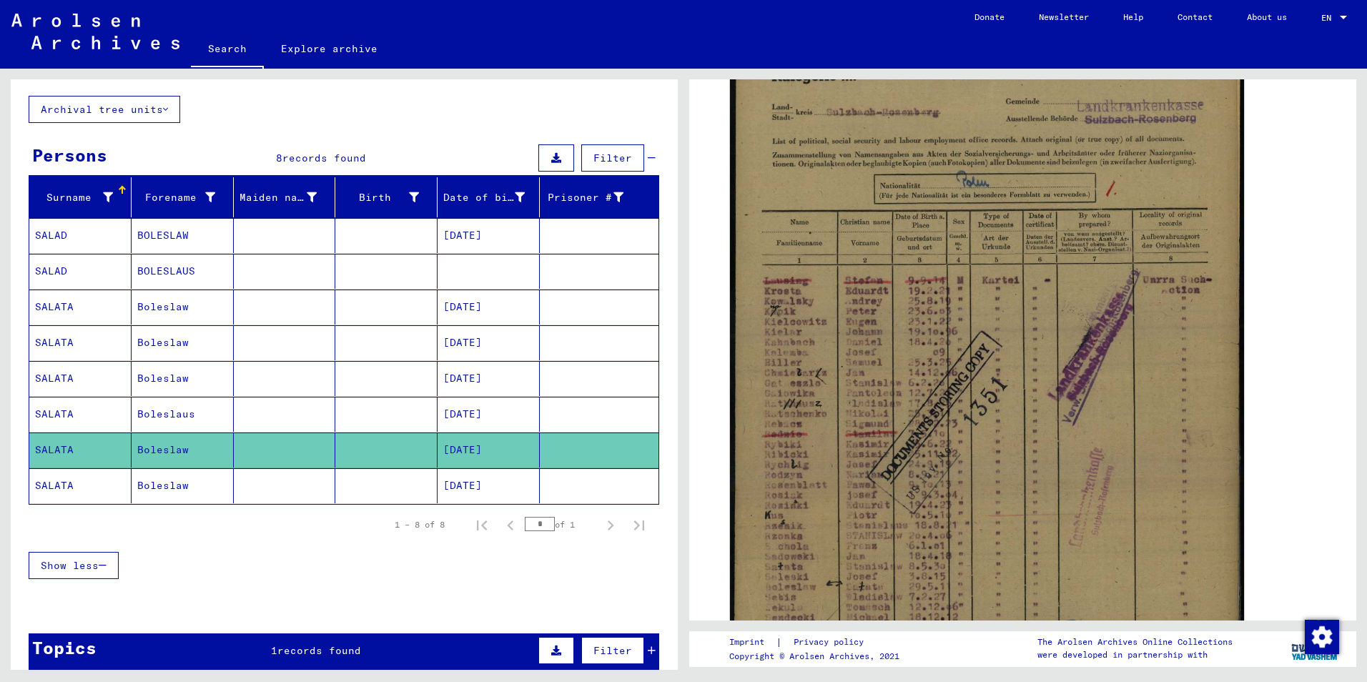
click at [58, 485] on mat-cell "SALATA" at bounding box center [80, 485] width 102 height 35
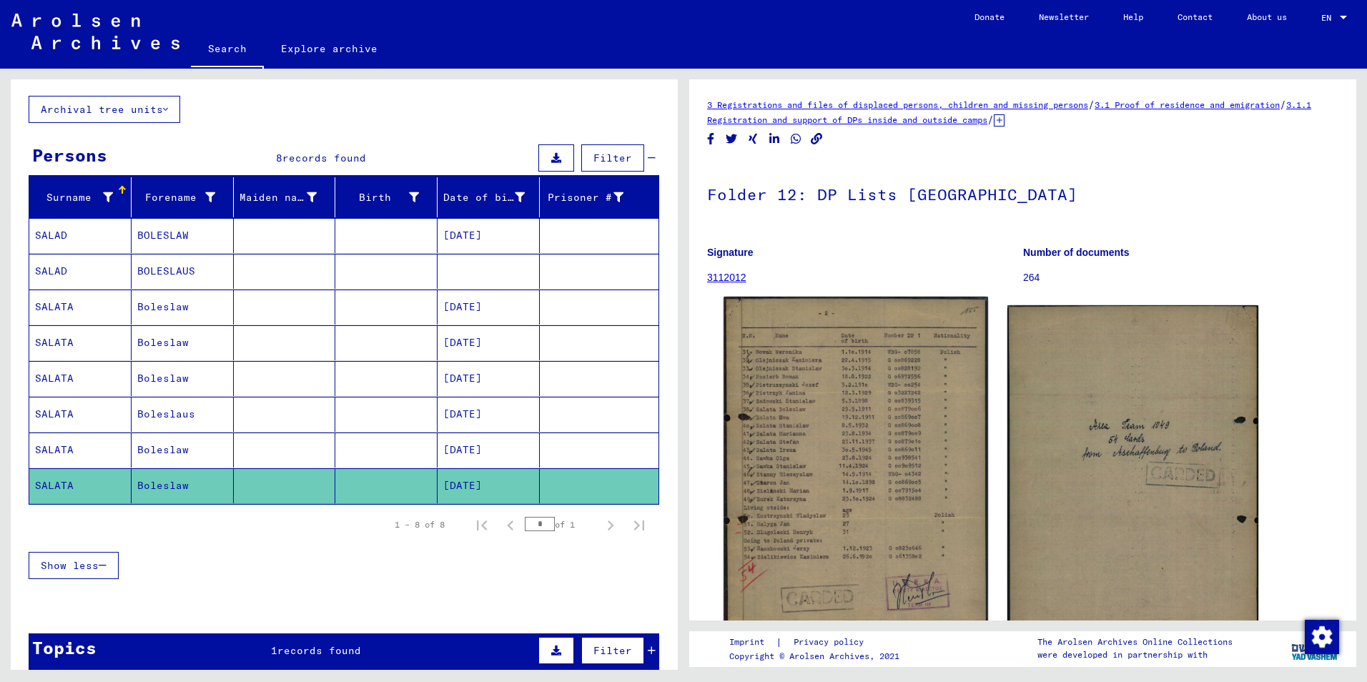
click at [831, 431] on img at bounding box center [856, 470] width 264 height 346
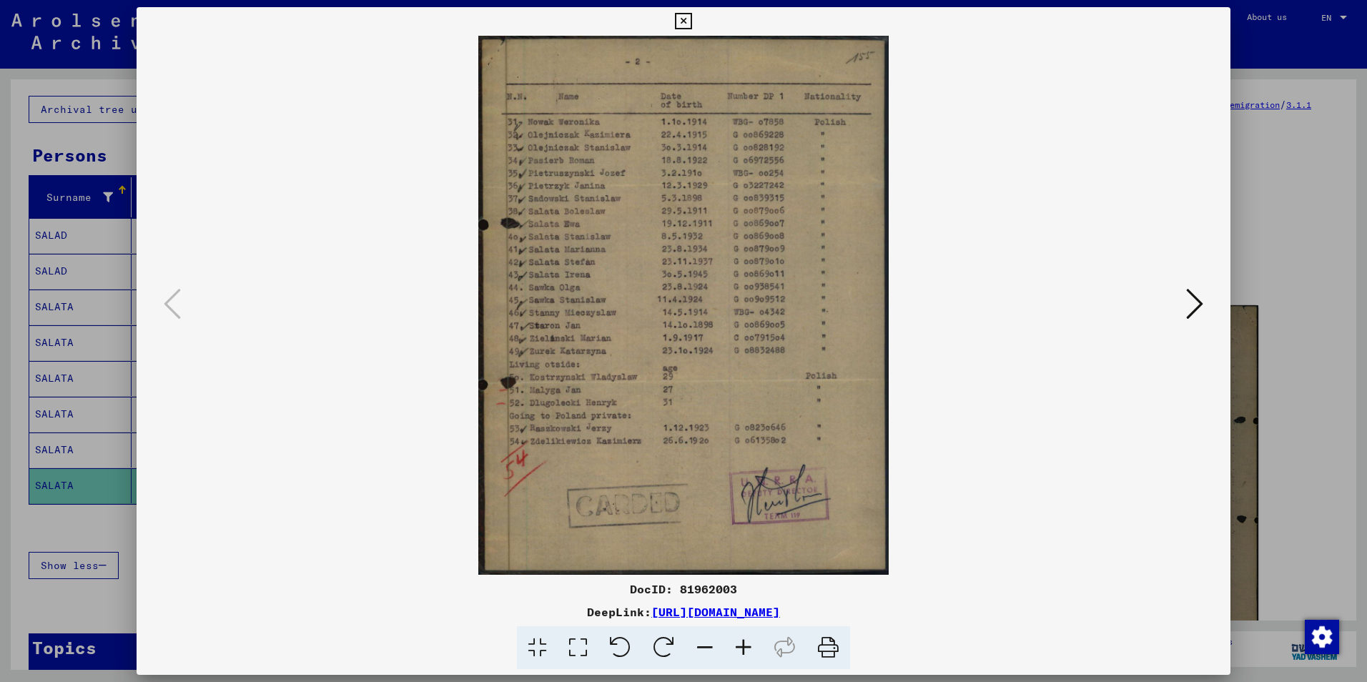
click at [744, 646] on icon at bounding box center [743, 648] width 39 height 44
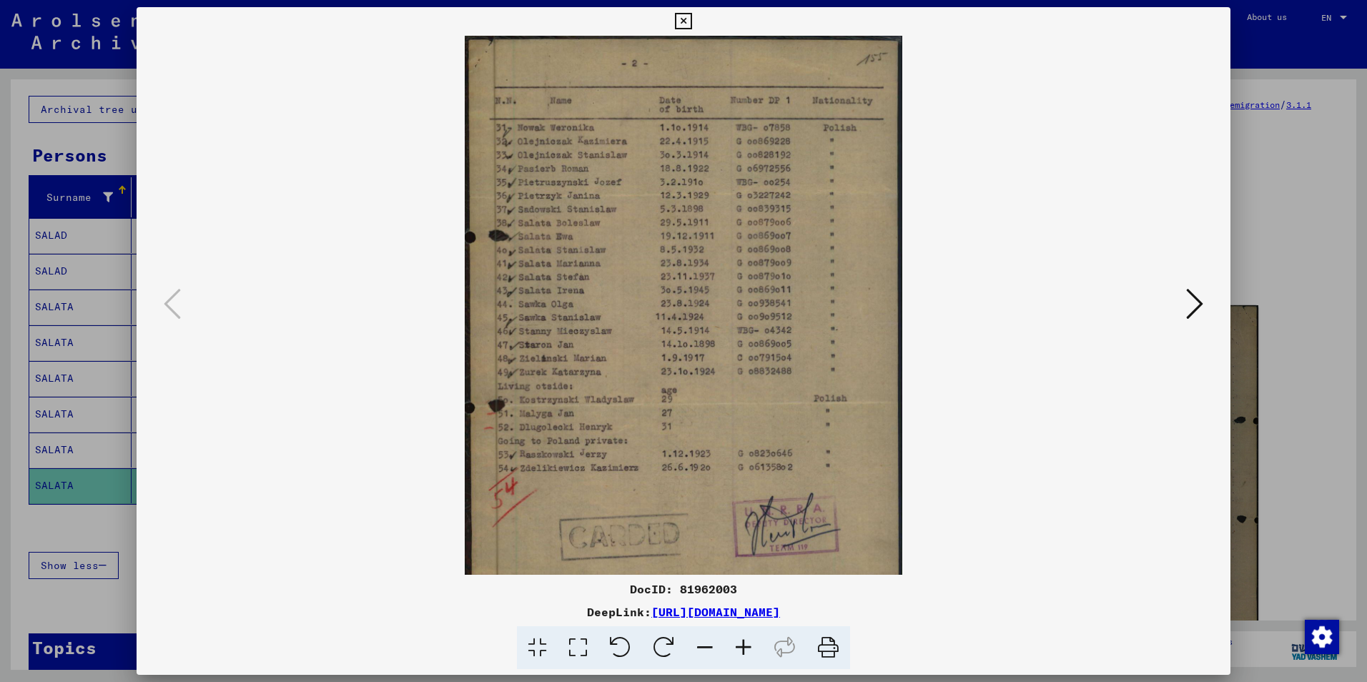
click at [744, 646] on icon at bounding box center [743, 648] width 39 height 44
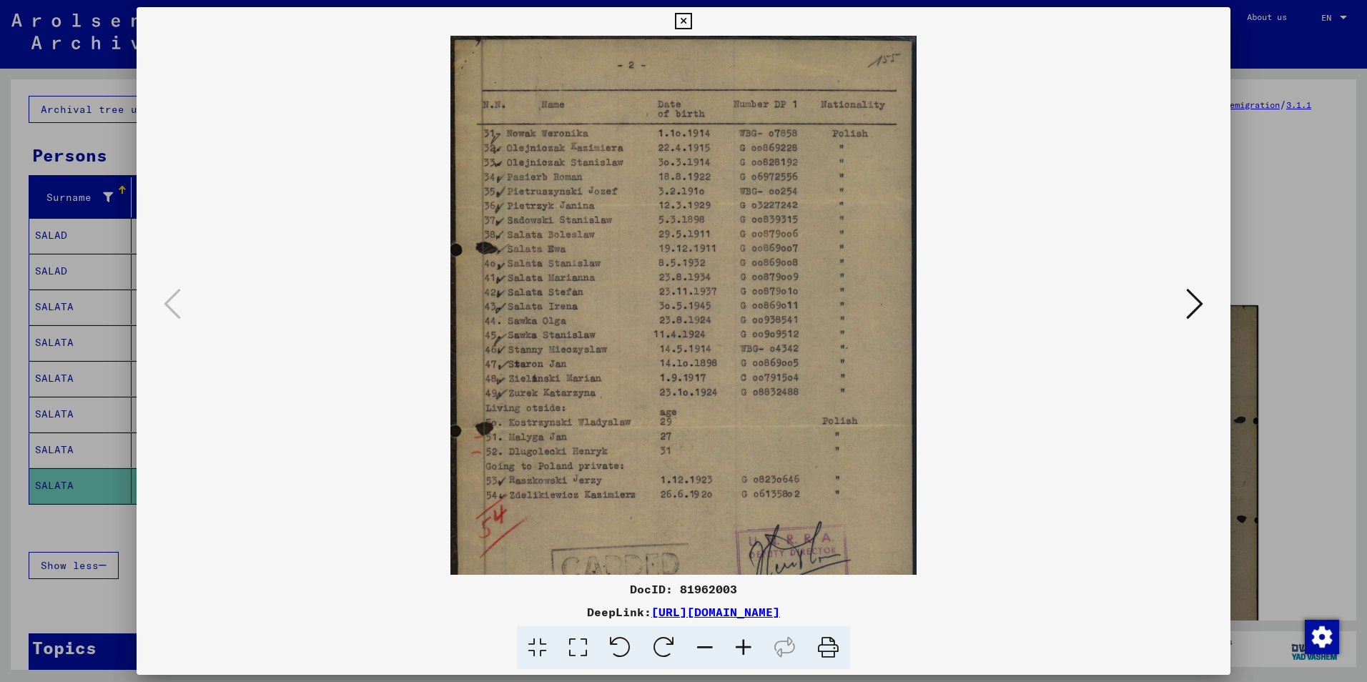
click at [744, 646] on icon at bounding box center [743, 648] width 39 height 44
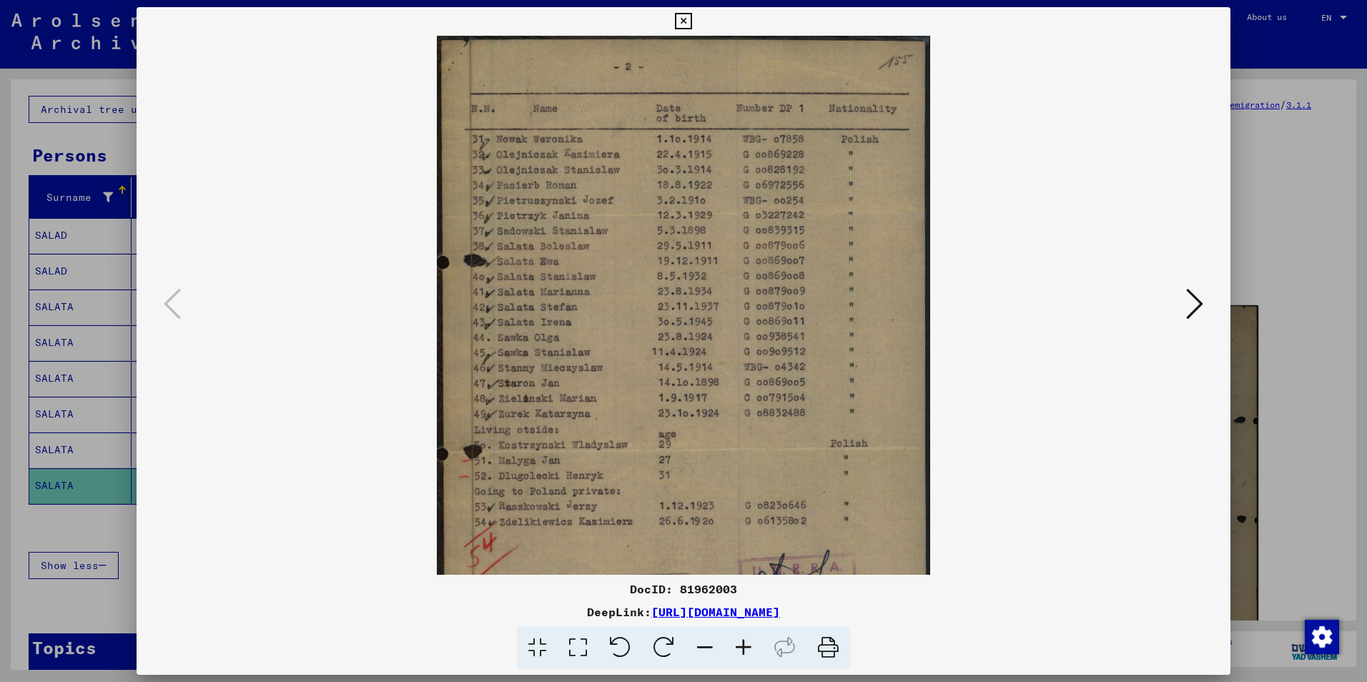
click at [744, 646] on icon at bounding box center [743, 648] width 39 height 44
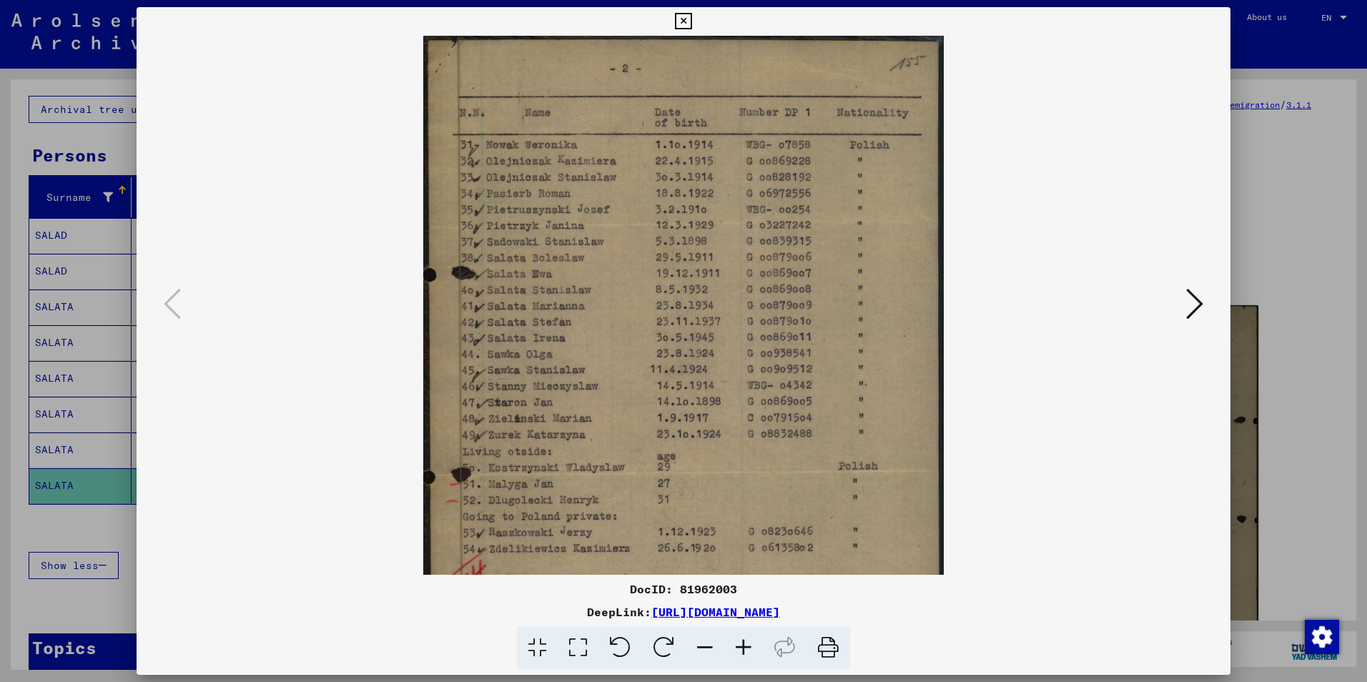
click at [744, 646] on icon at bounding box center [743, 648] width 39 height 44
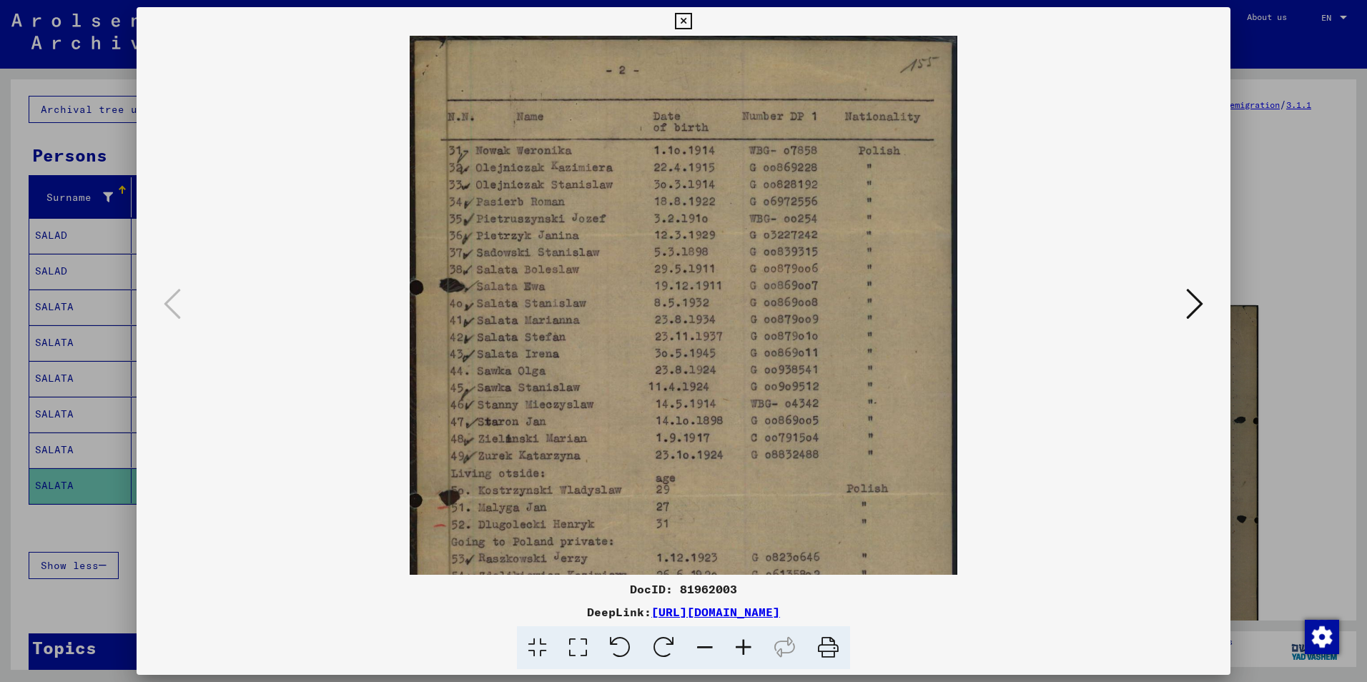
click at [744, 648] on icon at bounding box center [743, 648] width 39 height 44
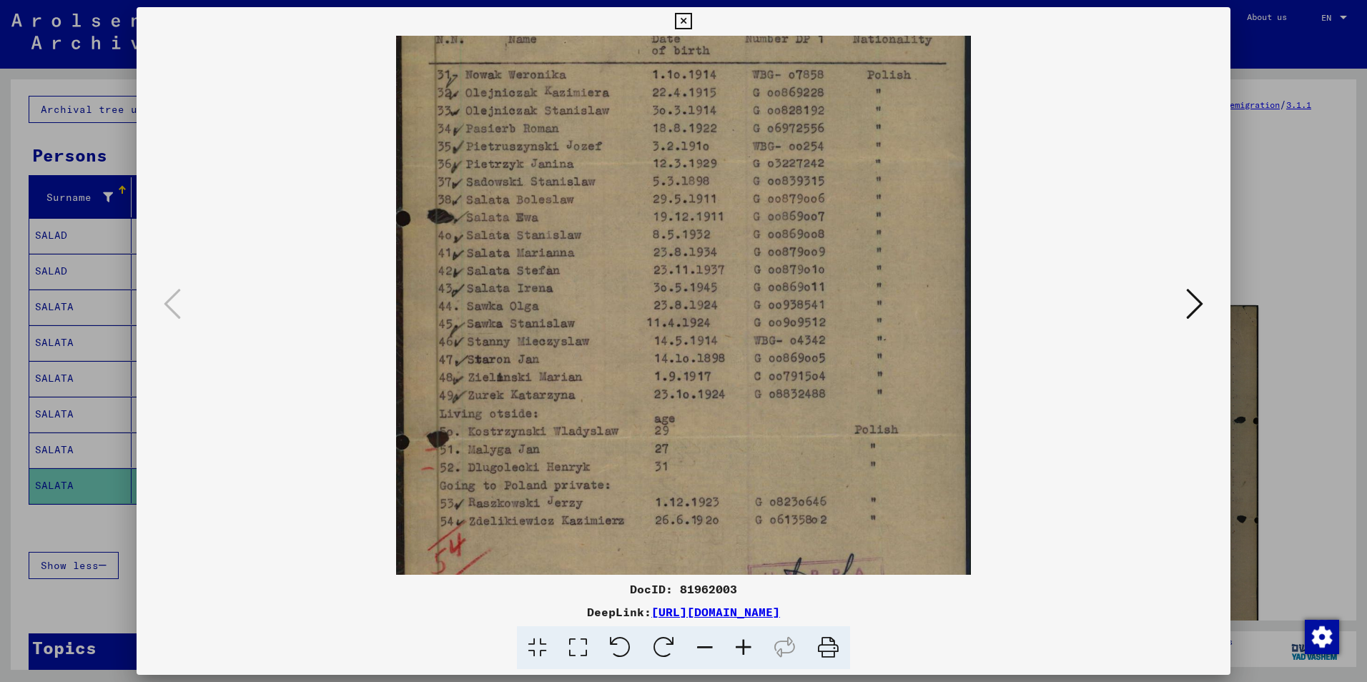
scroll to position [215, 0]
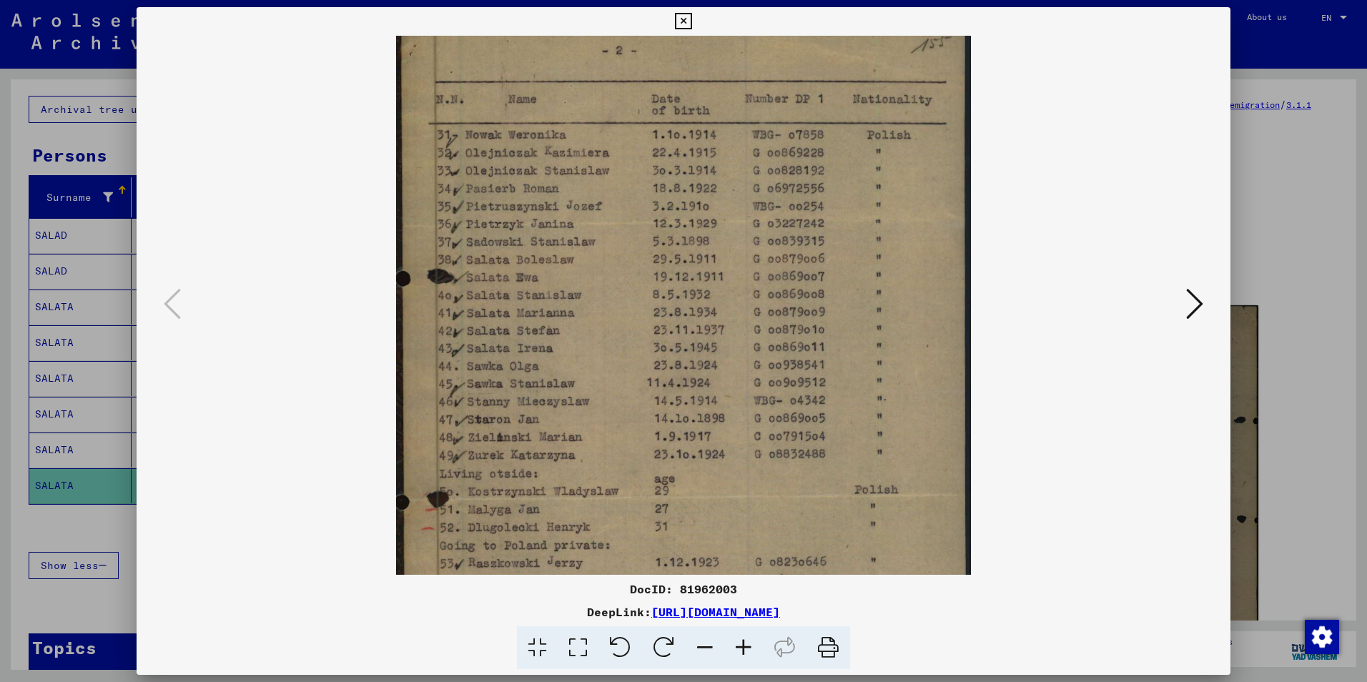
drag, startPoint x: 793, startPoint y: 468, endPoint x: 747, endPoint y: 370, distance: 108.1
click at [749, 370] on img at bounding box center [683, 391] width 575 height 754
click at [683, 19] on icon at bounding box center [683, 21] width 16 height 17
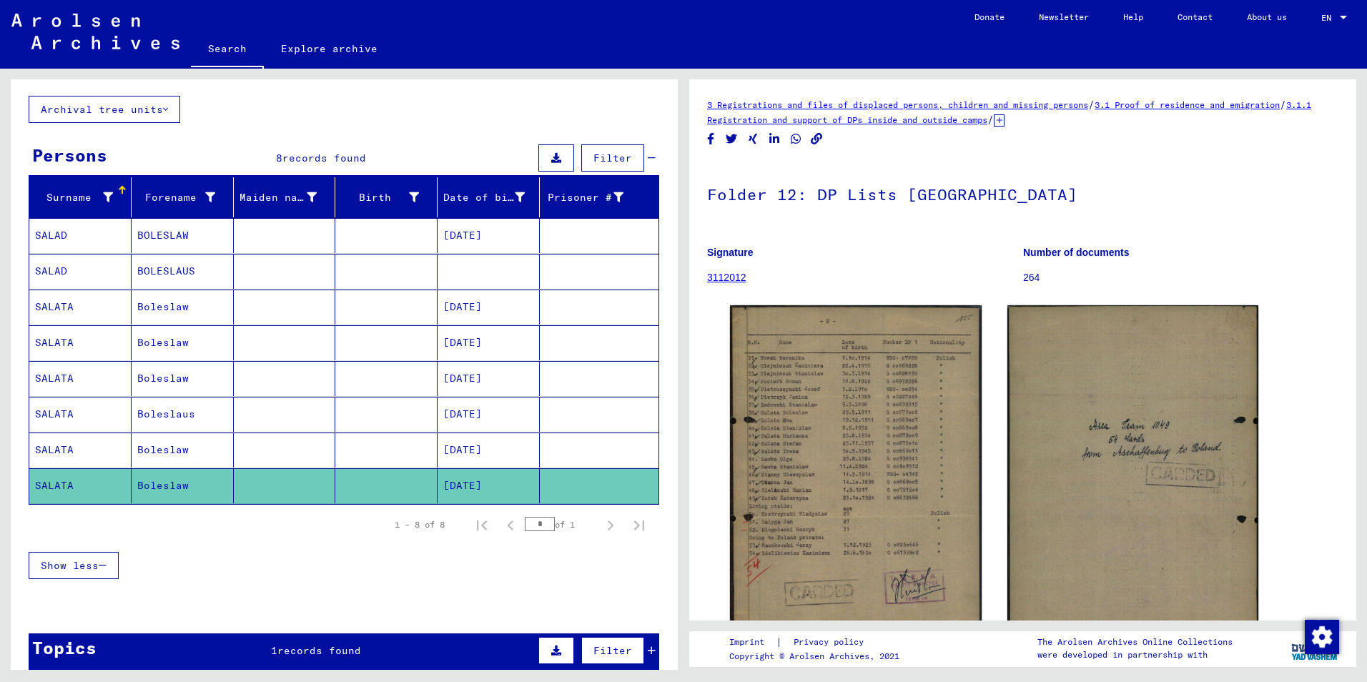
click at [157, 232] on mat-cell "BOLESLAW" at bounding box center [183, 235] width 102 height 35
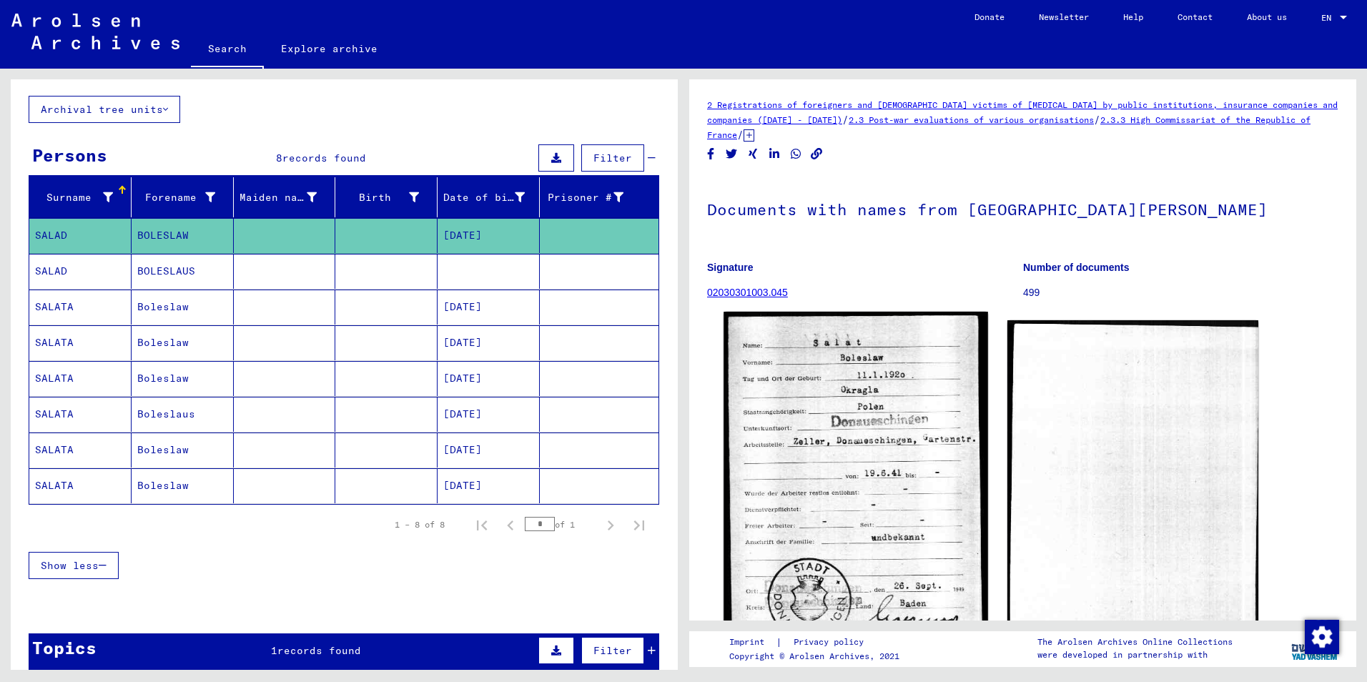
click at [845, 462] on img at bounding box center [856, 478] width 264 height 332
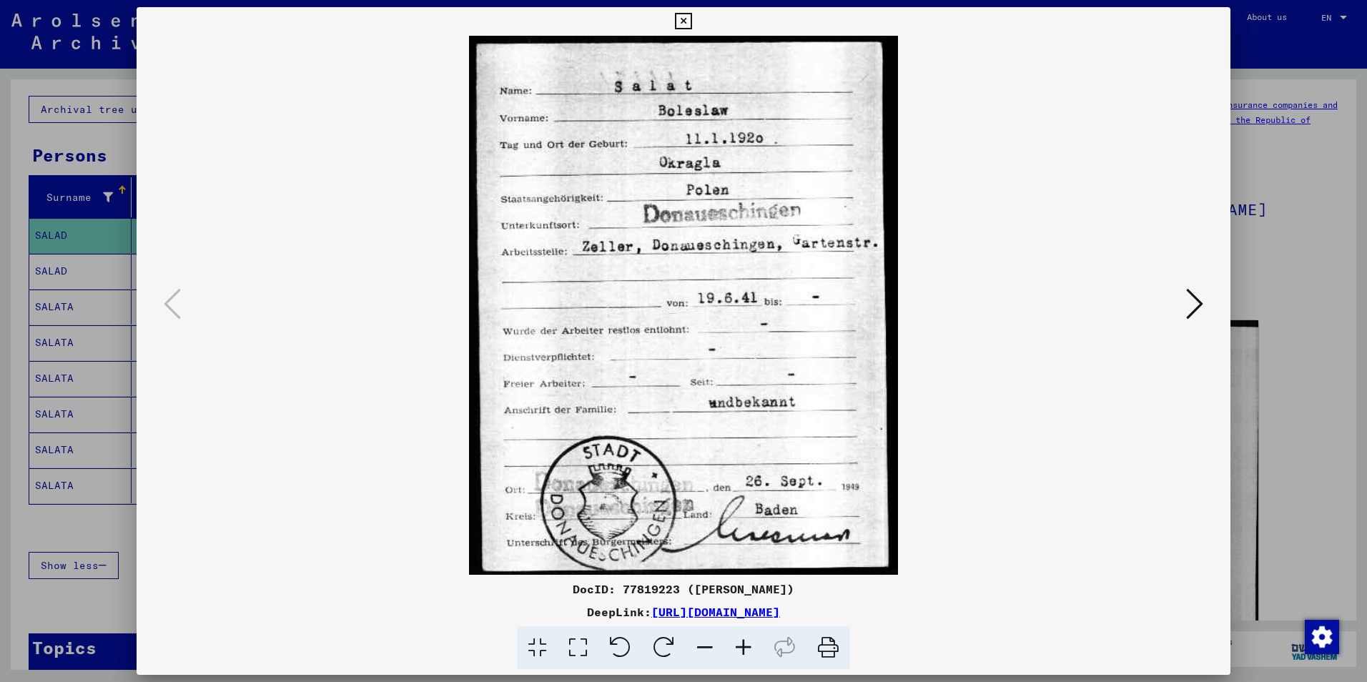
click at [1196, 300] on icon at bounding box center [1194, 304] width 17 height 34
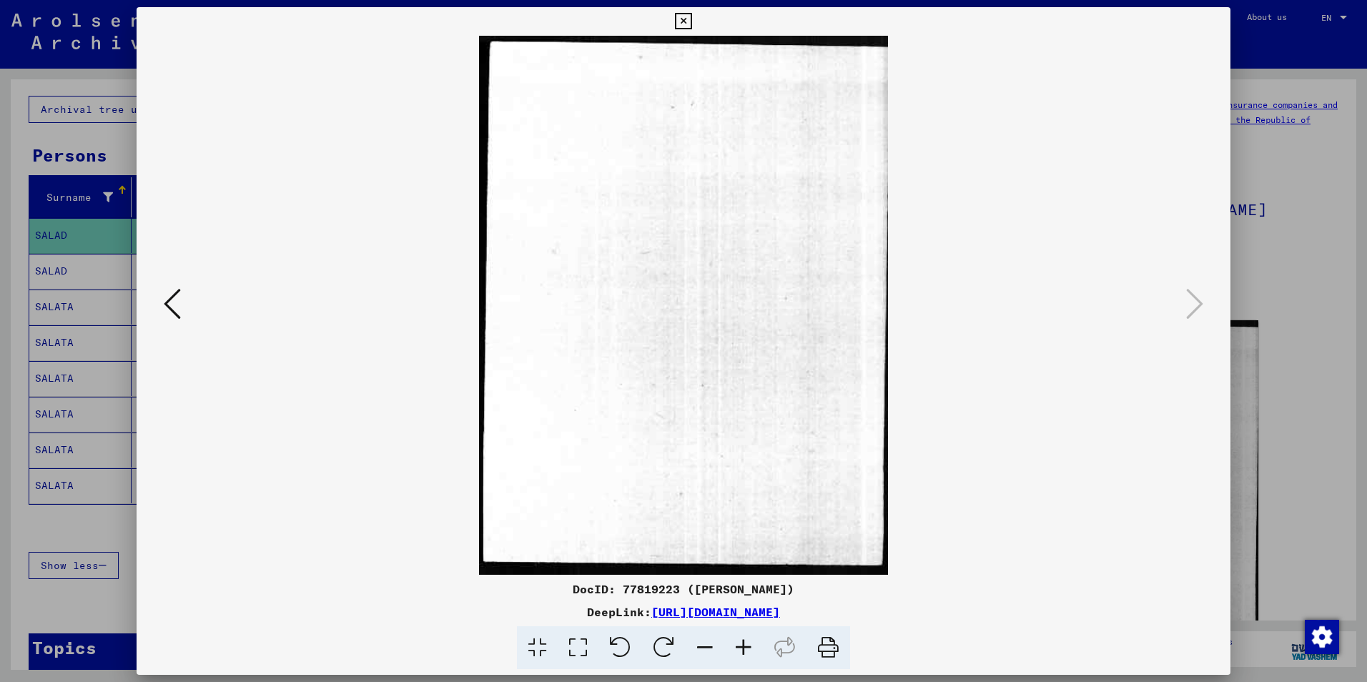
click at [164, 302] on icon at bounding box center [172, 304] width 17 height 34
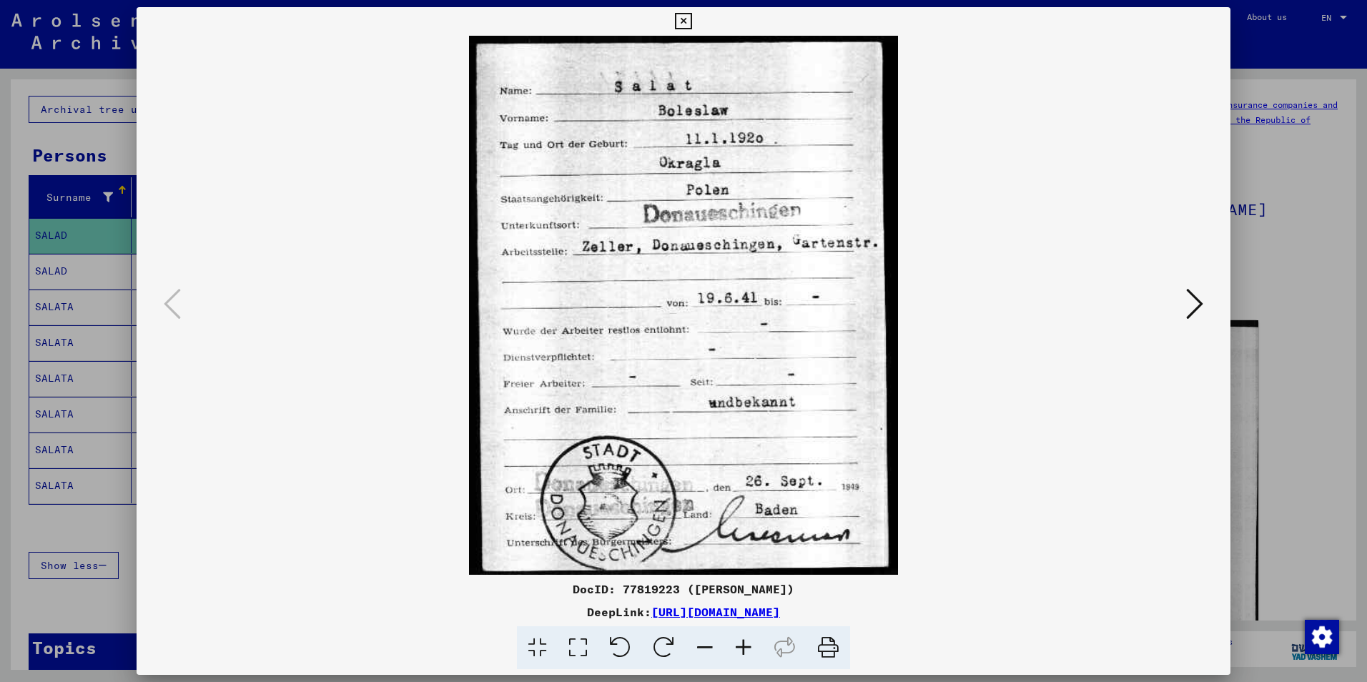
click at [684, 20] on icon at bounding box center [683, 21] width 16 height 17
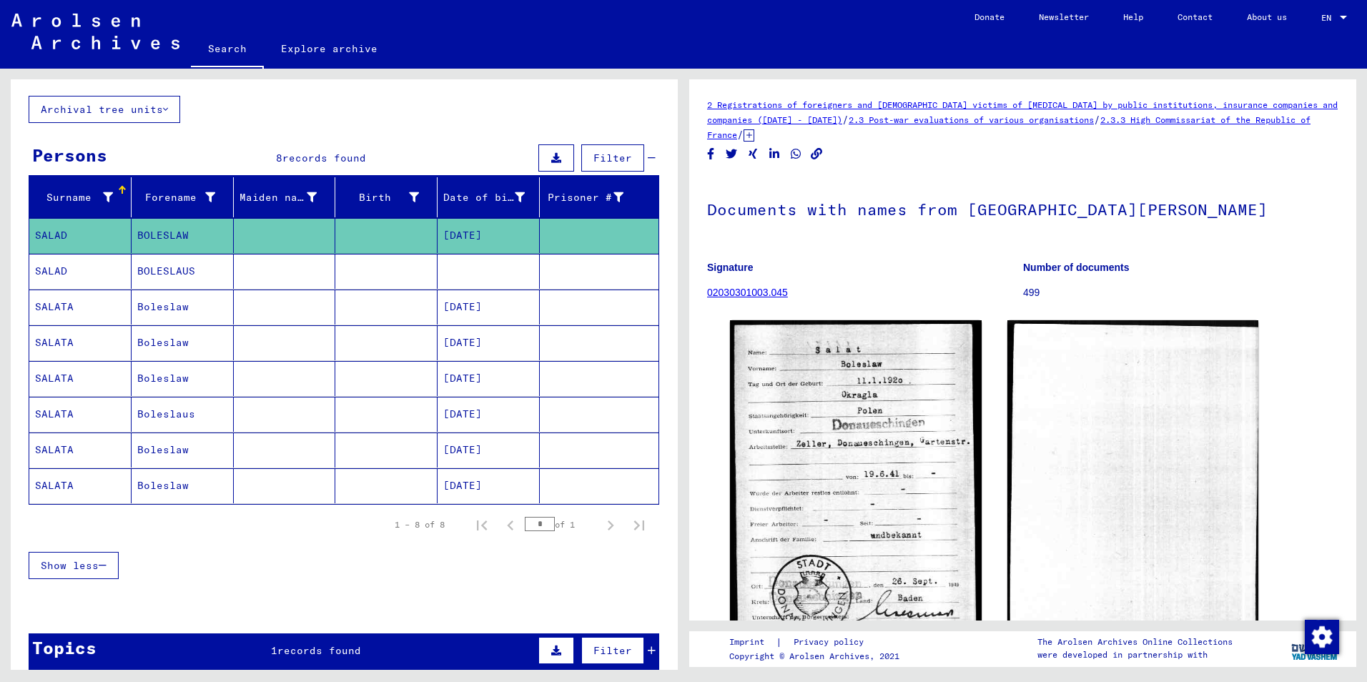
click at [150, 268] on mat-cell "BOLESLAUS" at bounding box center [183, 271] width 102 height 35
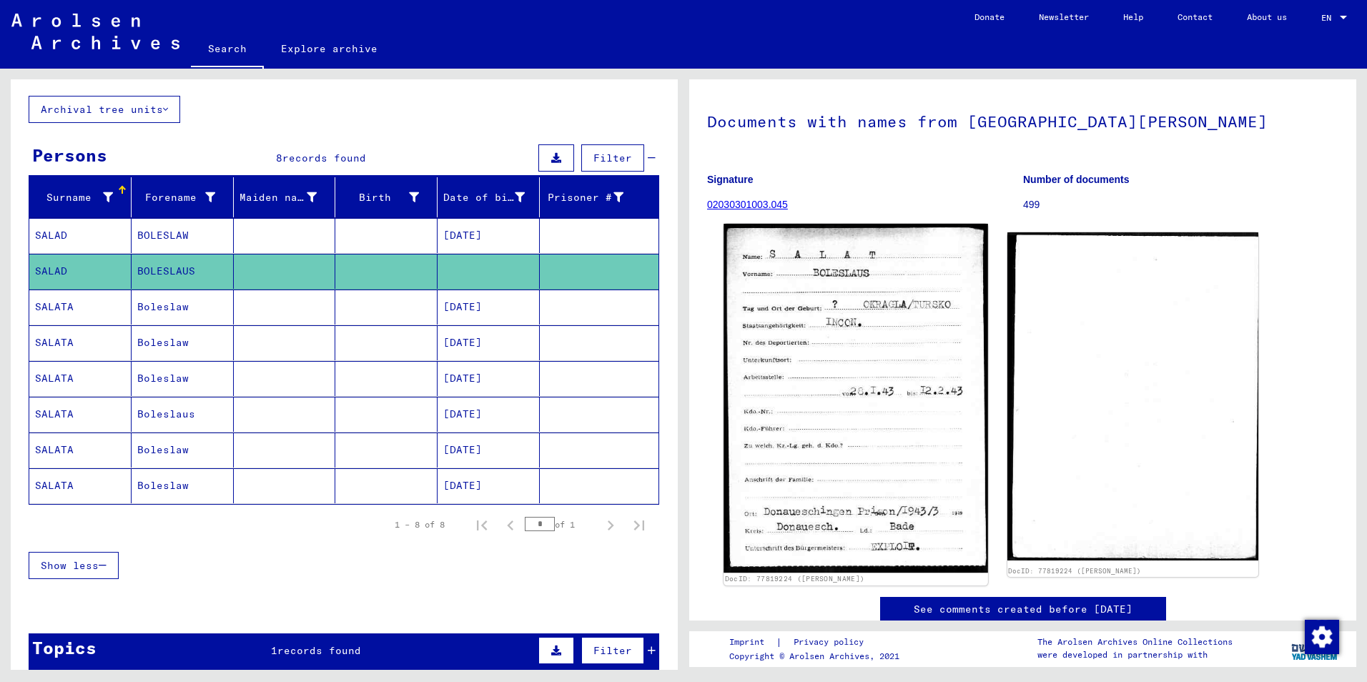
scroll to position [72, 0]
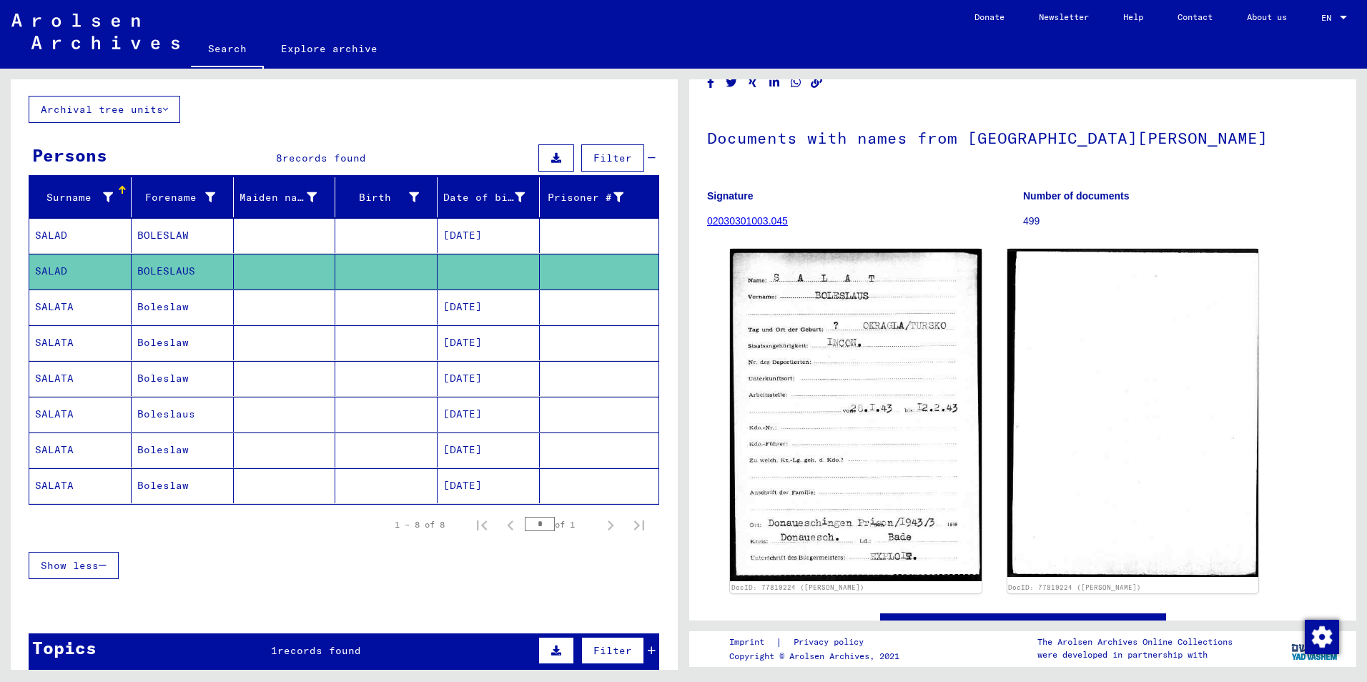
click at [161, 307] on mat-cell "Boleslaw" at bounding box center [183, 307] width 102 height 35
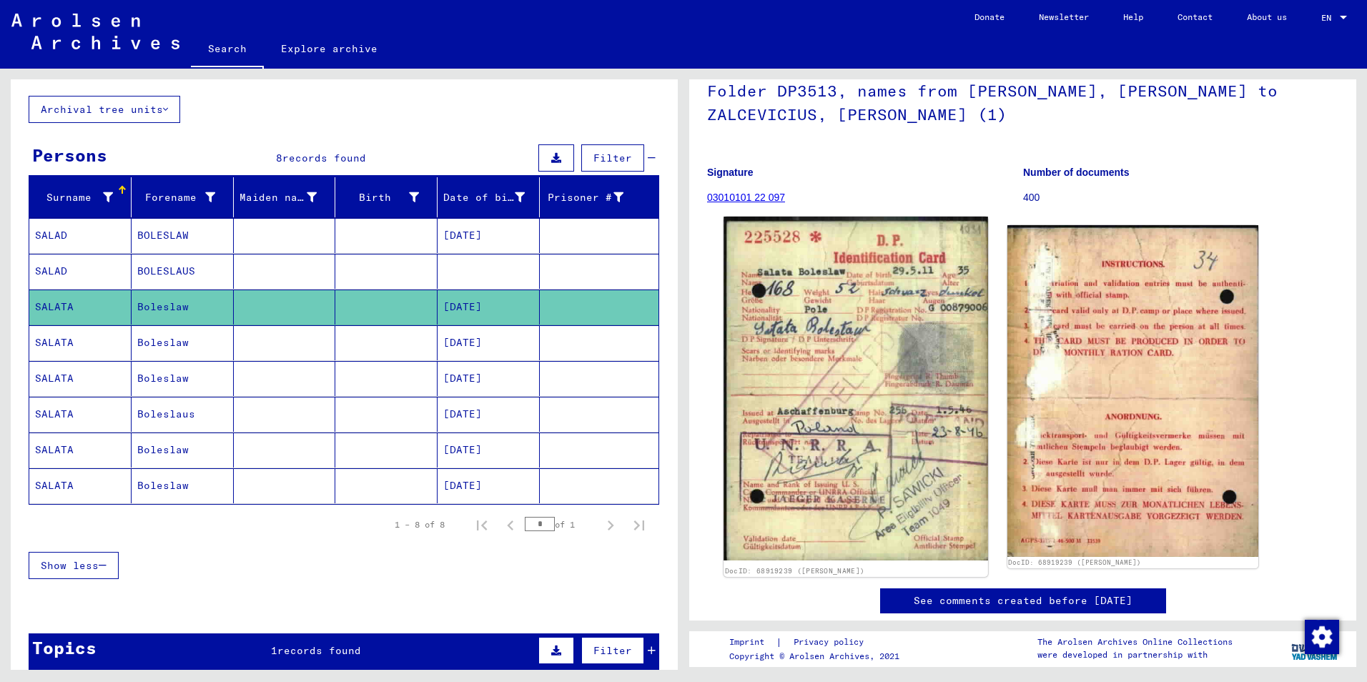
scroll to position [72, 0]
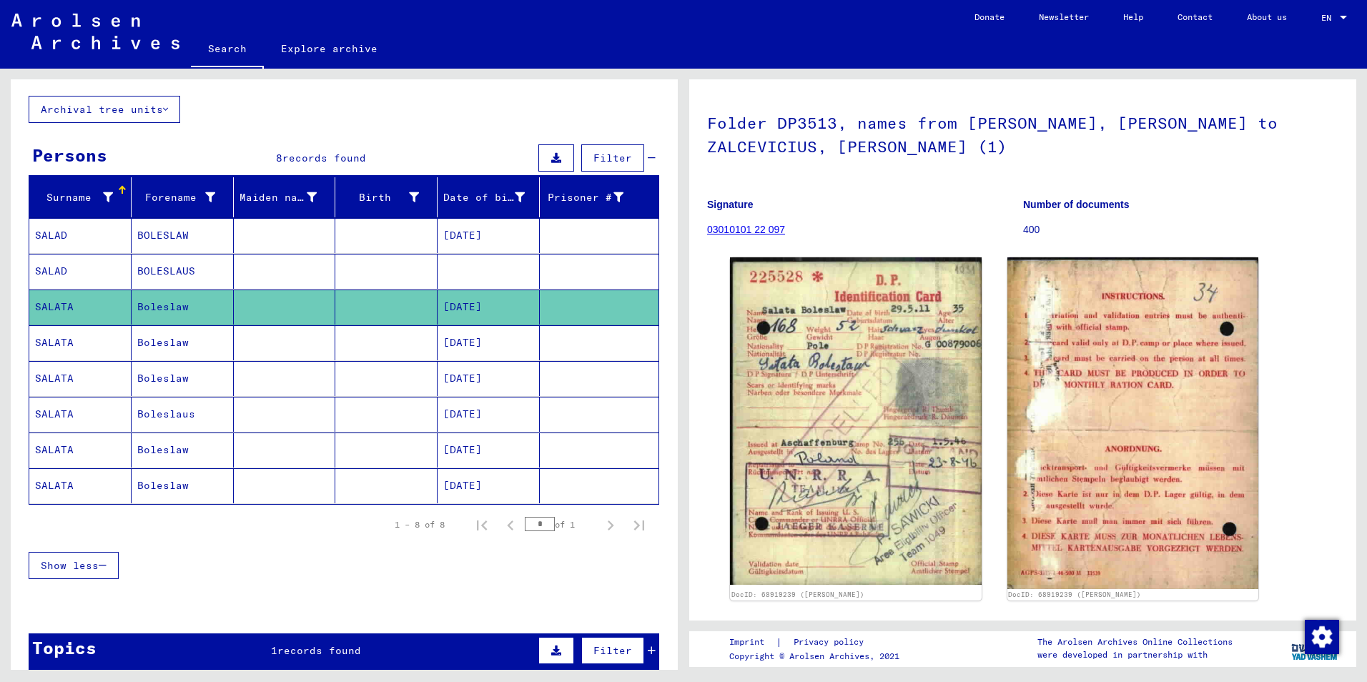
click at [269, 530] on div "1 – 8 of 8 * of 1" at bounding box center [344, 525] width 631 height 40
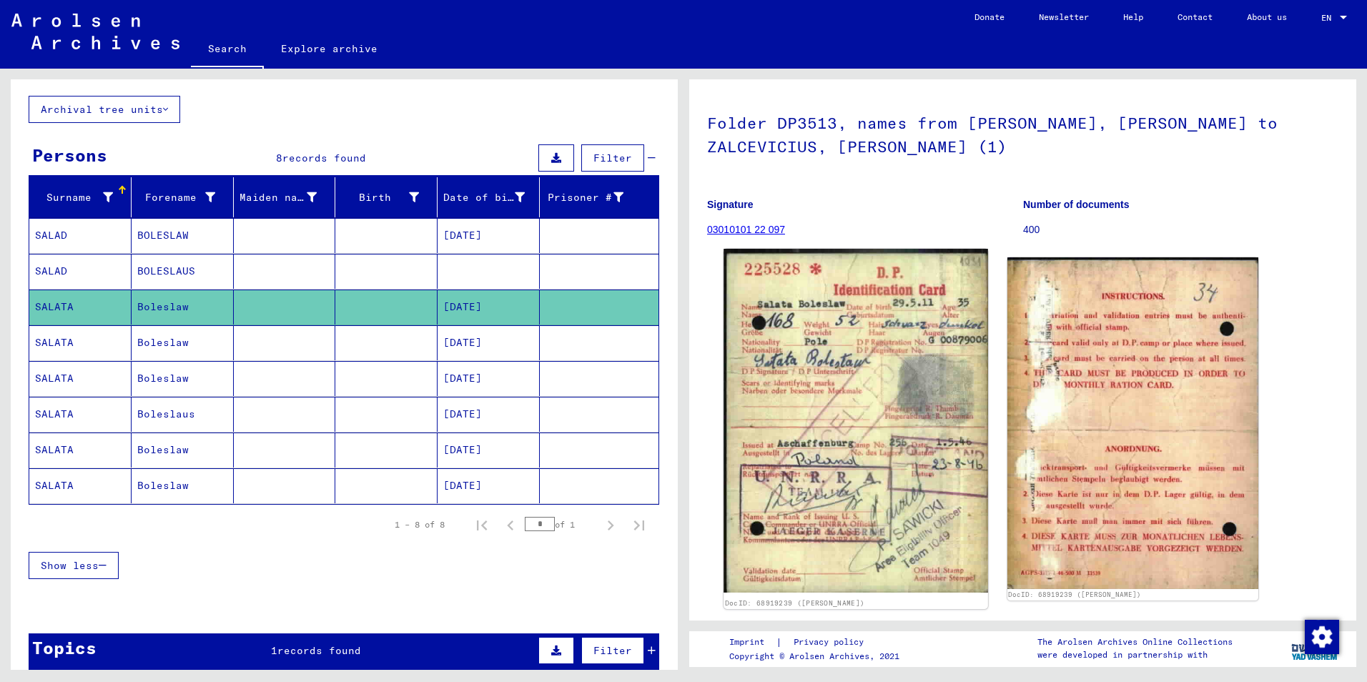
click at [848, 390] on img at bounding box center [856, 421] width 264 height 344
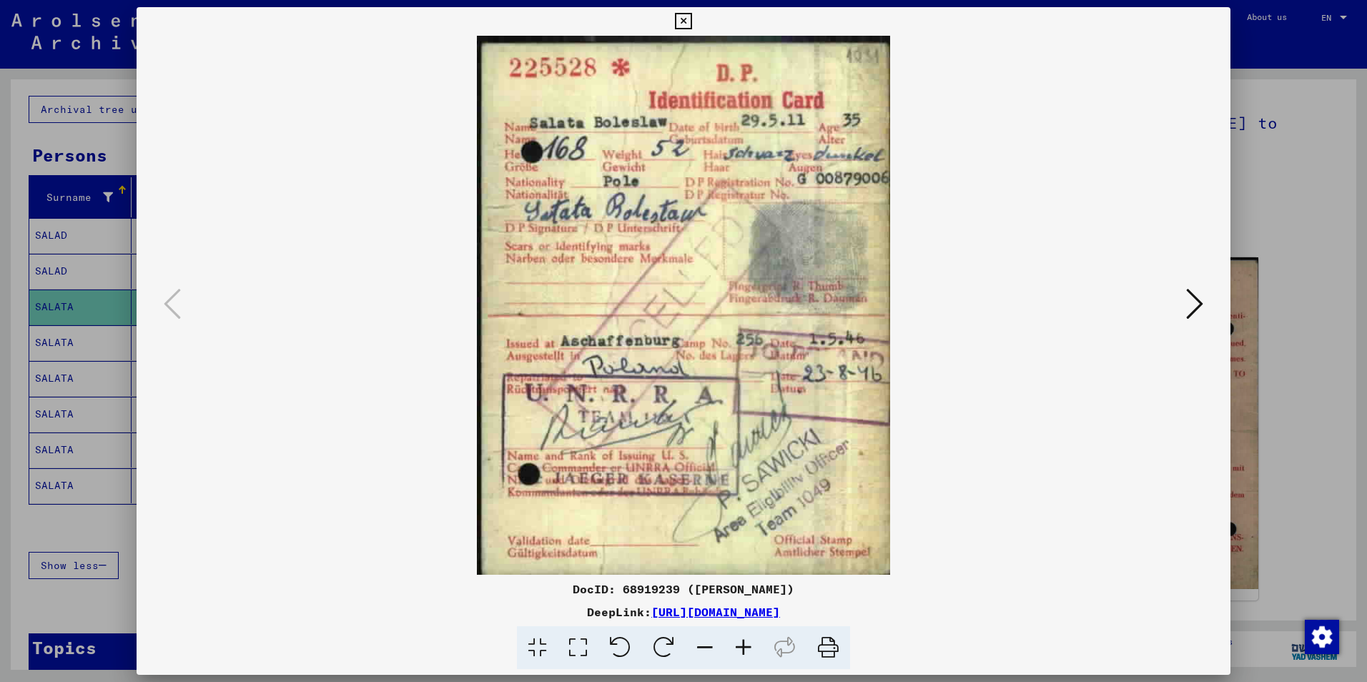
click at [1203, 305] on icon at bounding box center [1194, 304] width 17 height 34
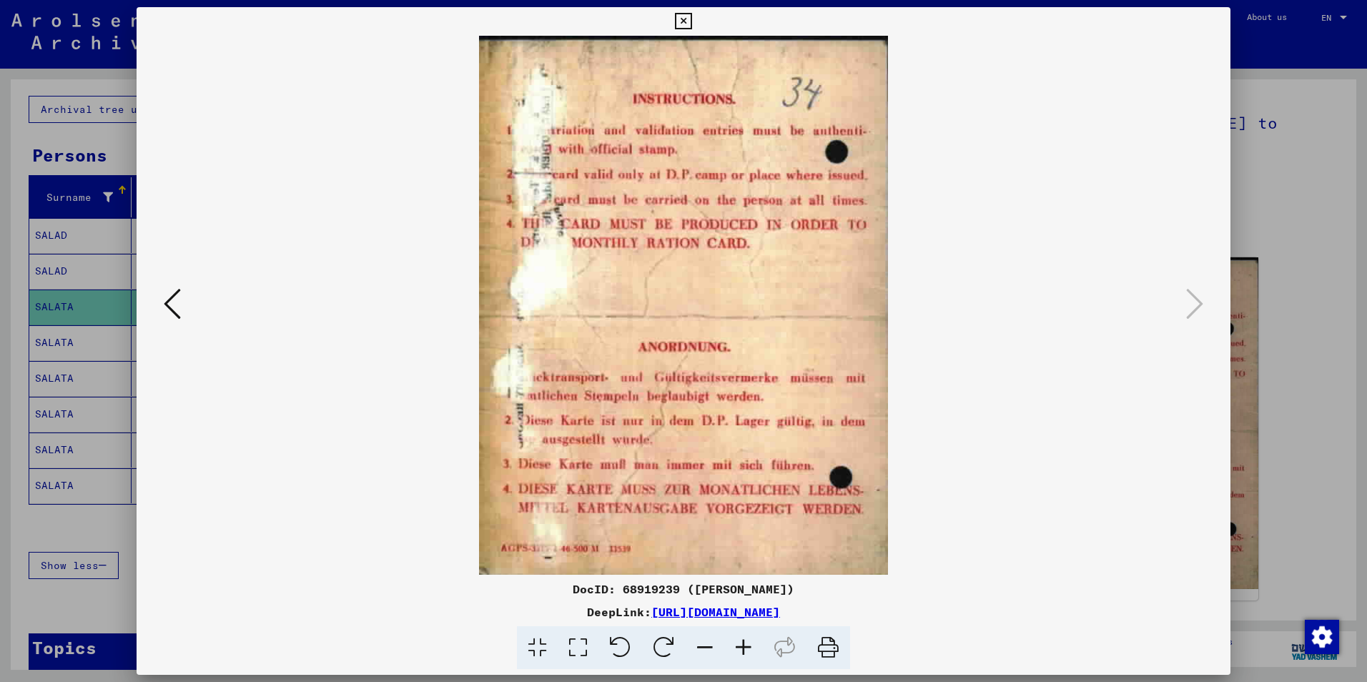
click at [684, 19] on icon at bounding box center [683, 21] width 16 height 17
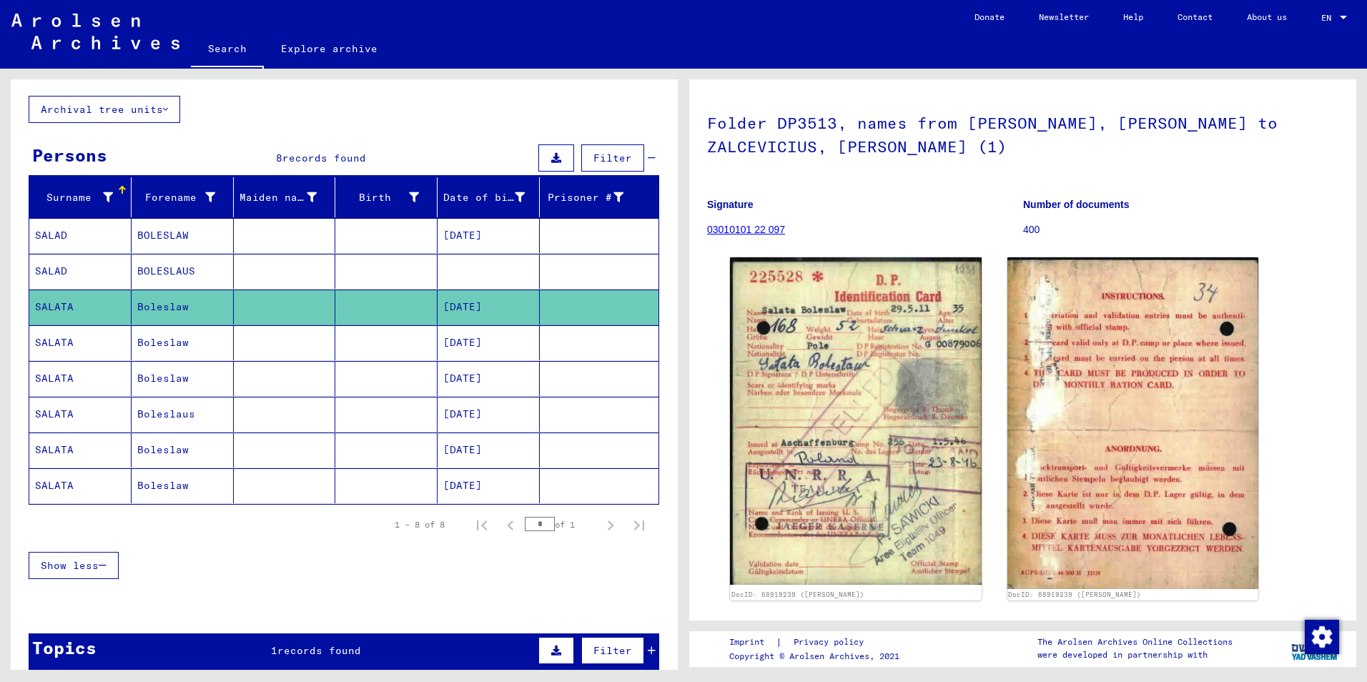
click at [53, 344] on mat-cell "SALATA" at bounding box center [80, 342] width 102 height 35
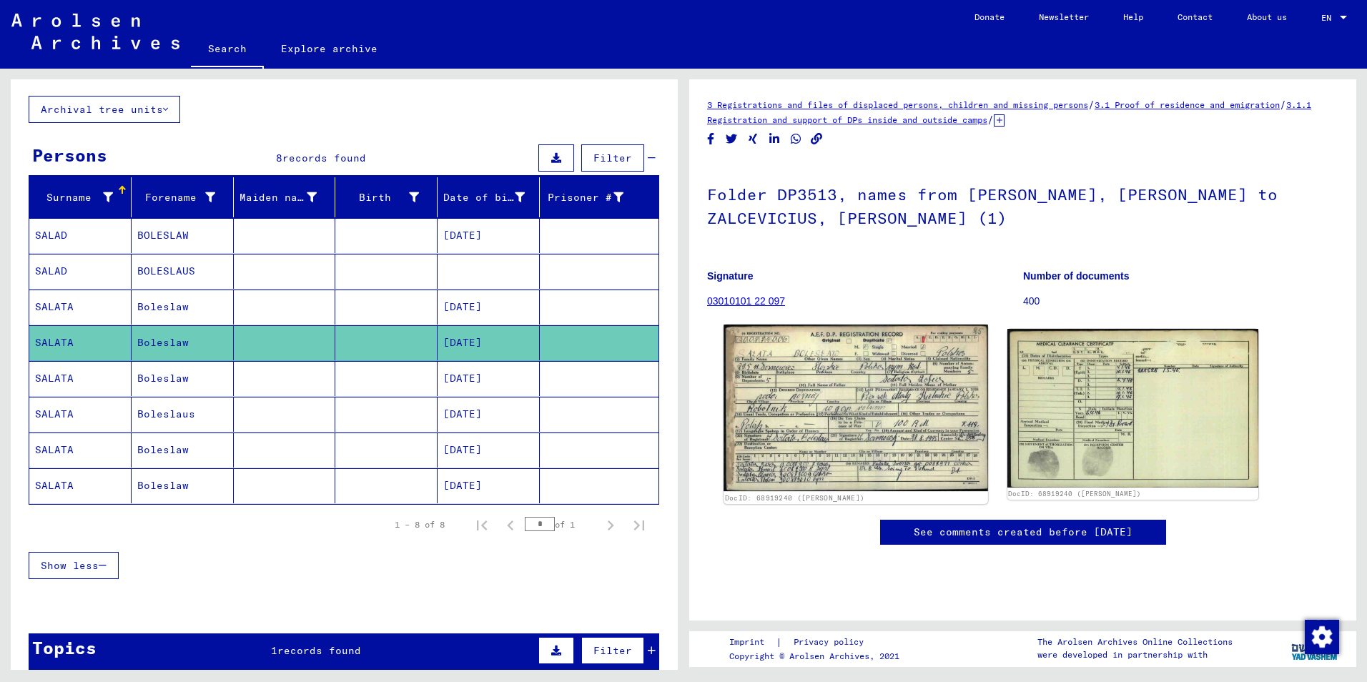
click at [847, 405] on img at bounding box center [856, 408] width 264 height 167
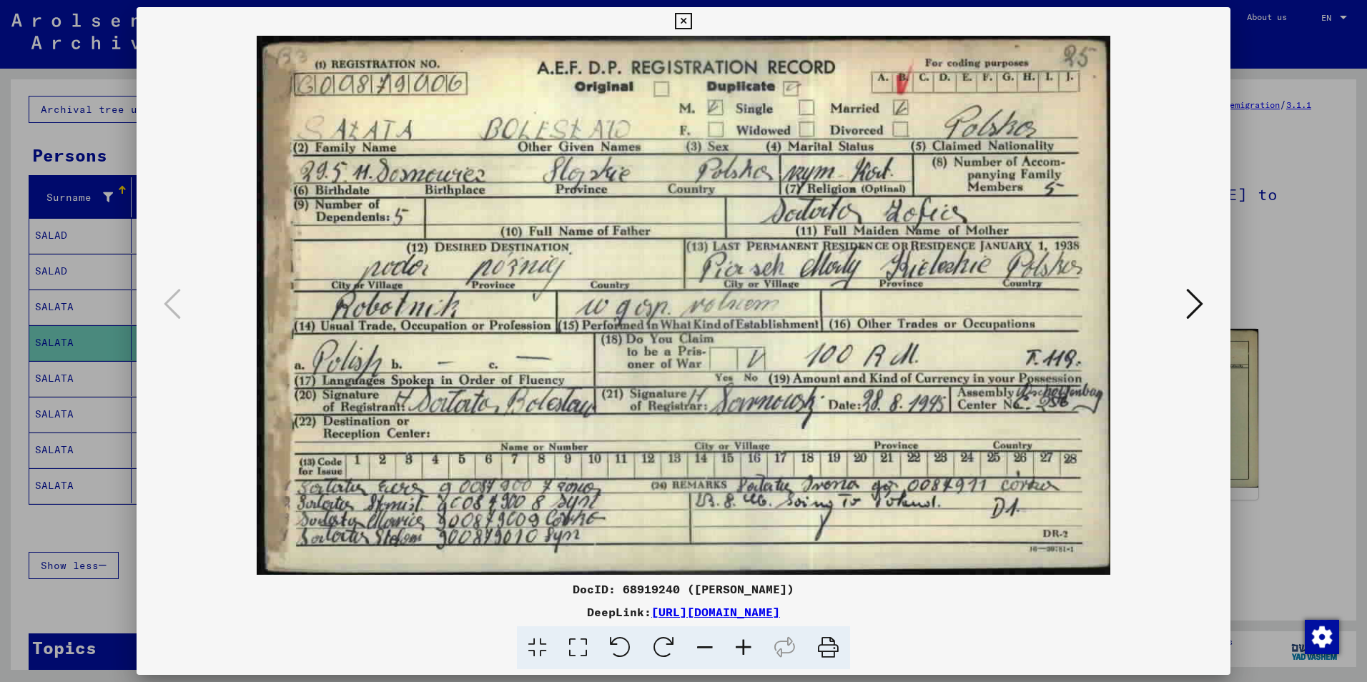
click at [686, 14] on icon at bounding box center [683, 21] width 16 height 17
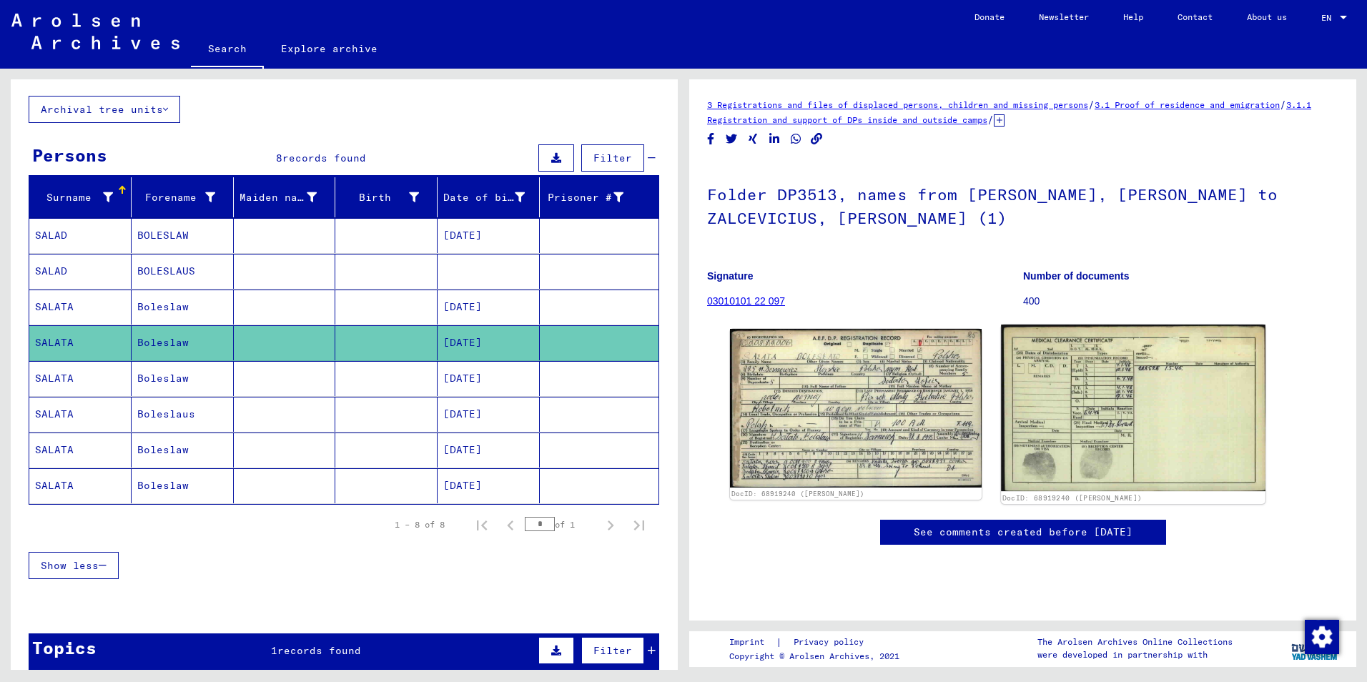
click at [1083, 388] on img at bounding box center [1133, 408] width 264 height 167
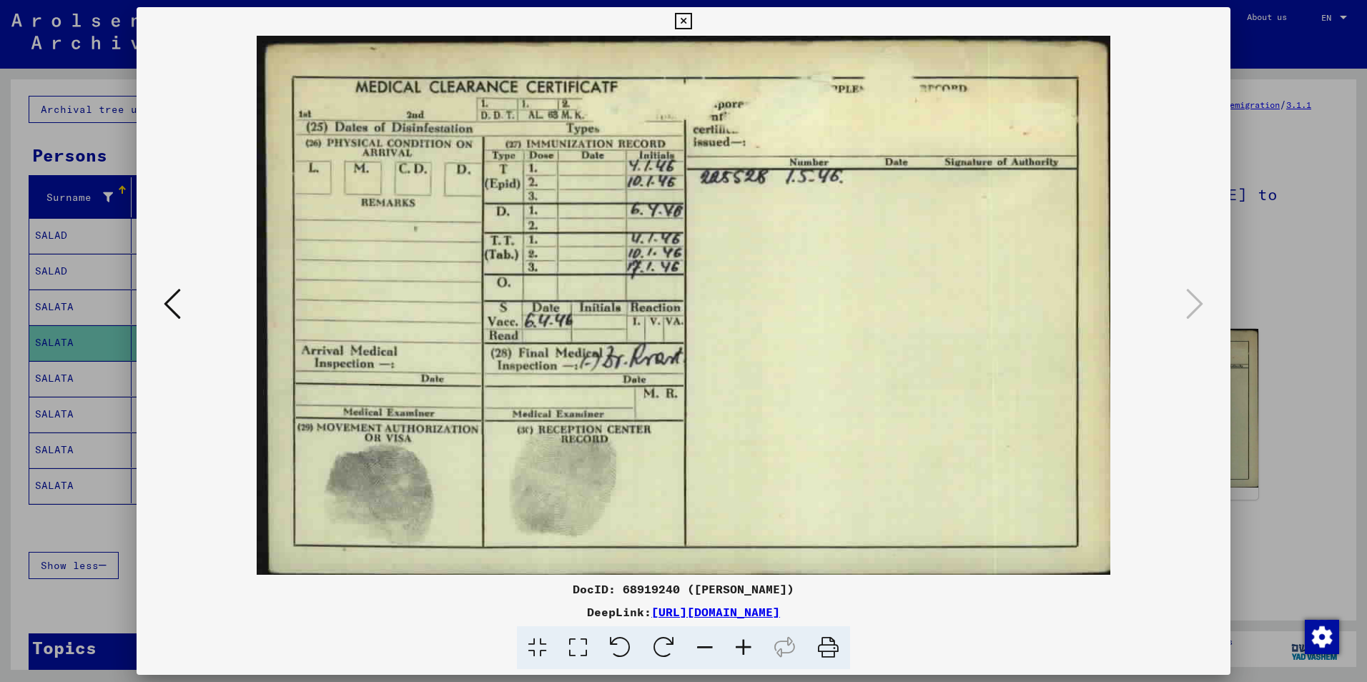
click at [174, 300] on icon at bounding box center [172, 304] width 17 height 34
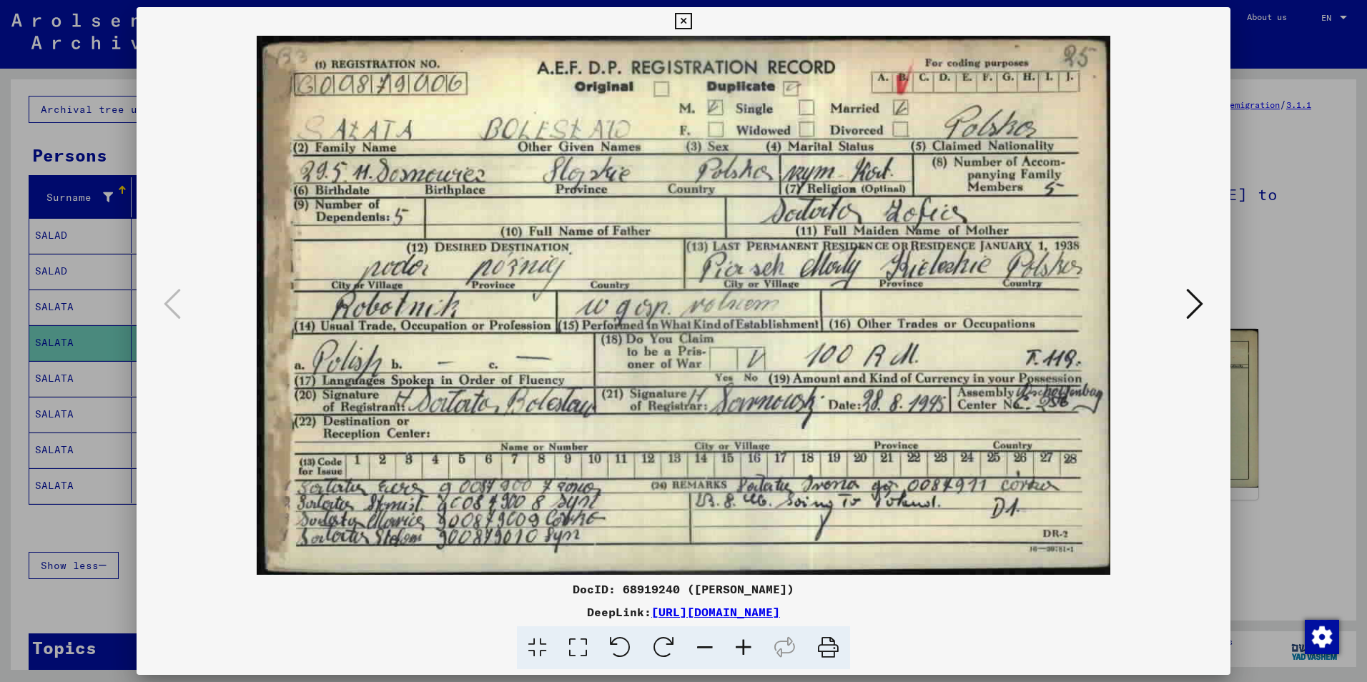
click at [681, 19] on icon at bounding box center [683, 21] width 16 height 17
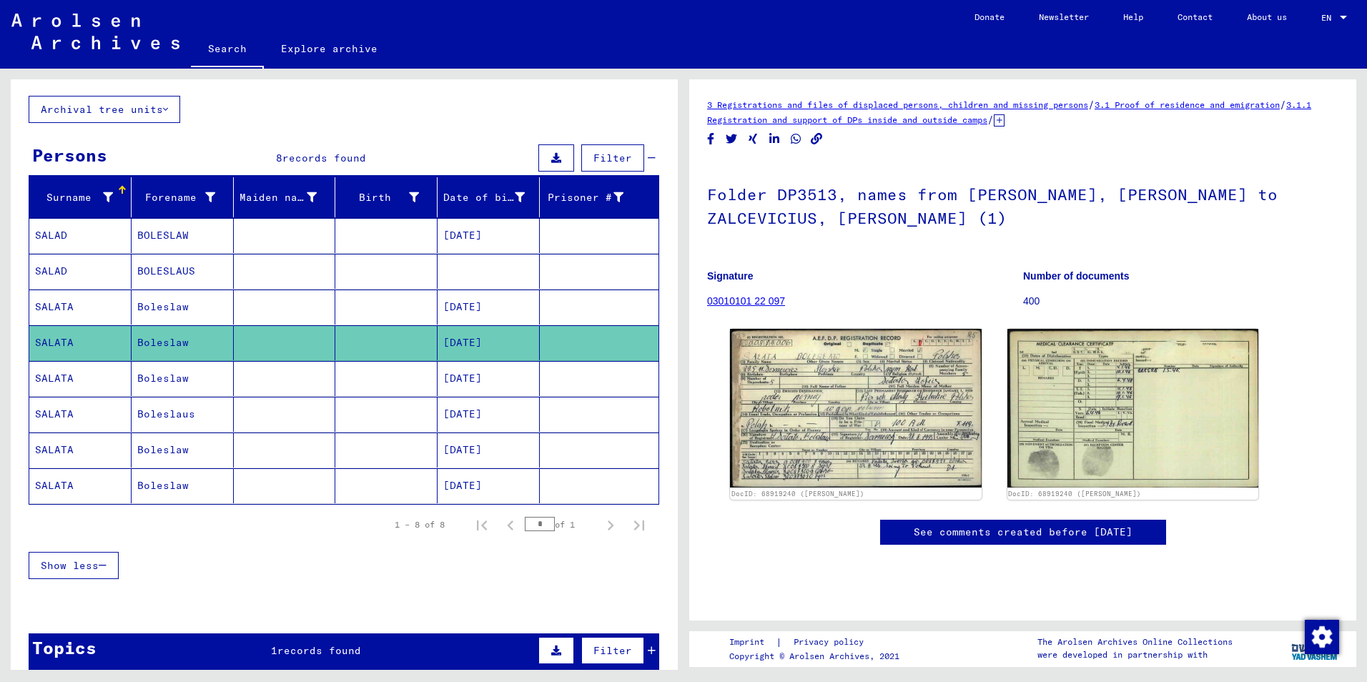
click at [58, 381] on mat-cell "SALATA" at bounding box center [80, 378] width 102 height 35
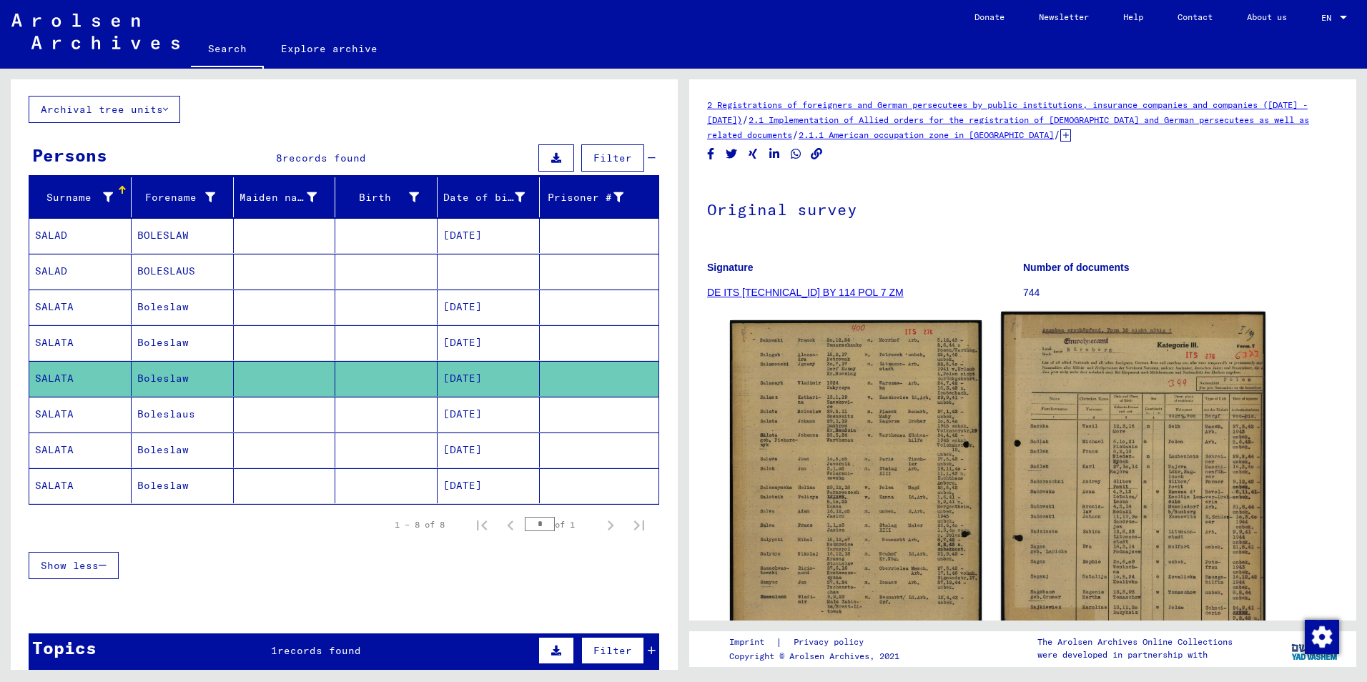
click at [1147, 389] on img at bounding box center [1133, 488] width 264 height 353
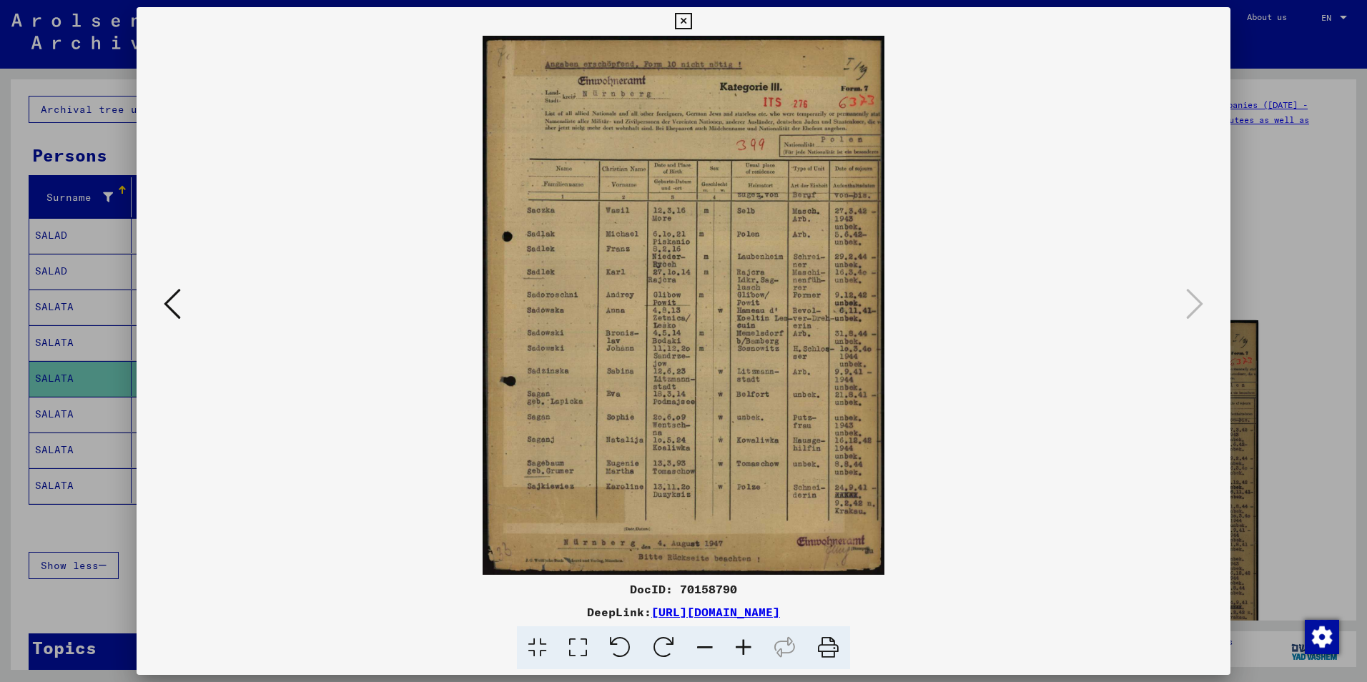
click at [742, 647] on icon at bounding box center [743, 648] width 39 height 44
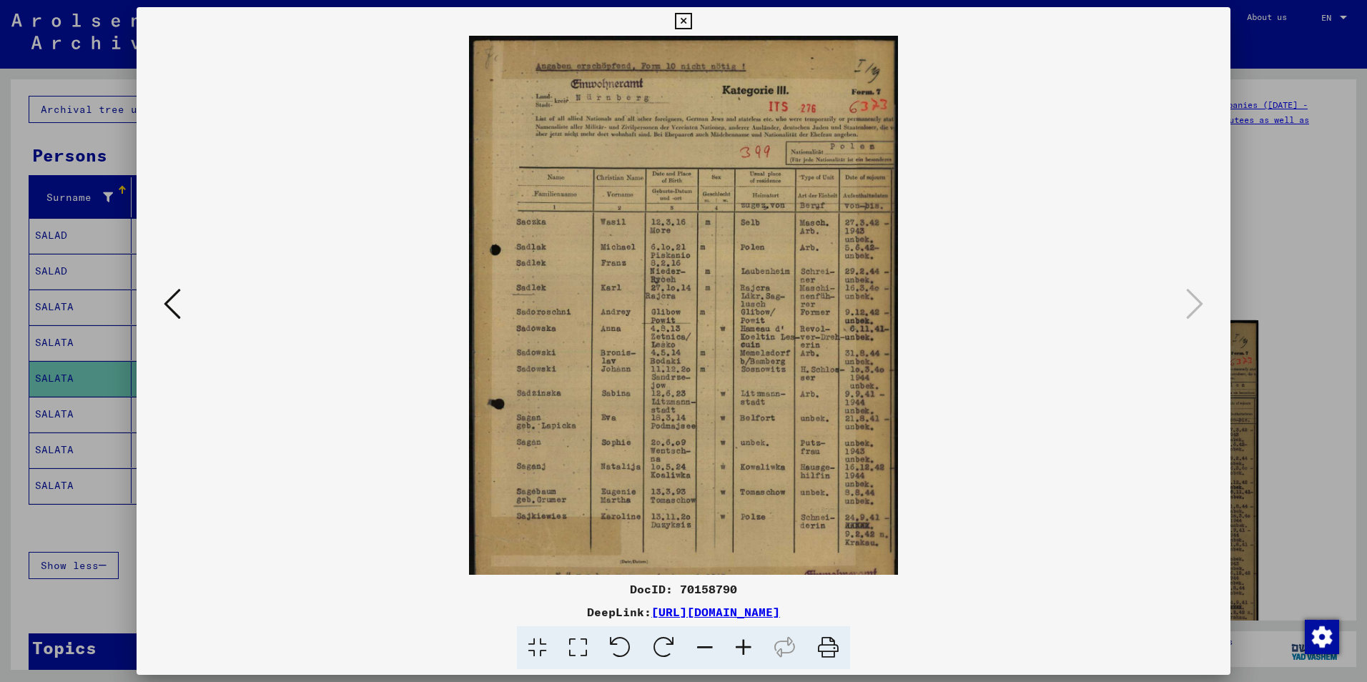
click at [742, 647] on icon at bounding box center [743, 648] width 39 height 44
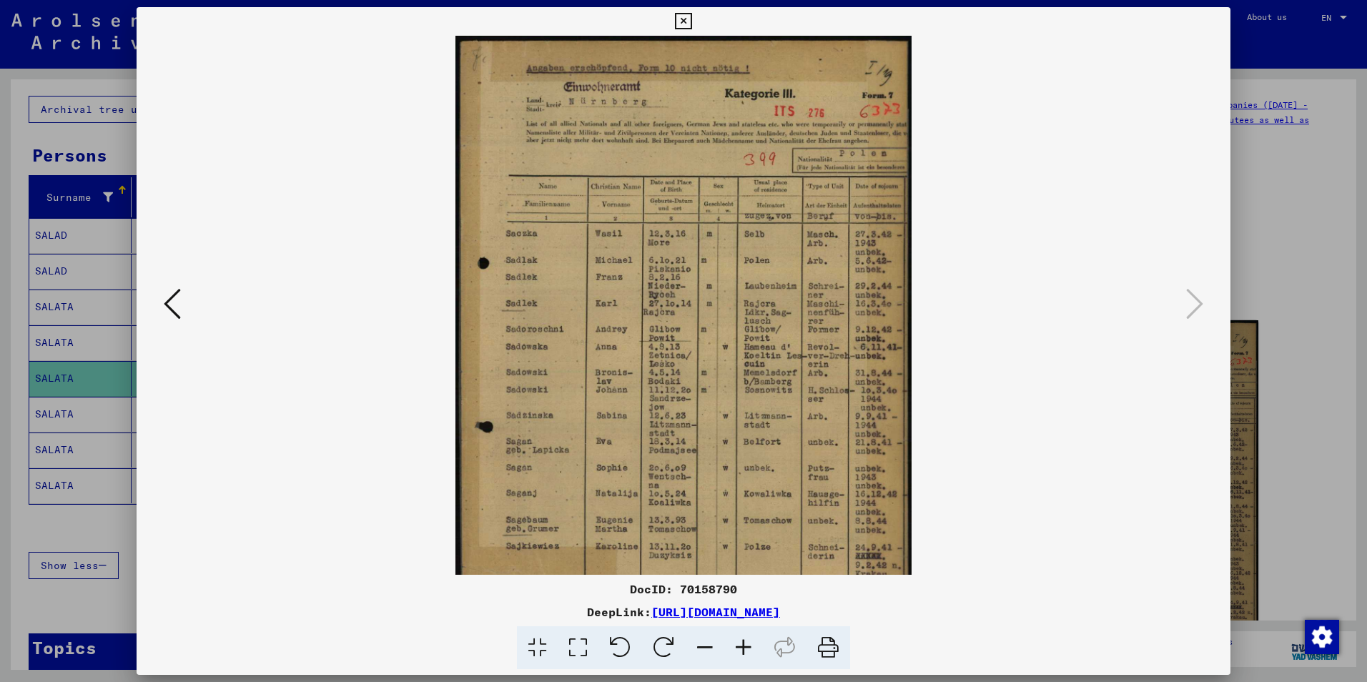
click at [742, 647] on icon at bounding box center [743, 648] width 39 height 44
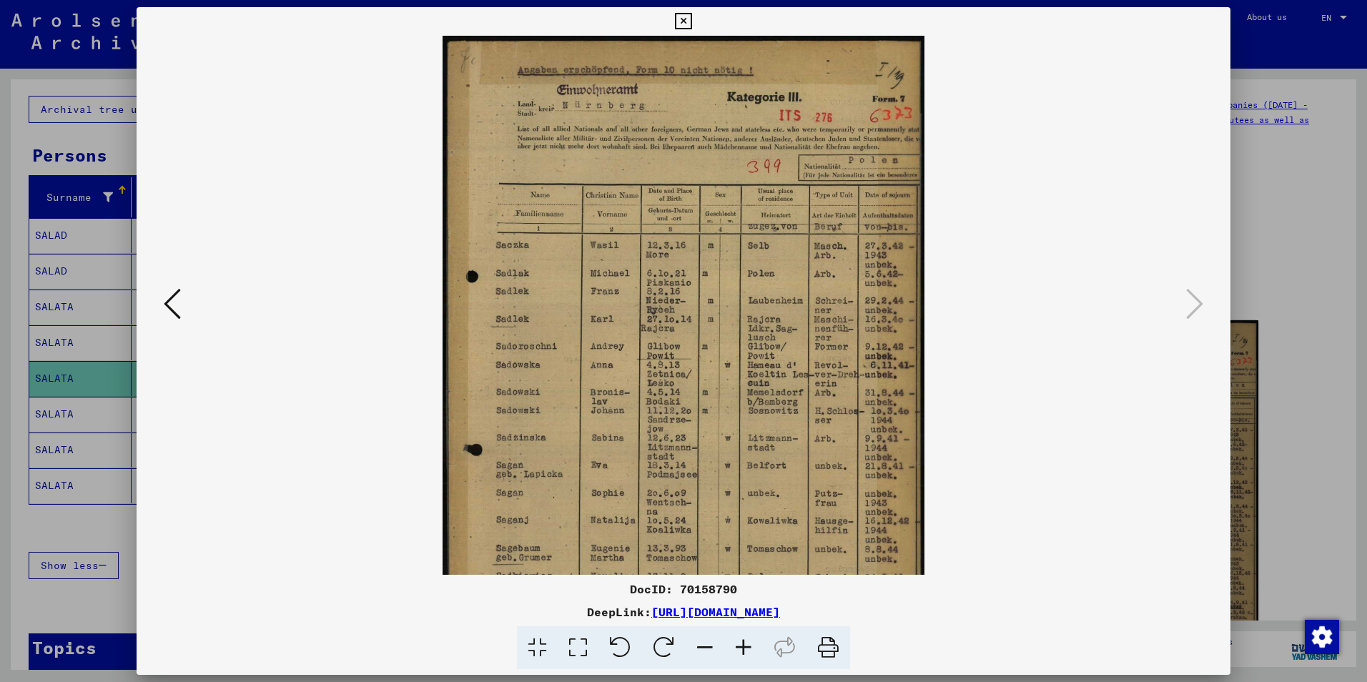
click at [742, 647] on icon at bounding box center [743, 648] width 39 height 44
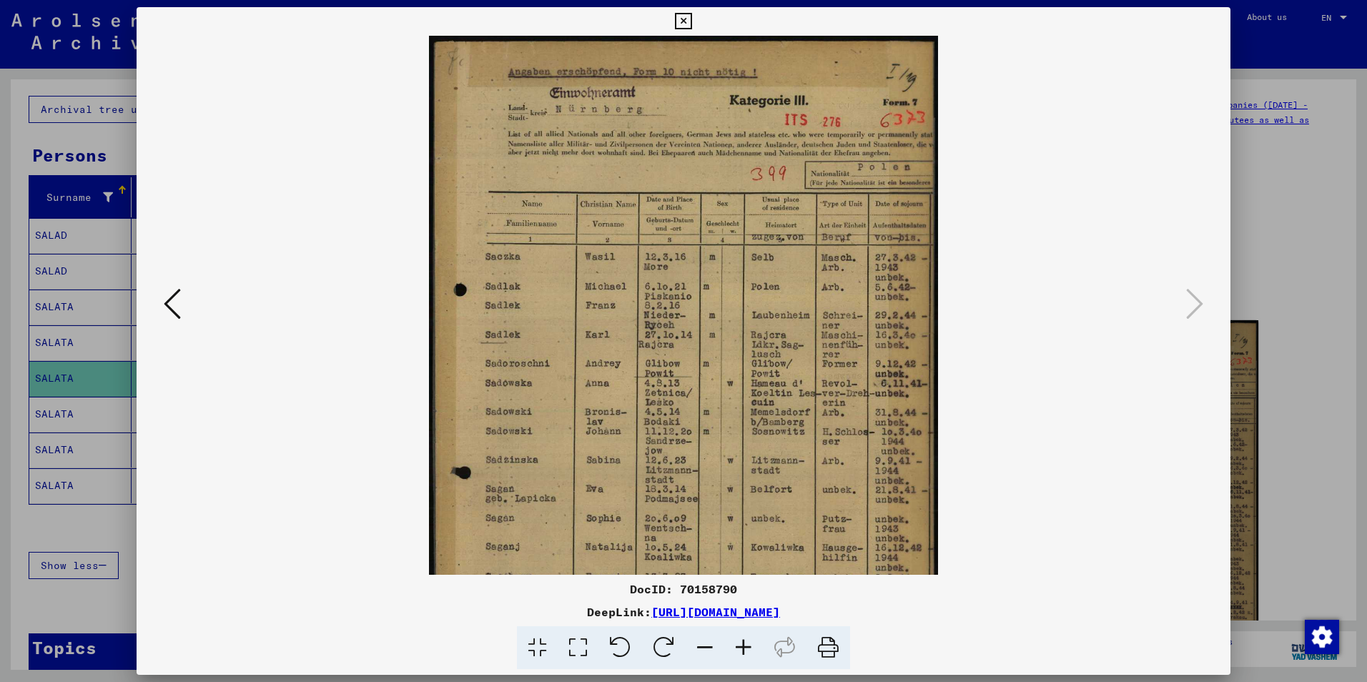
click at [742, 646] on icon at bounding box center [743, 648] width 39 height 44
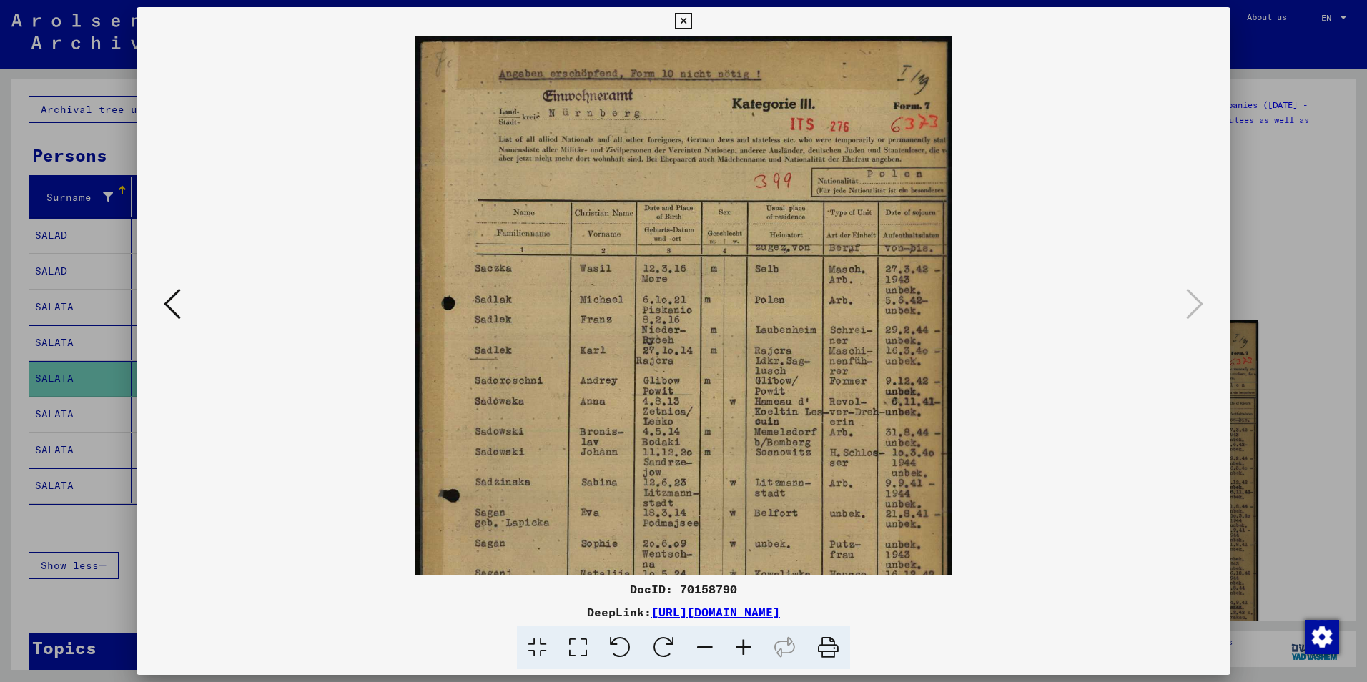
click at [742, 646] on icon at bounding box center [743, 648] width 39 height 44
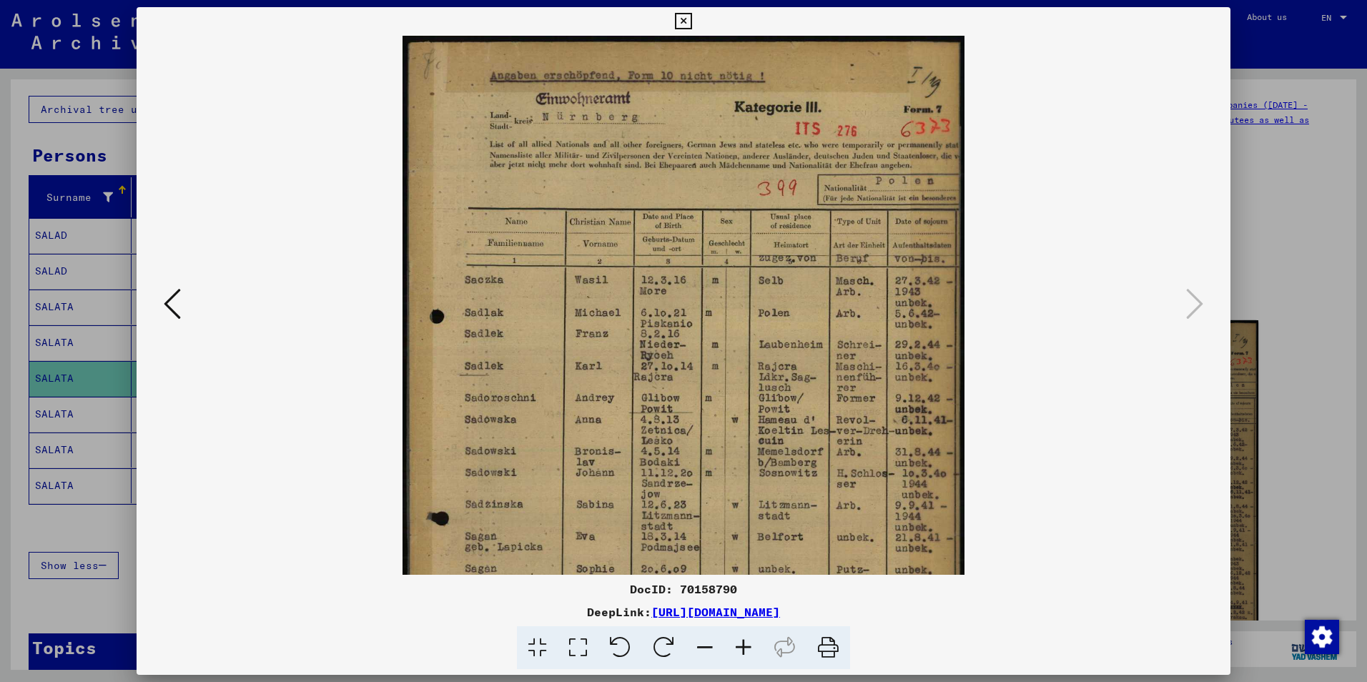
click at [742, 646] on icon at bounding box center [743, 648] width 39 height 44
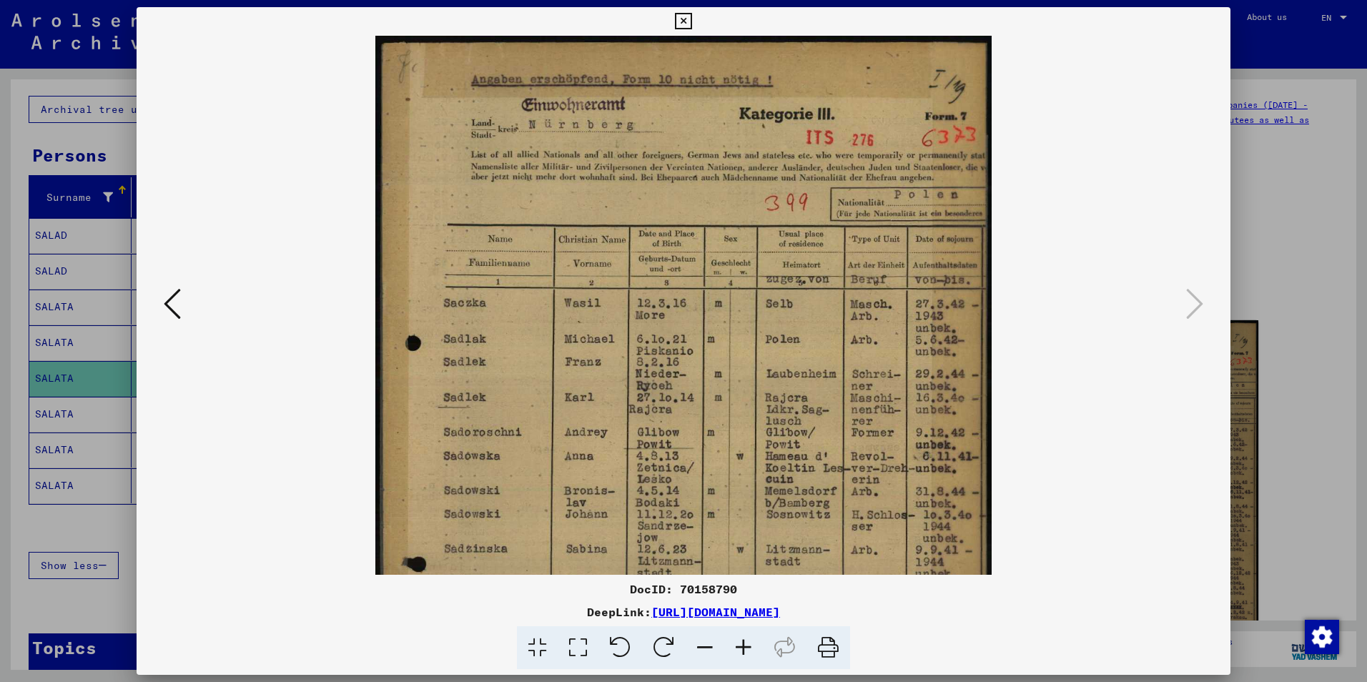
click at [742, 646] on icon at bounding box center [743, 648] width 39 height 44
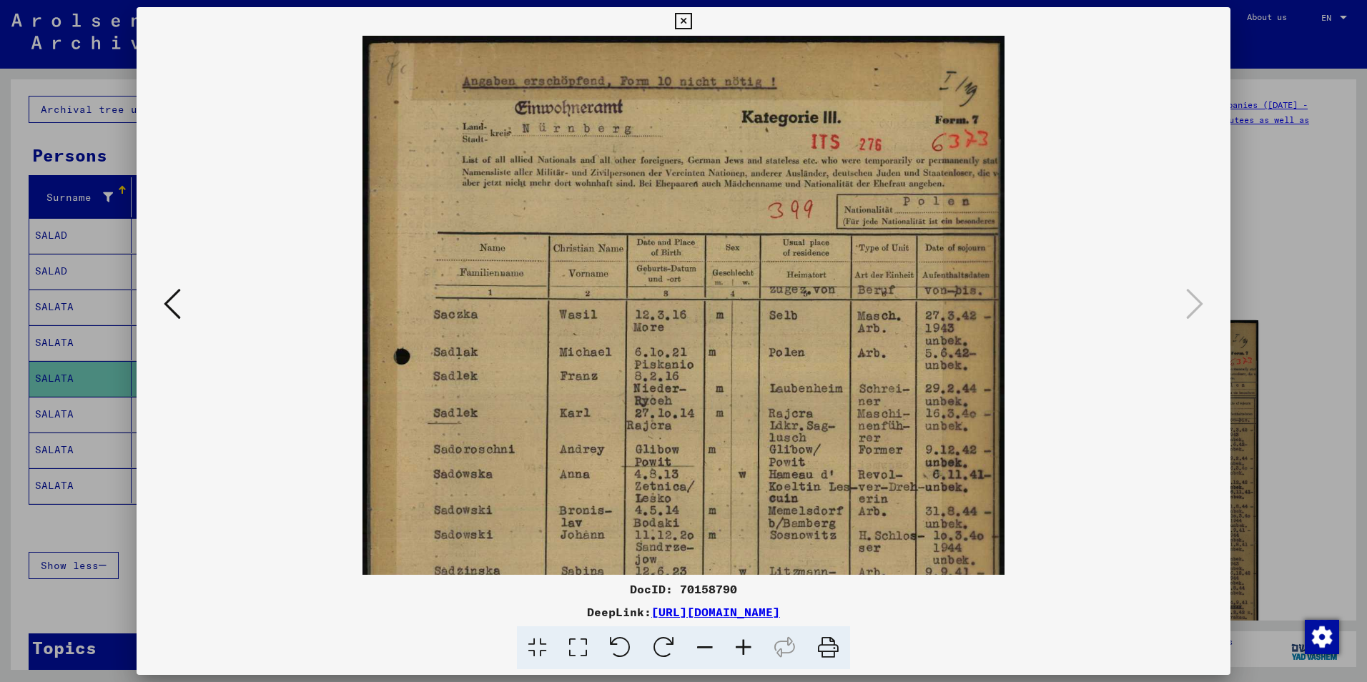
click at [742, 646] on icon at bounding box center [743, 648] width 39 height 44
